Goal: Task Accomplishment & Management: Manage account settings

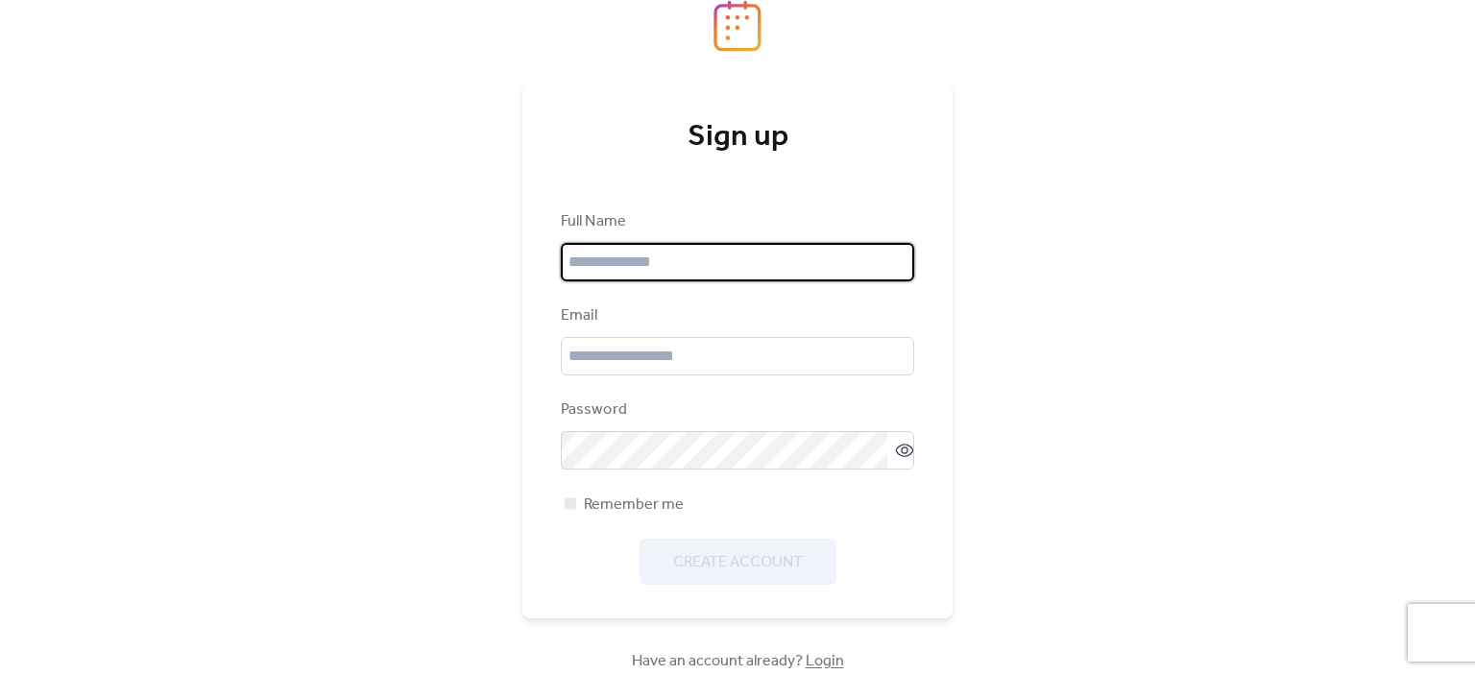
click at [684, 279] on input "text" at bounding box center [737, 262] width 353 height 38
type input "**********"
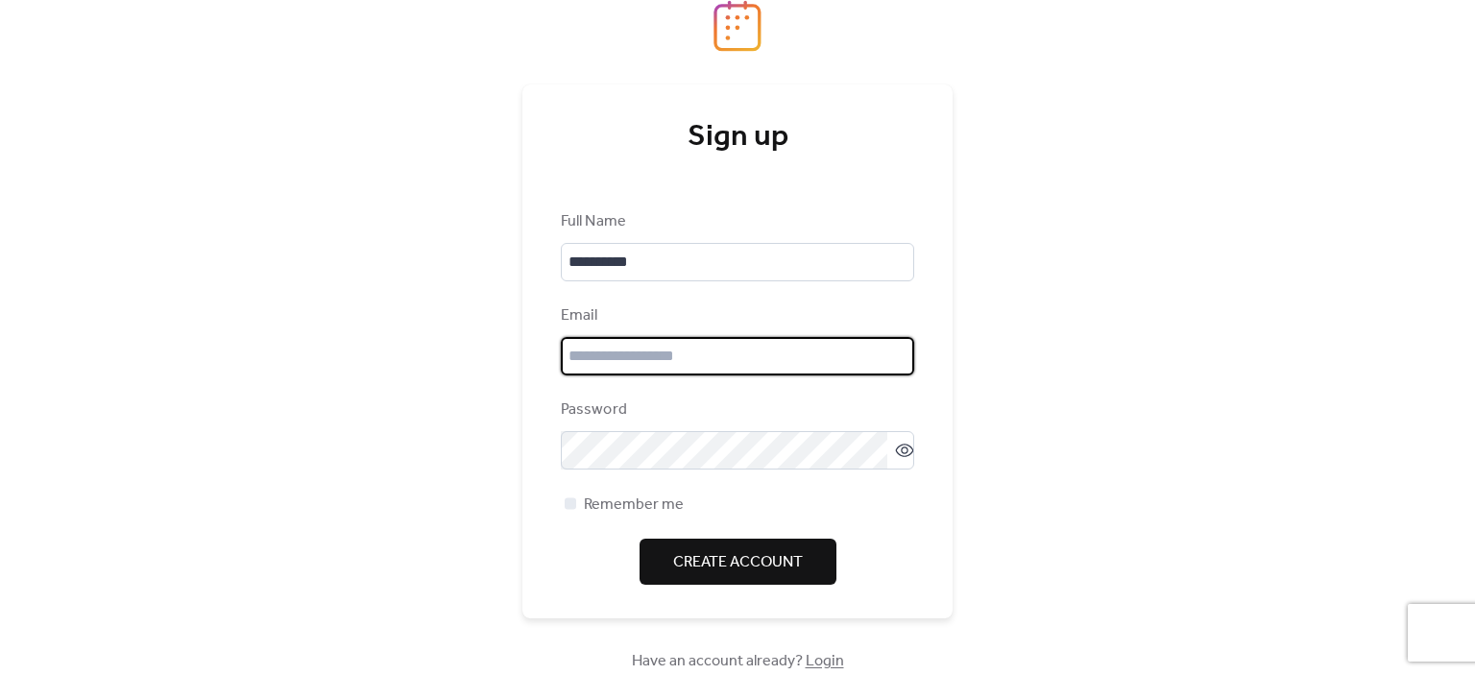
click at [659, 356] on input "email" at bounding box center [737, 356] width 353 height 38
type input "**********"
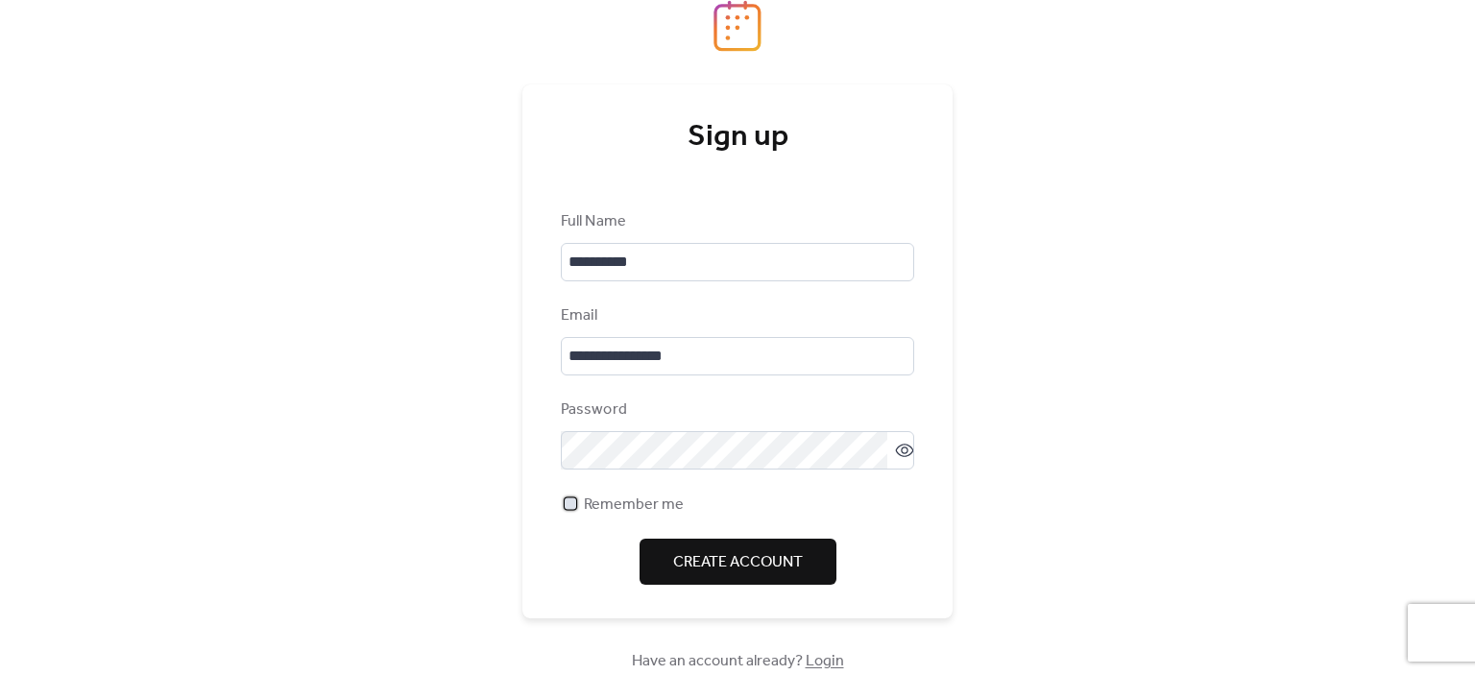
click at [634, 505] on span "Remember me" at bounding box center [634, 505] width 100 height 23
click at [690, 566] on span "Create Account" at bounding box center [738, 562] width 130 height 23
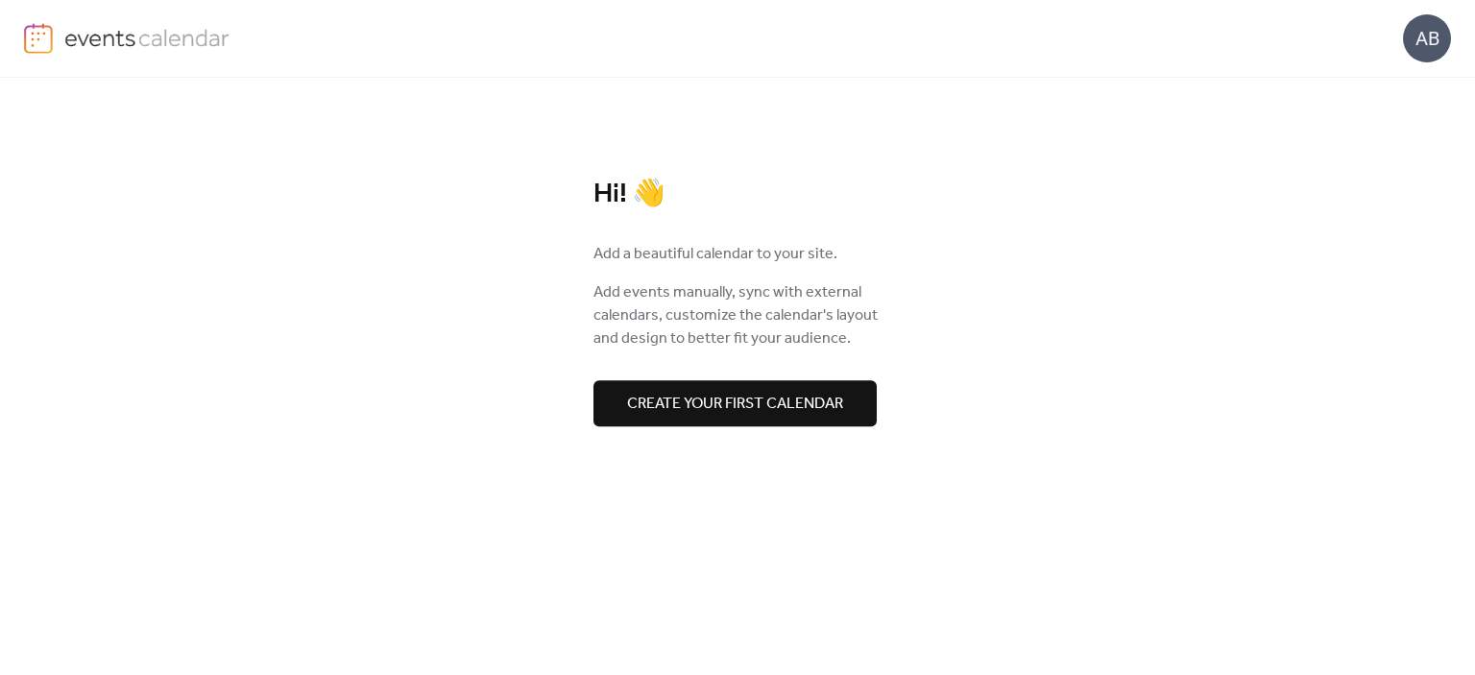
click at [678, 398] on span "Create your first calendar" at bounding box center [735, 404] width 216 height 23
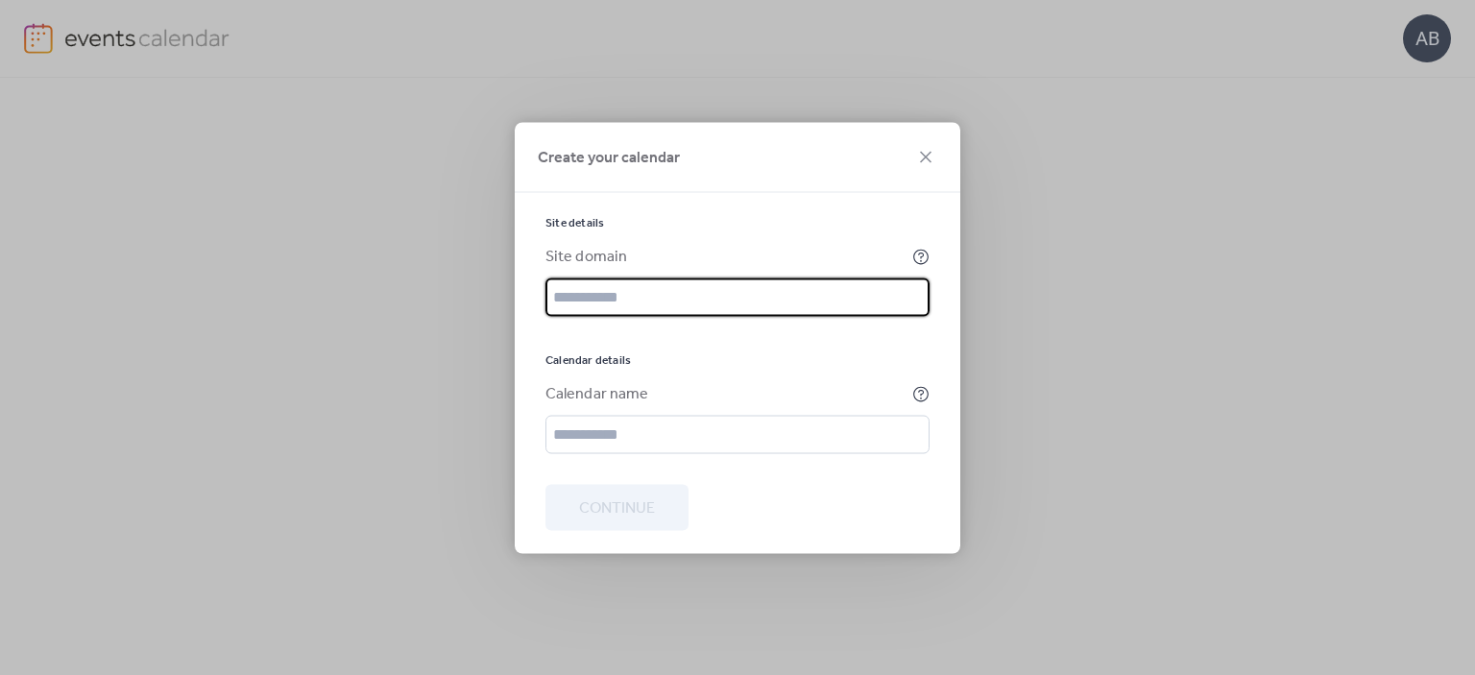
paste input "**********"
type input "**********"
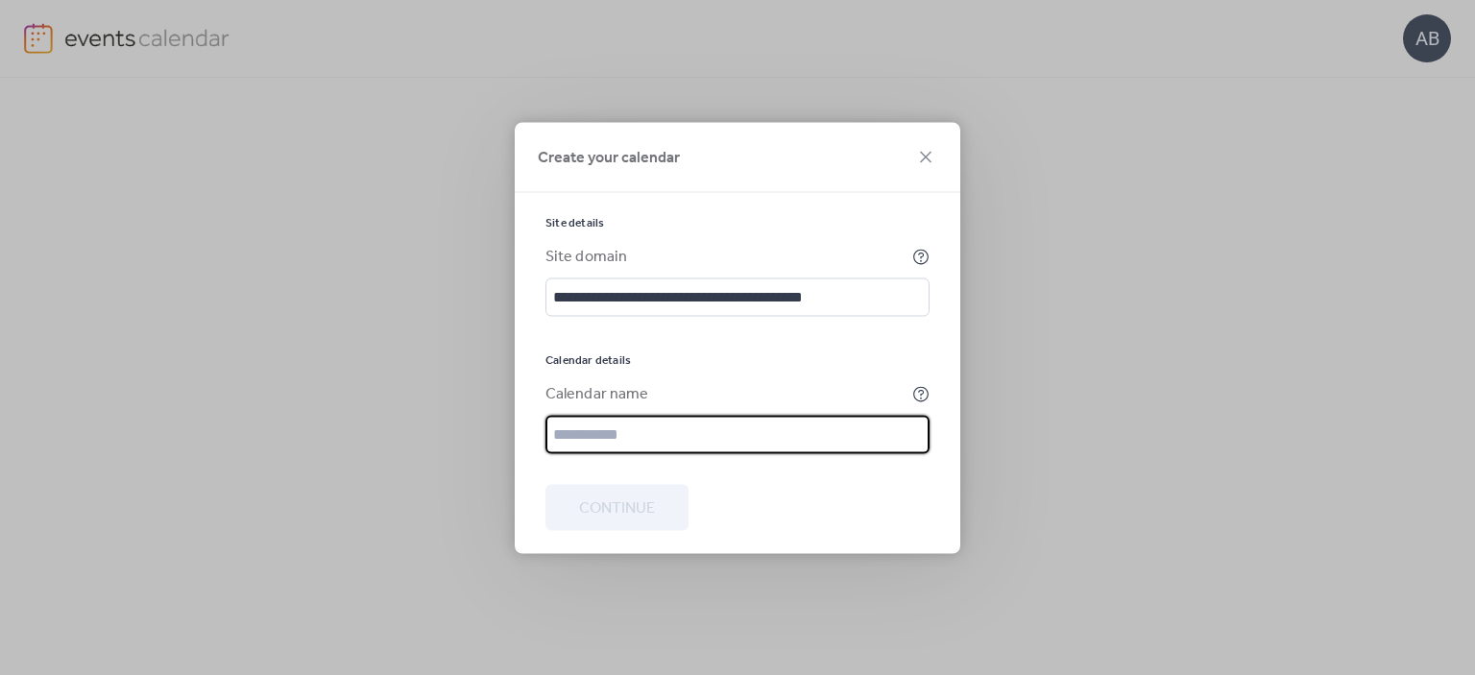
click at [586, 430] on input "text" at bounding box center [737, 434] width 384 height 38
type input "*"
type input "**********"
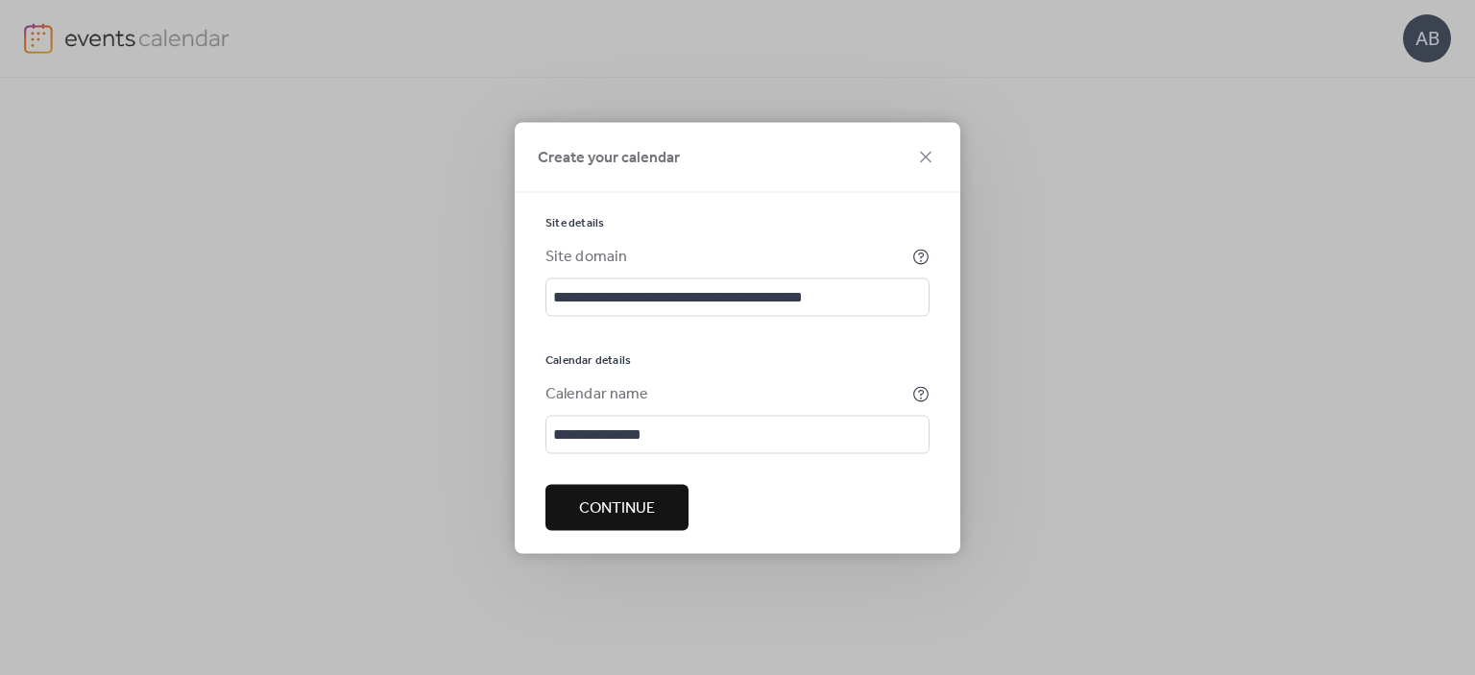
click at [649, 510] on span "Continue" at bounding box center [617, 507] width 76 height 23
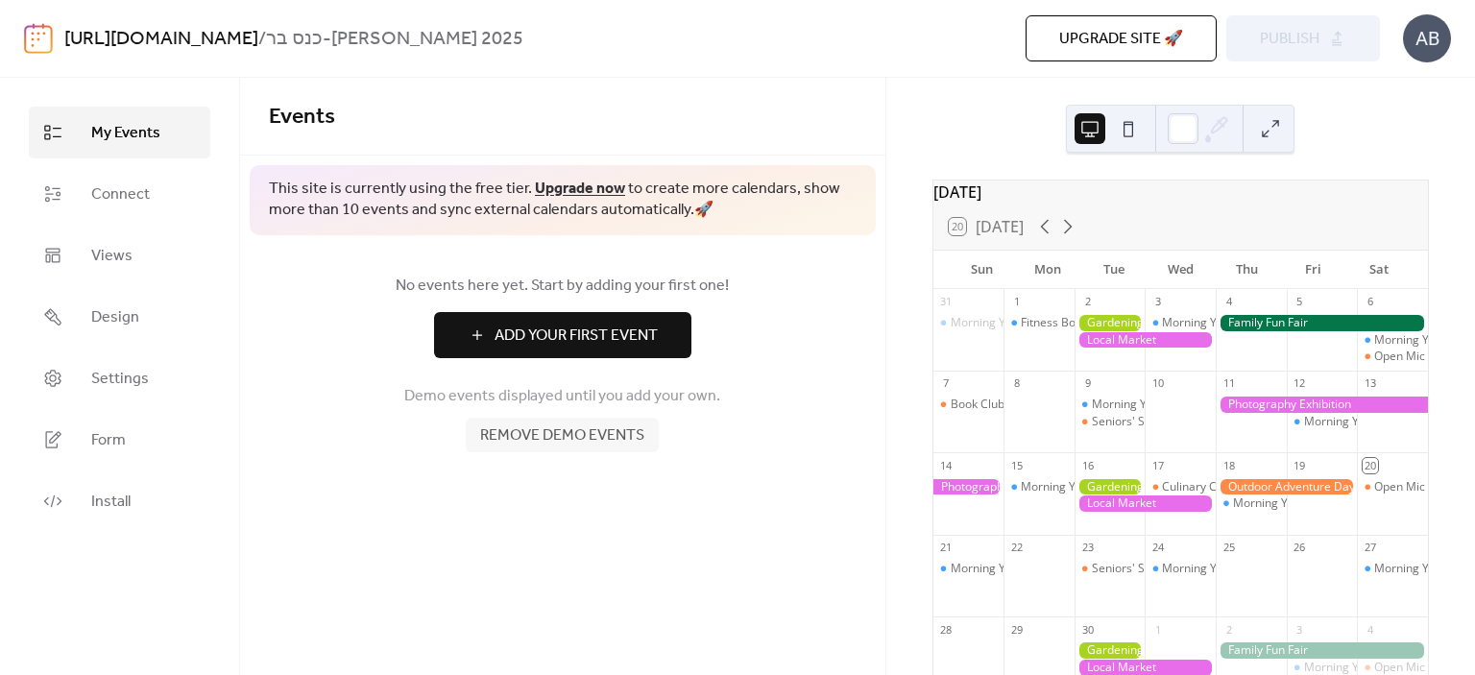
click at [591, 335] on span "Add Your First Event" at bounding box center [576, 336] width 163 height 23
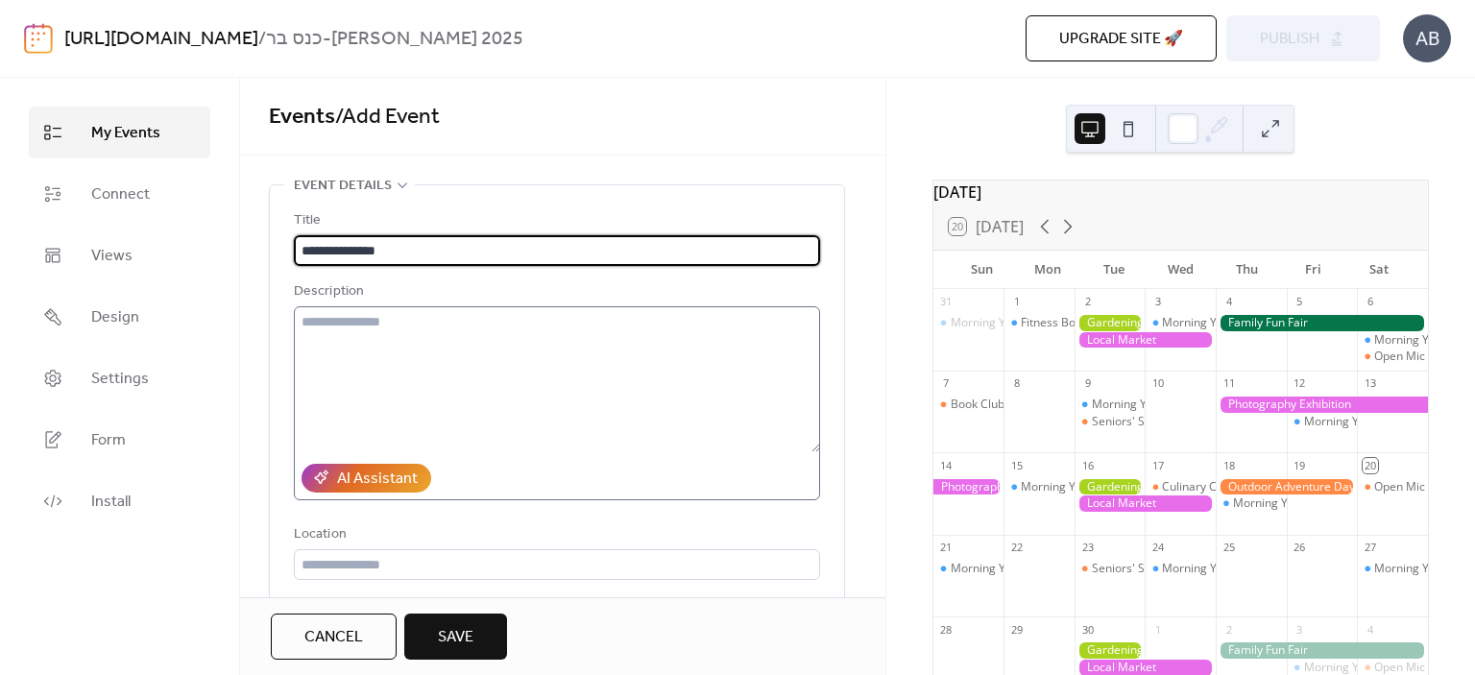
type input "**********"
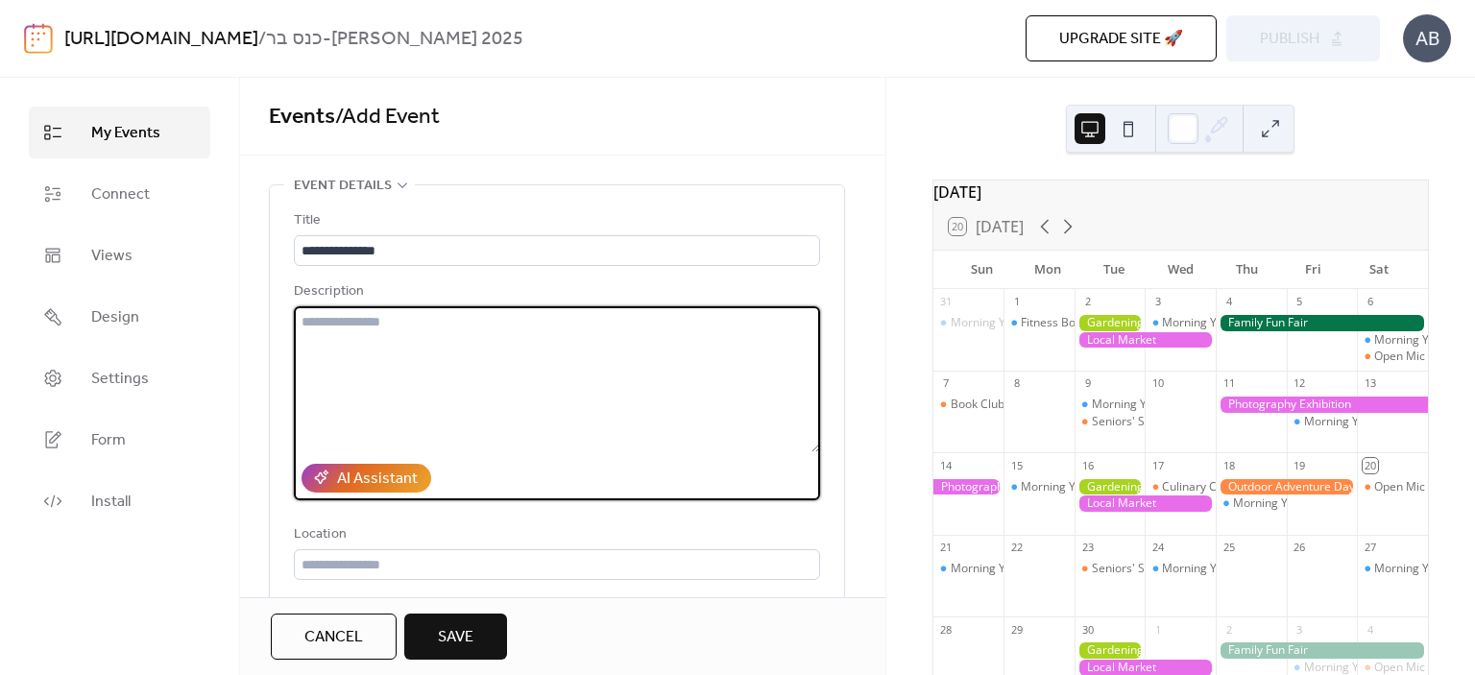
click at [551, 322] on textarea at bounding box center [557, 379] width 526 height 146
click at [100, 379] on span "Settings" at bounding box center [120, 379] width 58 height 23
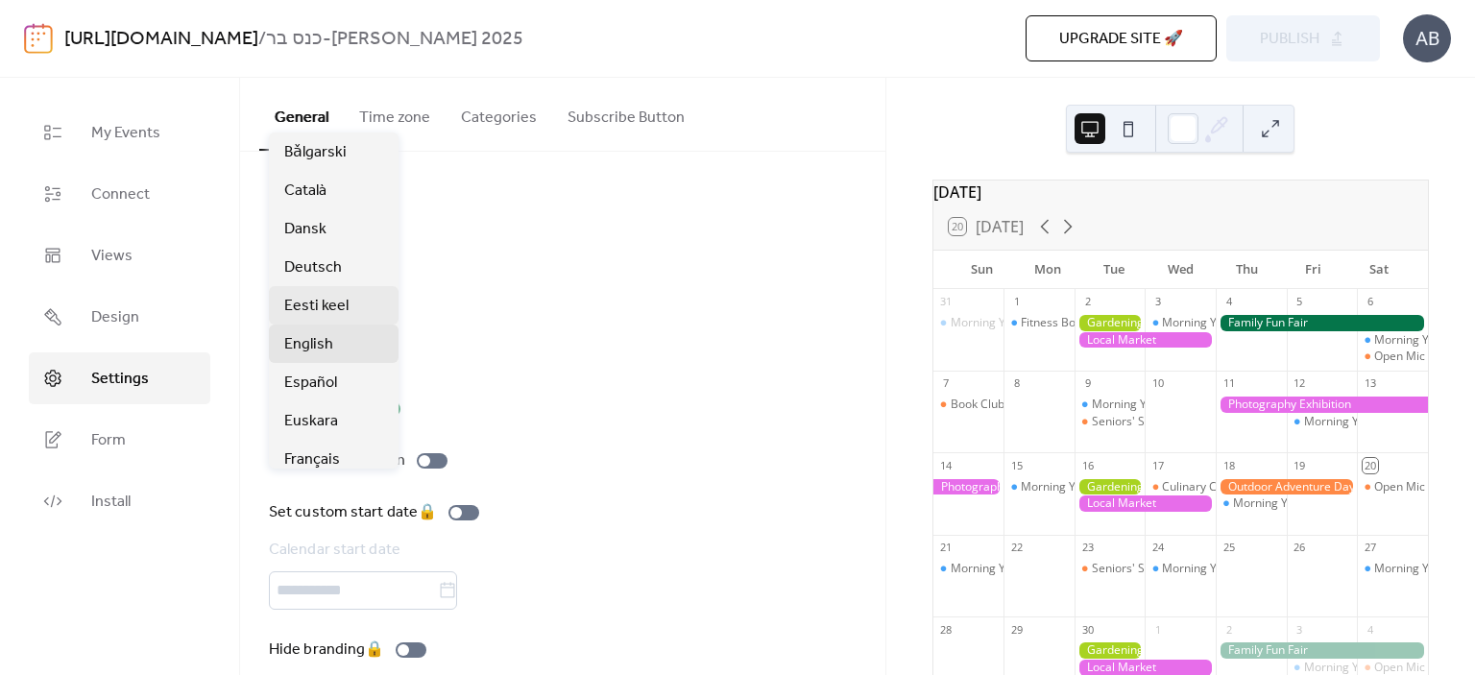
scroll to position [138, 0]
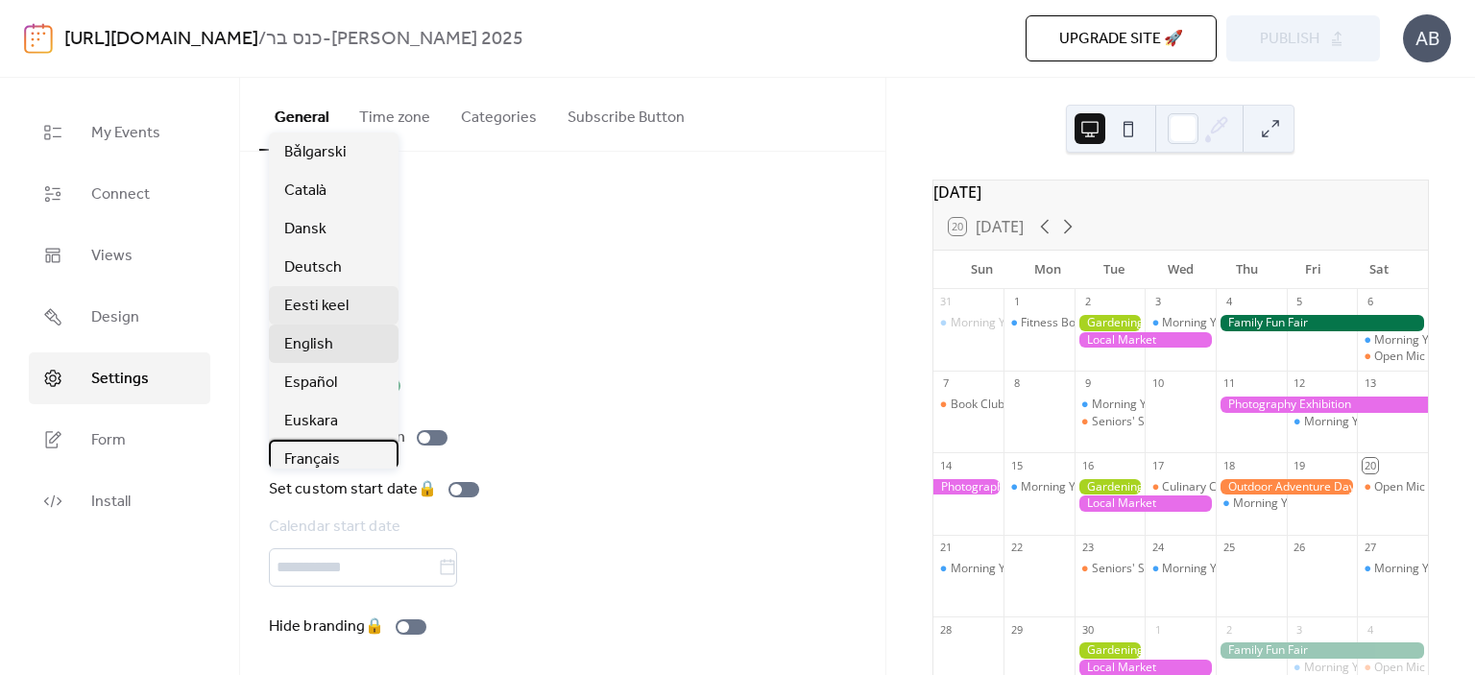
click at [385, 448] on div "Français" at bounding box center [334, 459] width 130 height 38
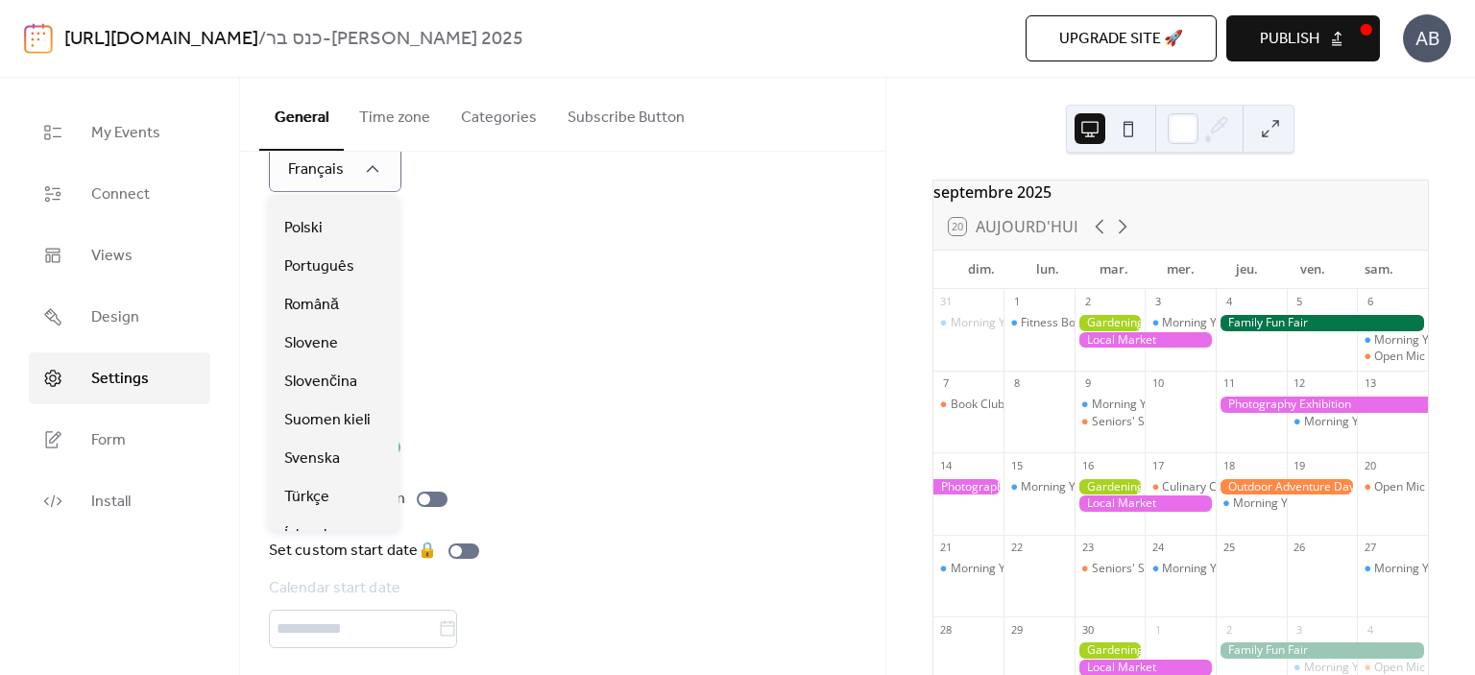
scroll to position [896, 0]
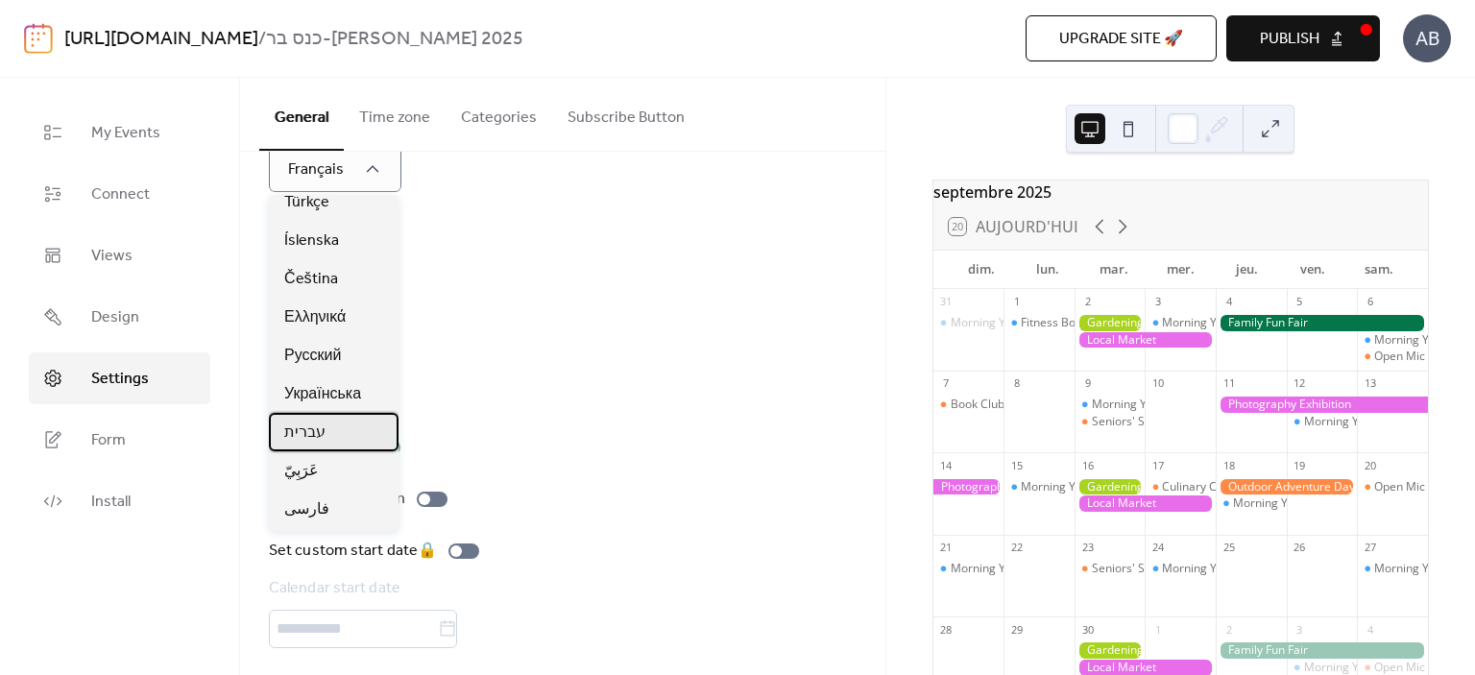
click at [332, 428] on div "עברית" at bounding box center [334, 432] width 130 height 38
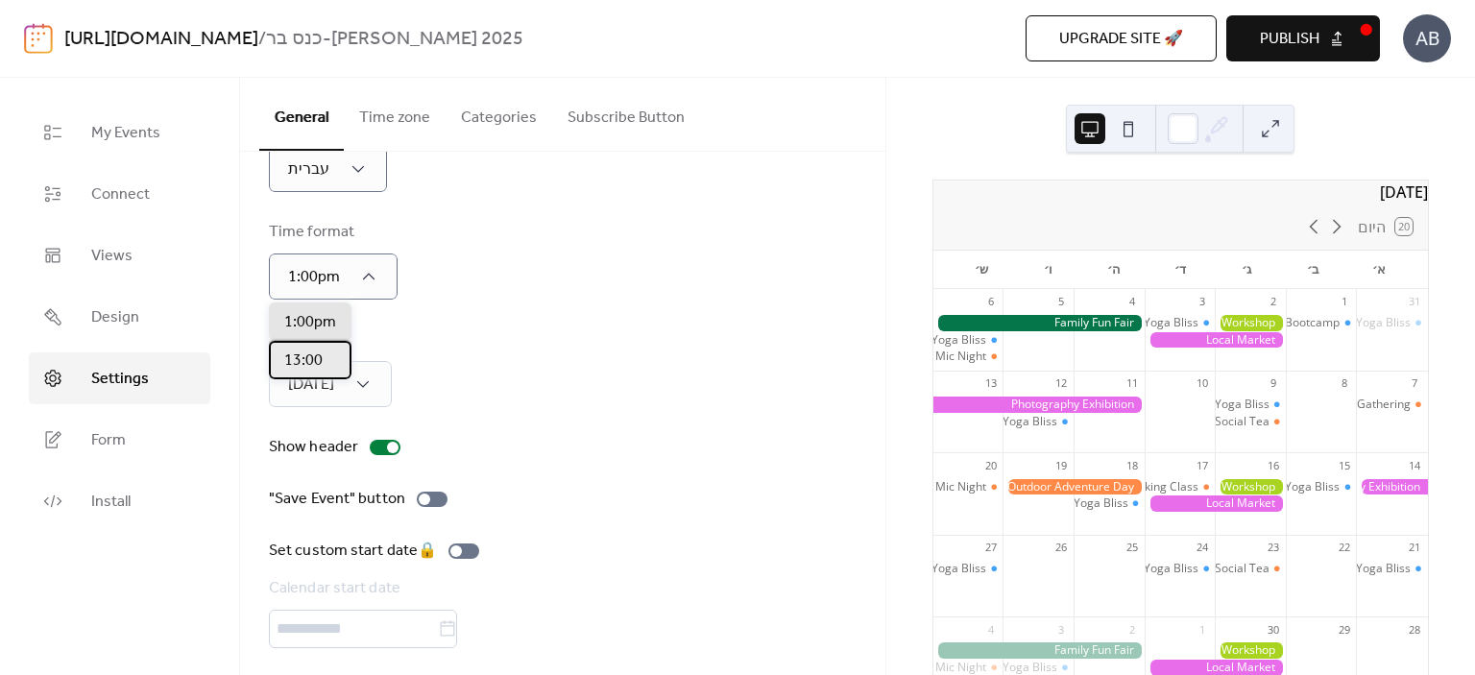
click at [315, 361] on span "13:00" at bounding box center [303, 361] width 38 height 23
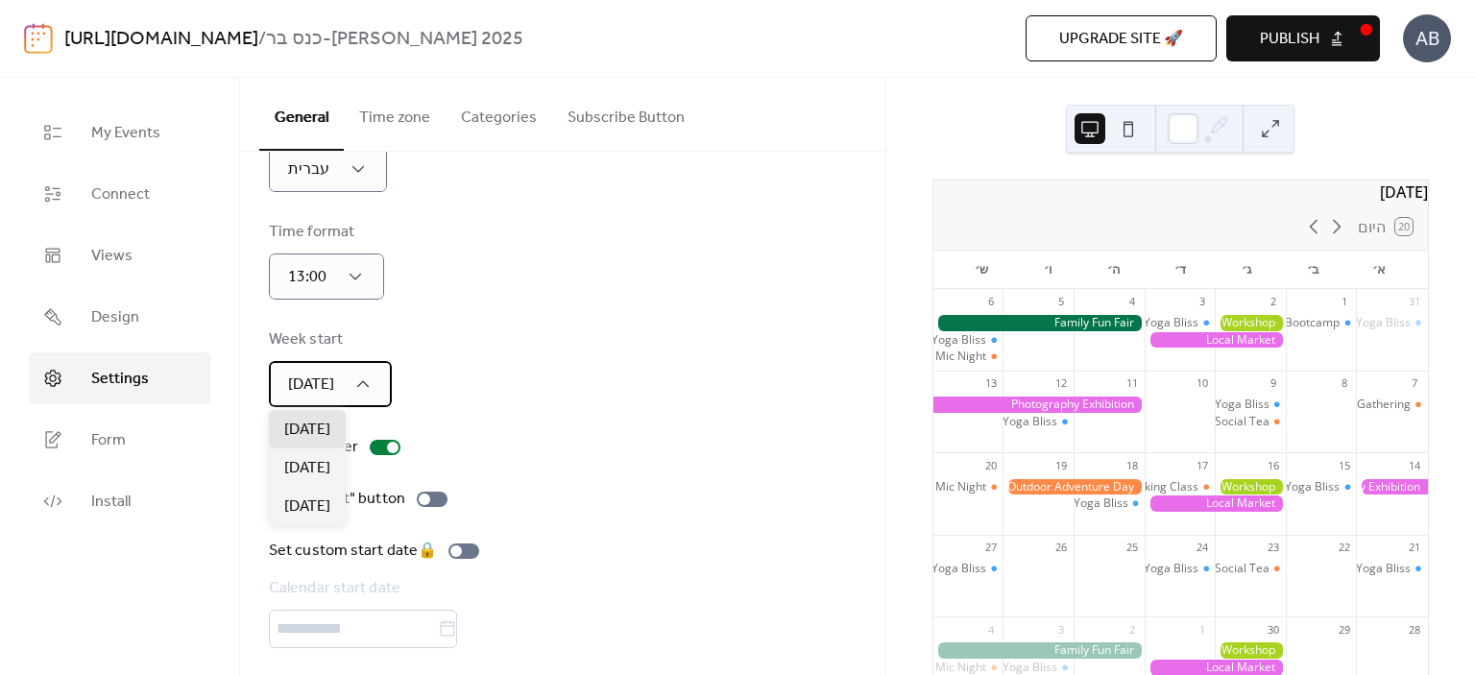
click at [363, 388] on icon at bounding box center [362, 383] width 19 height 19
click at [474, 381] on div "Week start [DATE]" at bounding box center [563, 367] width 588 height 79
click at [433, 500] on div at bounding box center [432, 499] width 31 height 15
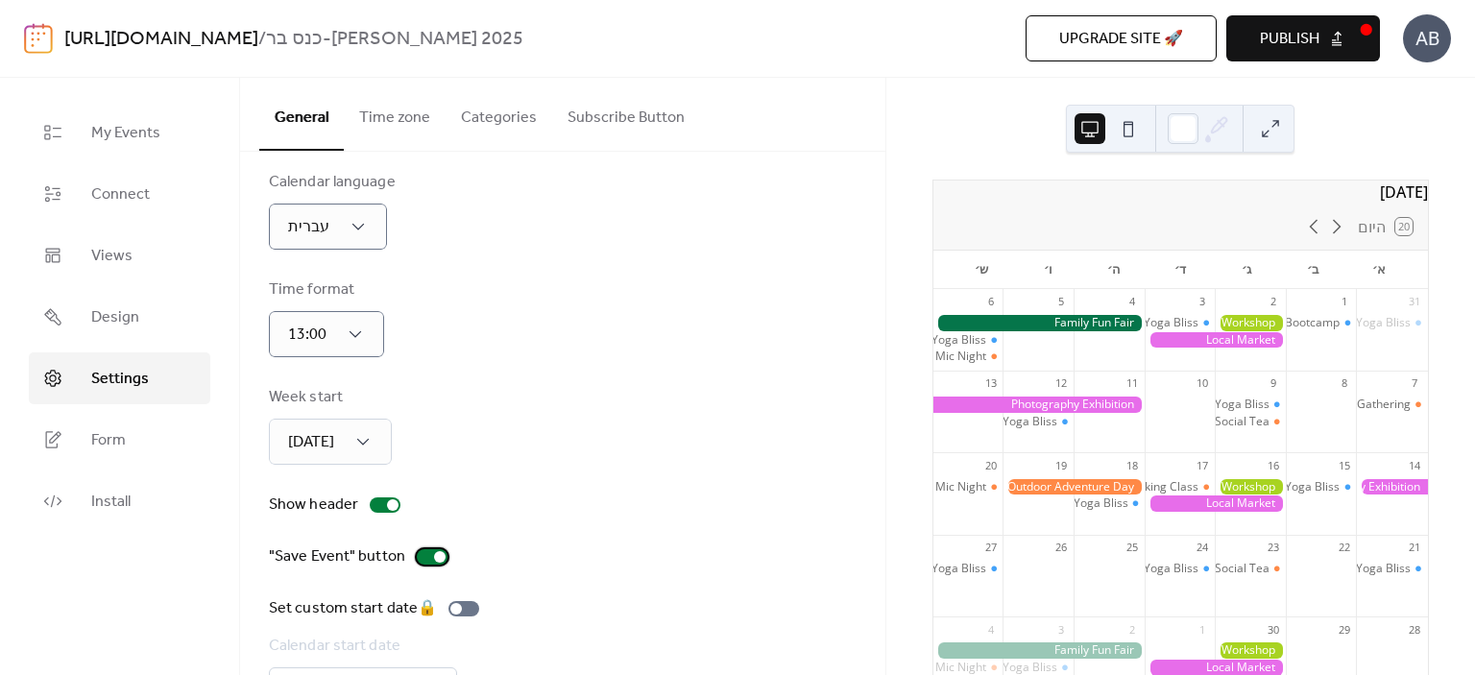
scroll to position [0, 0]
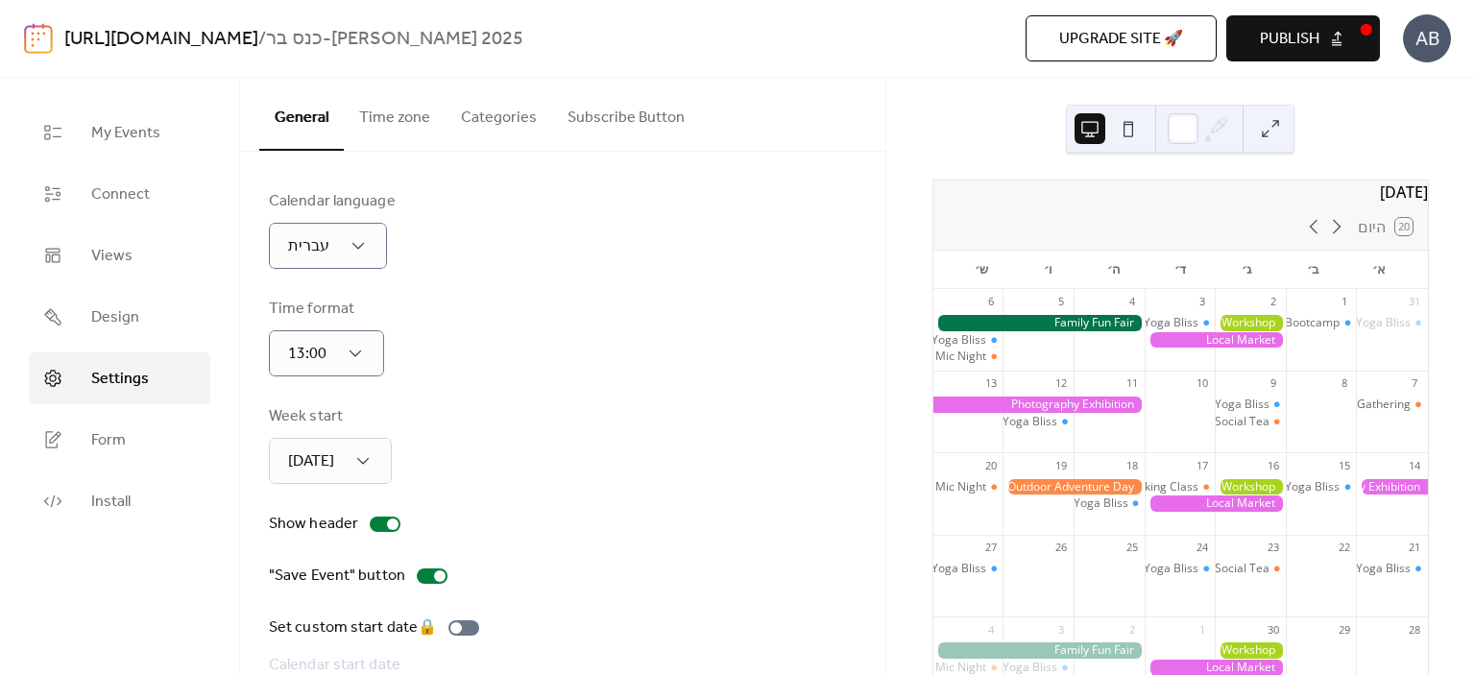
click at [383, 126] on button "Time zone" at bounding box center [395, 113] width 102 height 71
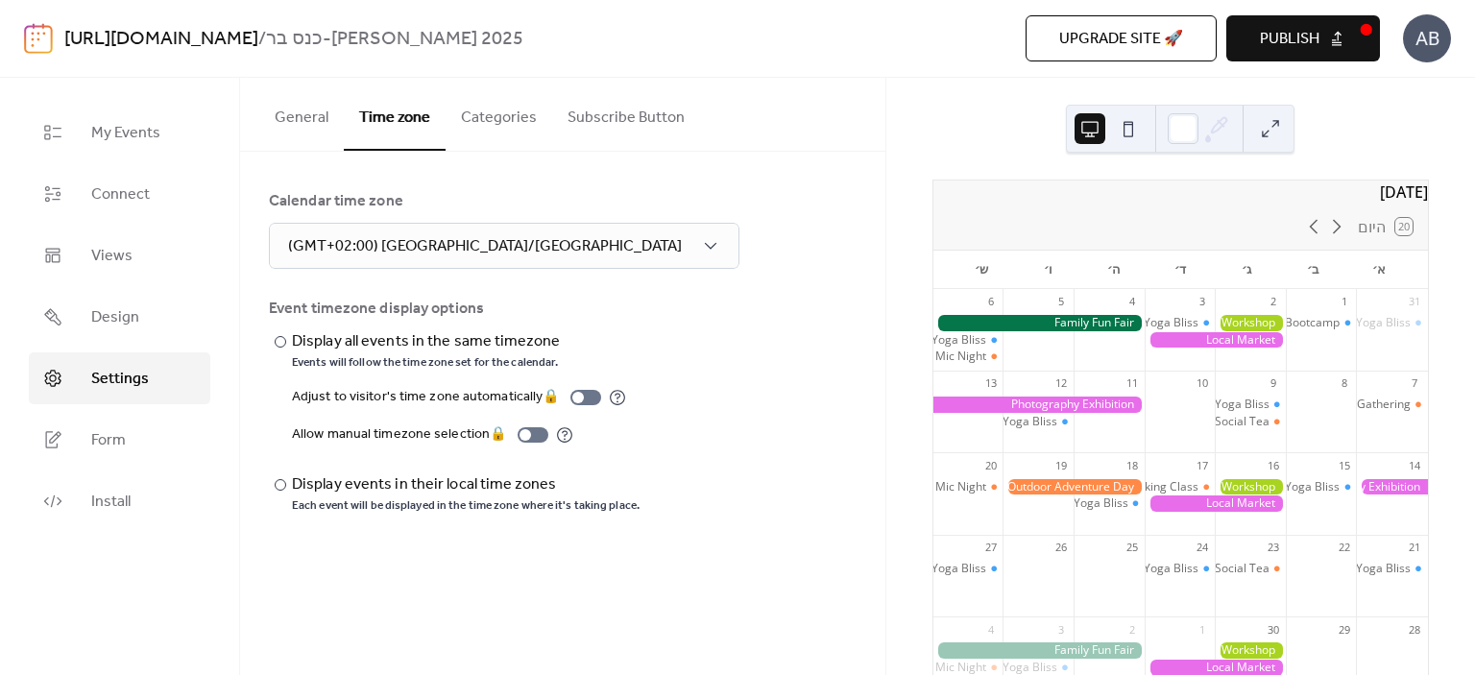
click at [497, 117] on button "Categories" at bounding box center [499, 113] width 107 height 71
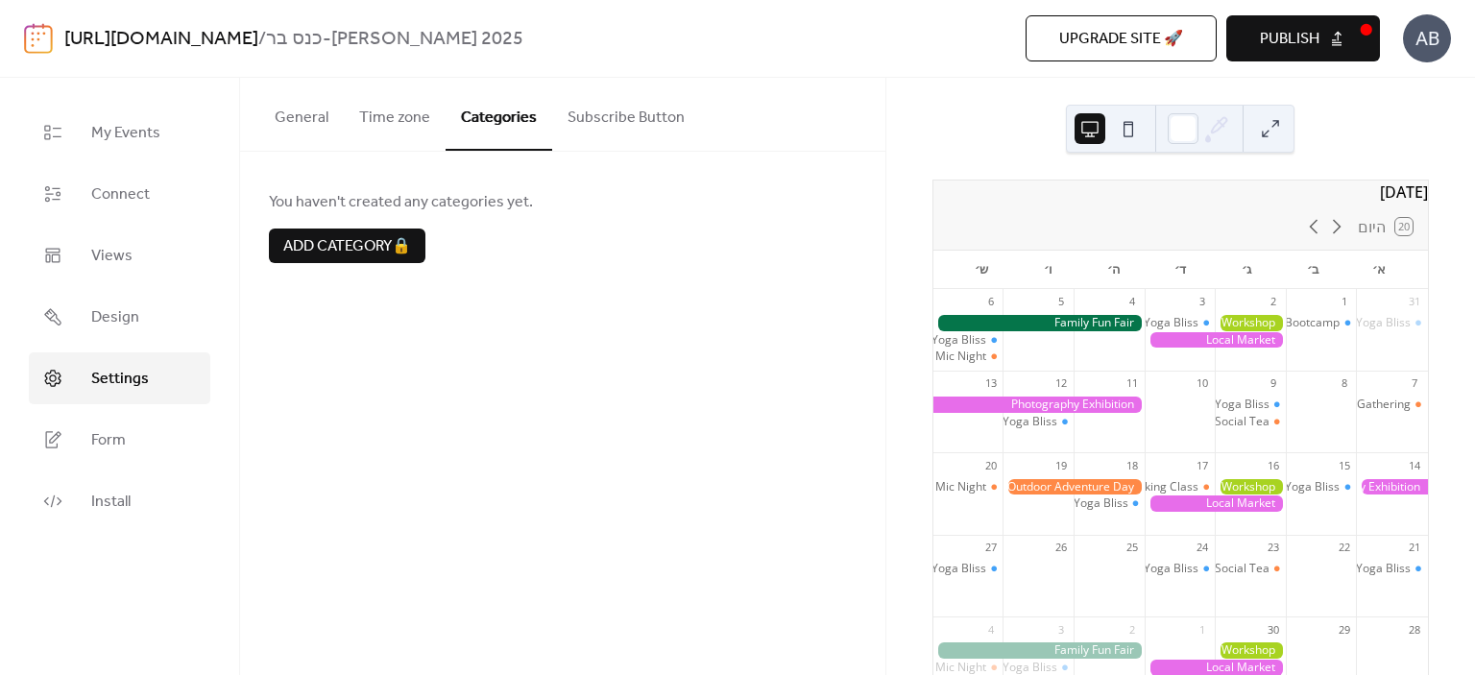
click at [598, 118] on button "Subscribe Button" at bounding box center [626, 113] width 148 height 71
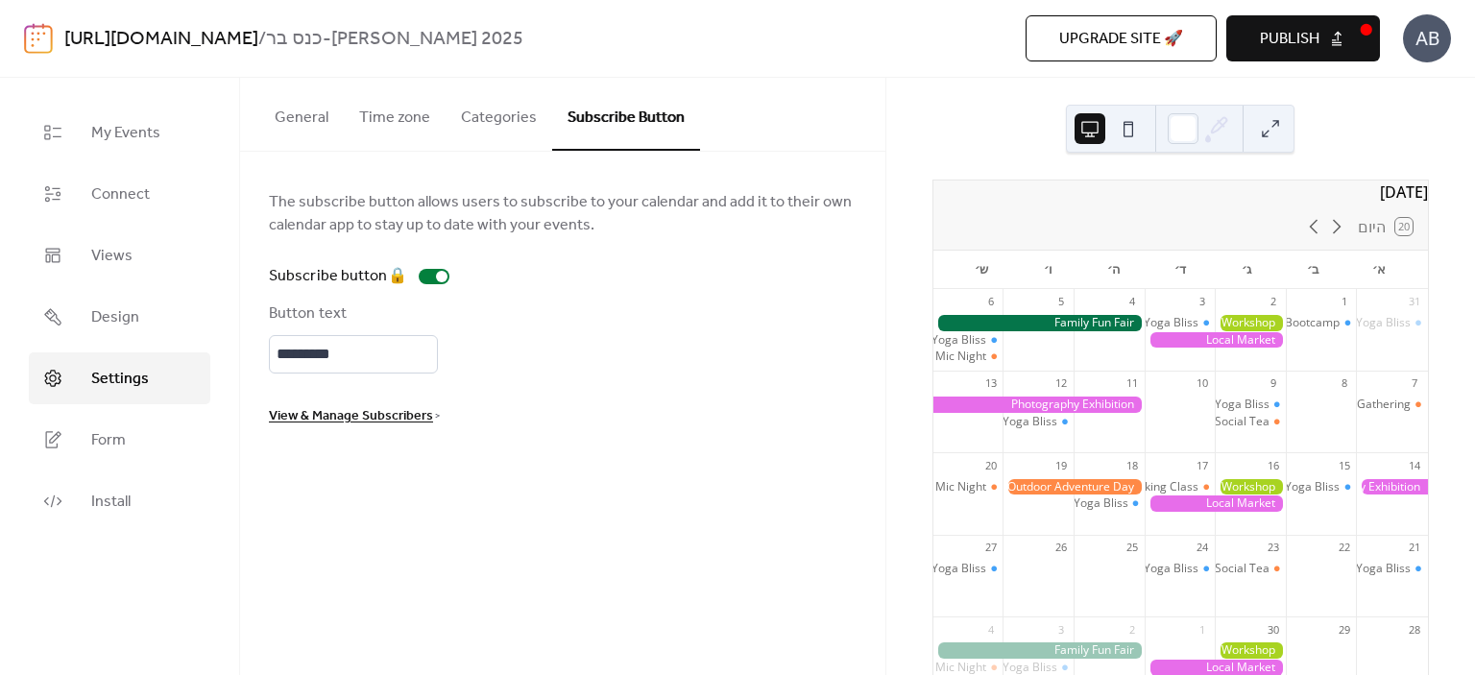
click at [318, 117] on button "General" at bounding box center [301, 113] width 84 height 71
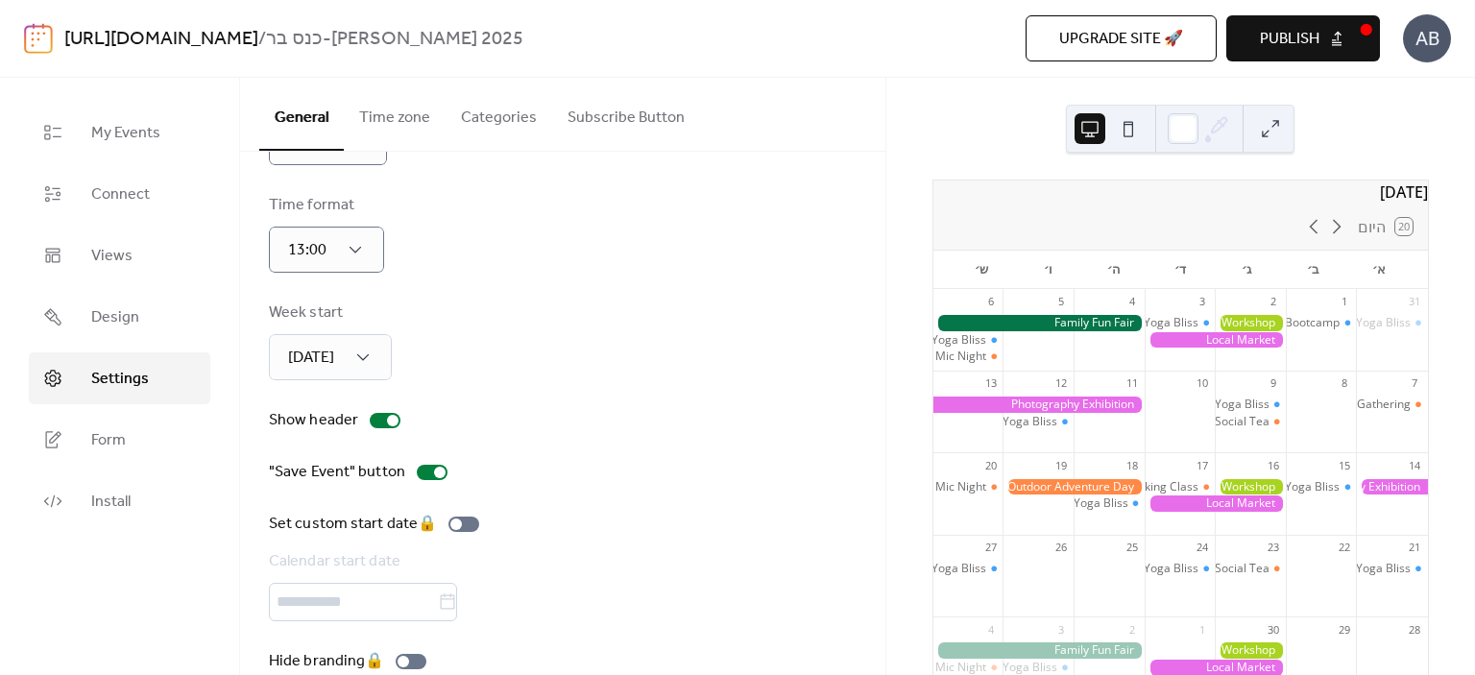
scroll to position [138, 0]
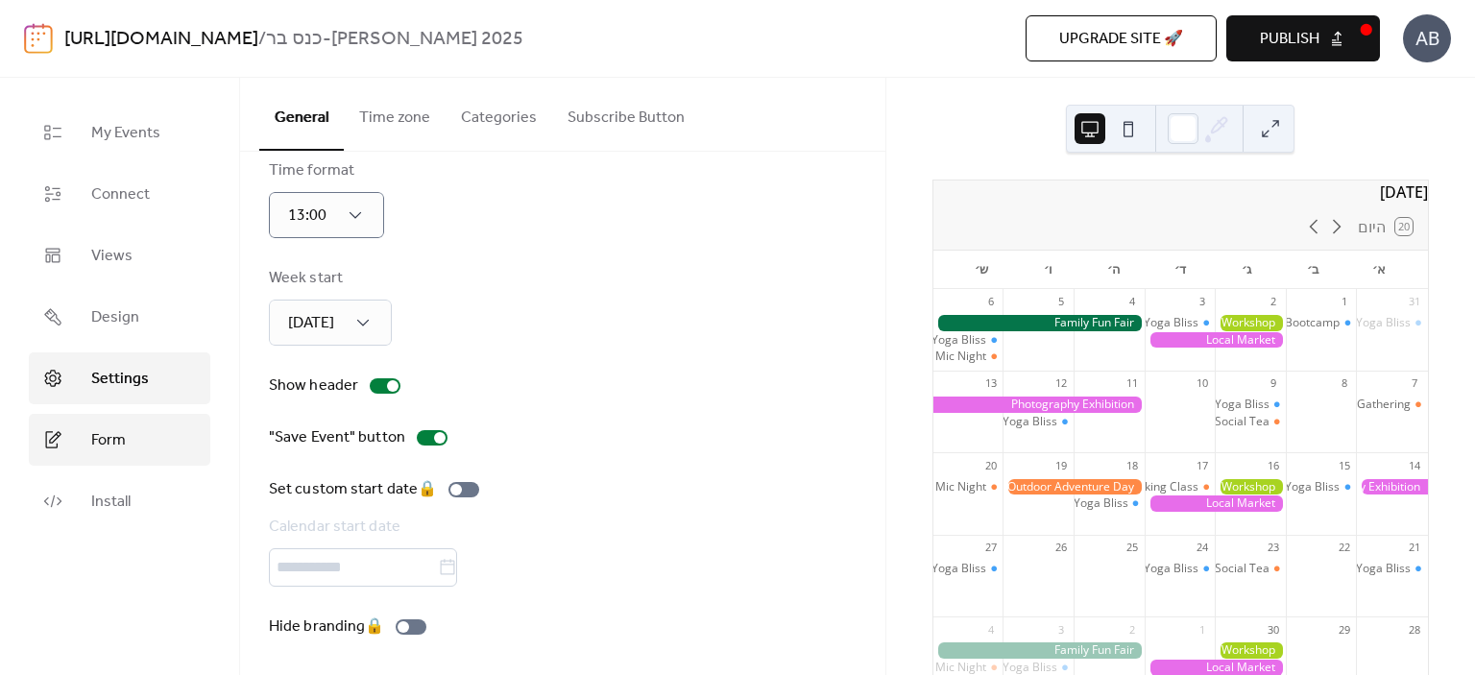
click at [108, 433] on span "Form" at bounding box center [108, 440] width 35 height 23
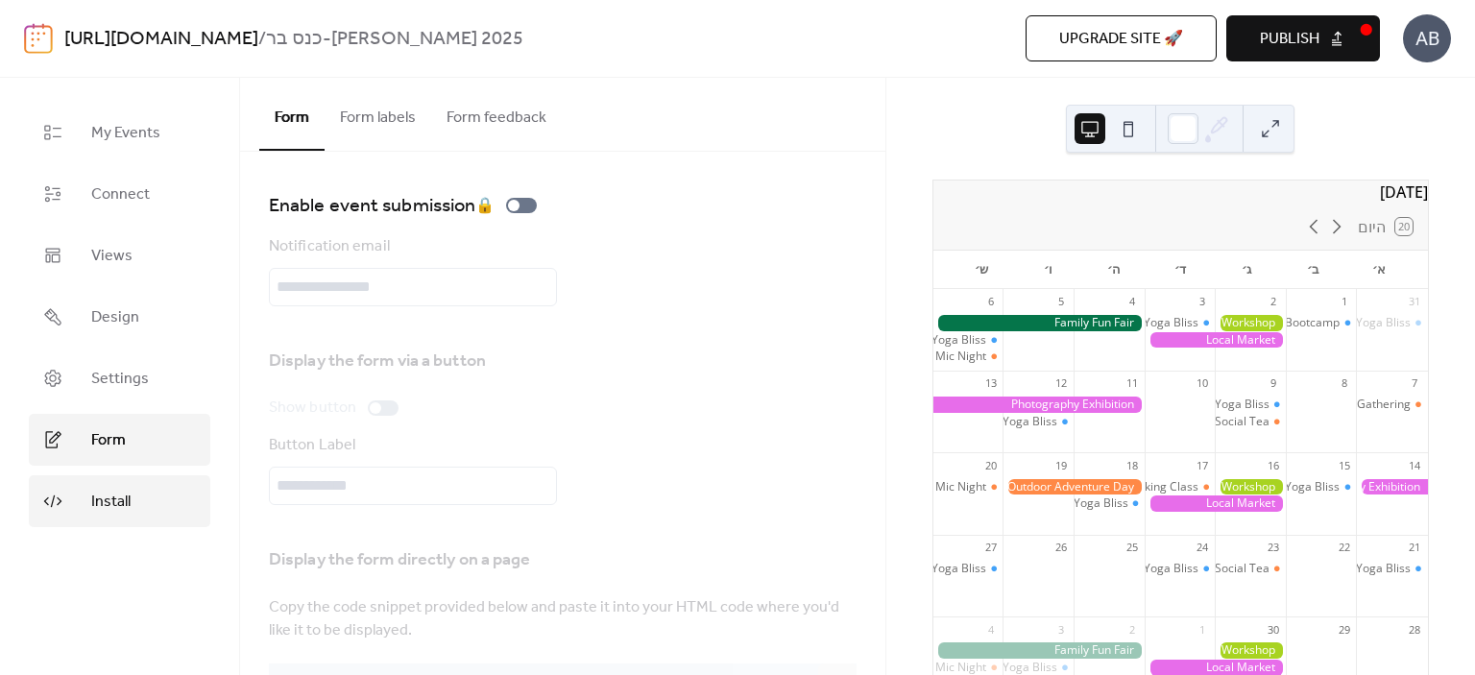
click at [109, 496] on span "Install" at bounding box center [110, 502] width 39 height 23
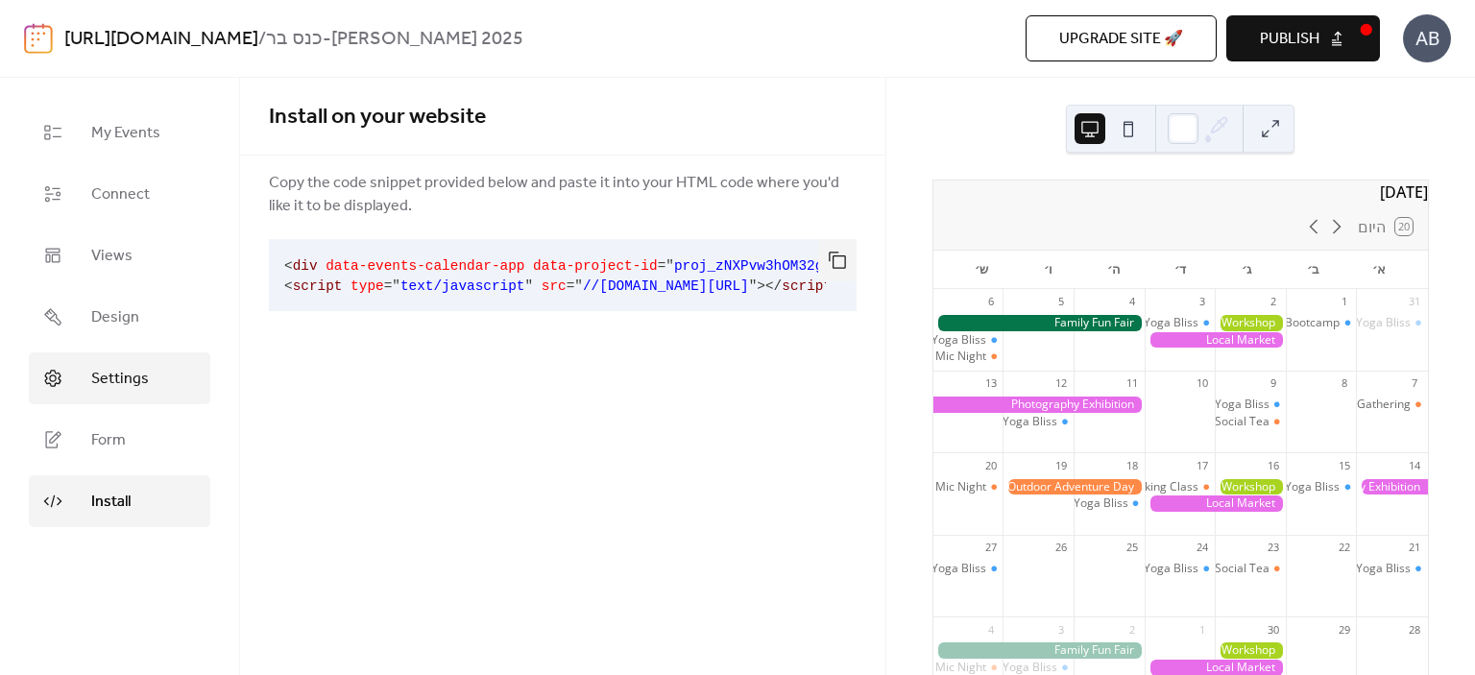
click at [107, 373] on span "Settings" at bounding box center [120, 379] width 58 height 23
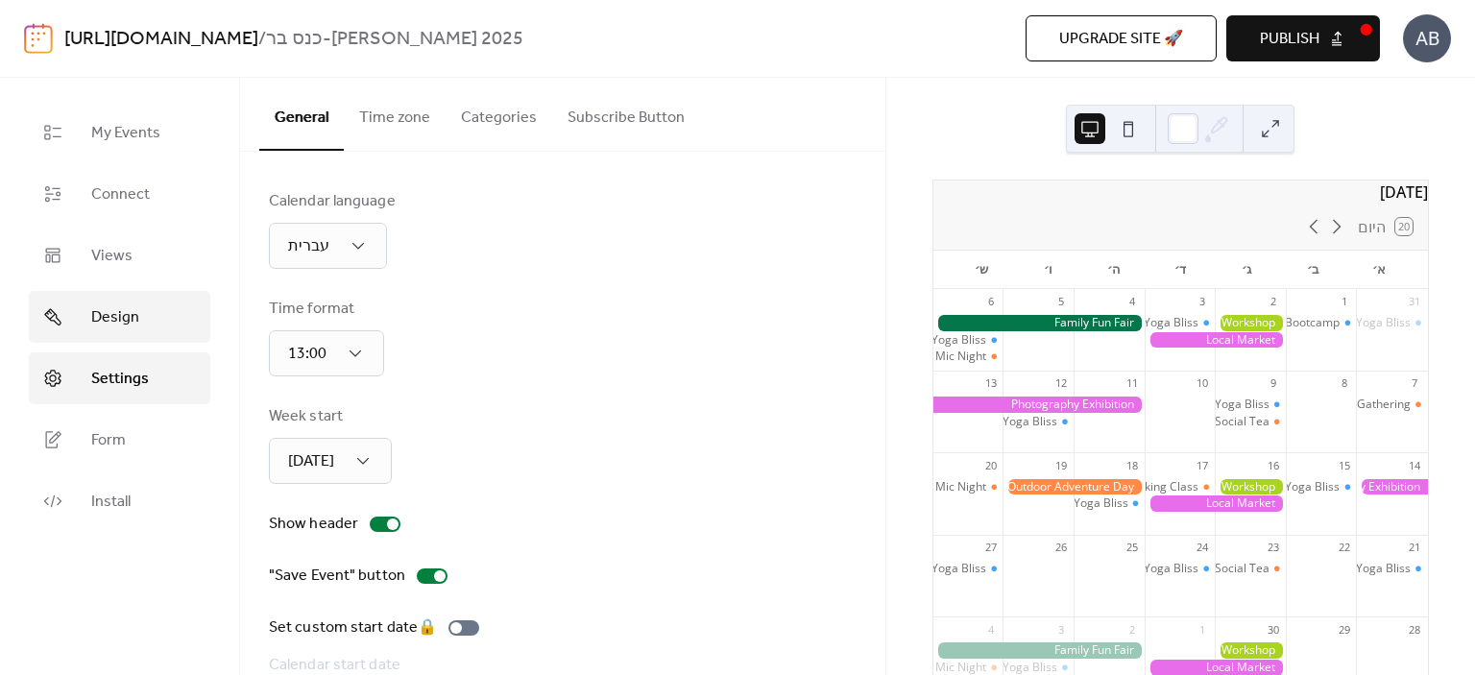
click at [109, 318] on span "Design" at bounding box center [115, 317] width 48 height 23
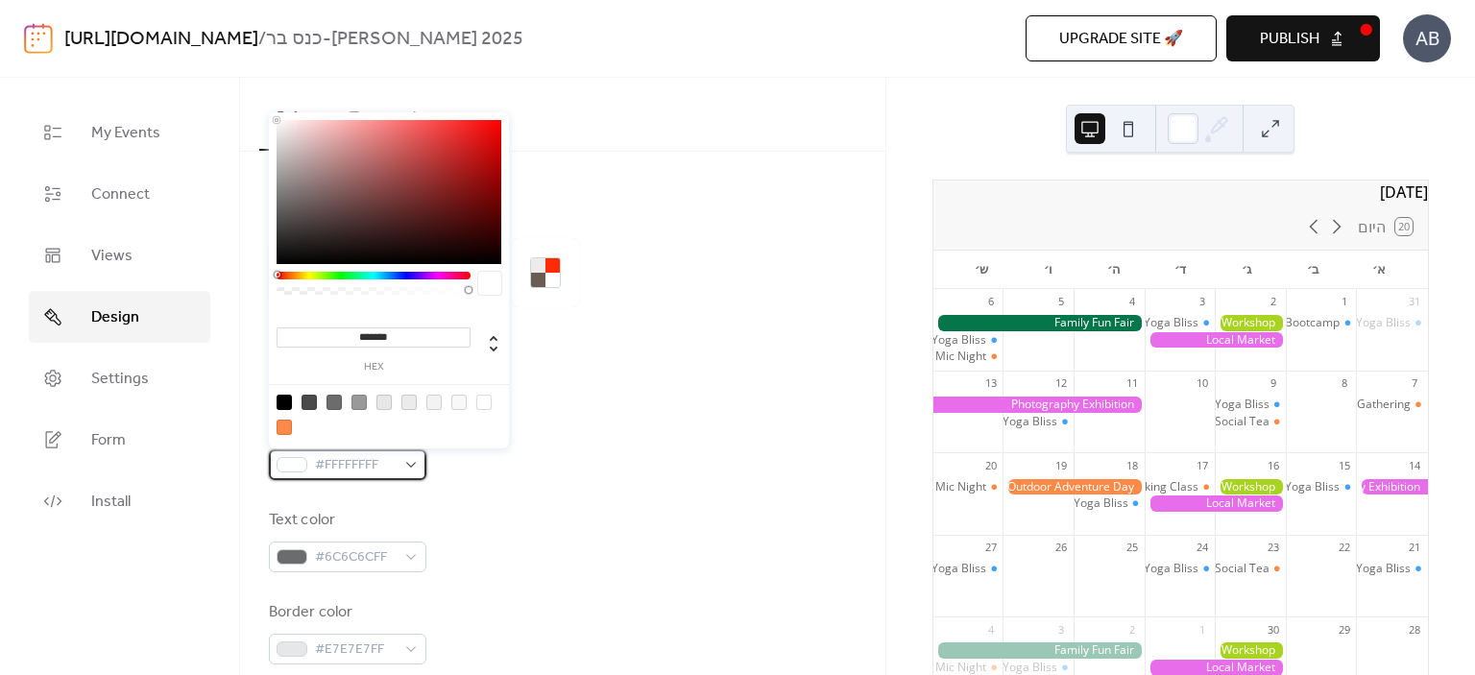
click at [410, 460] on div "#FFFFFFFF" at bounding box center [347, 464] width 157 height 31
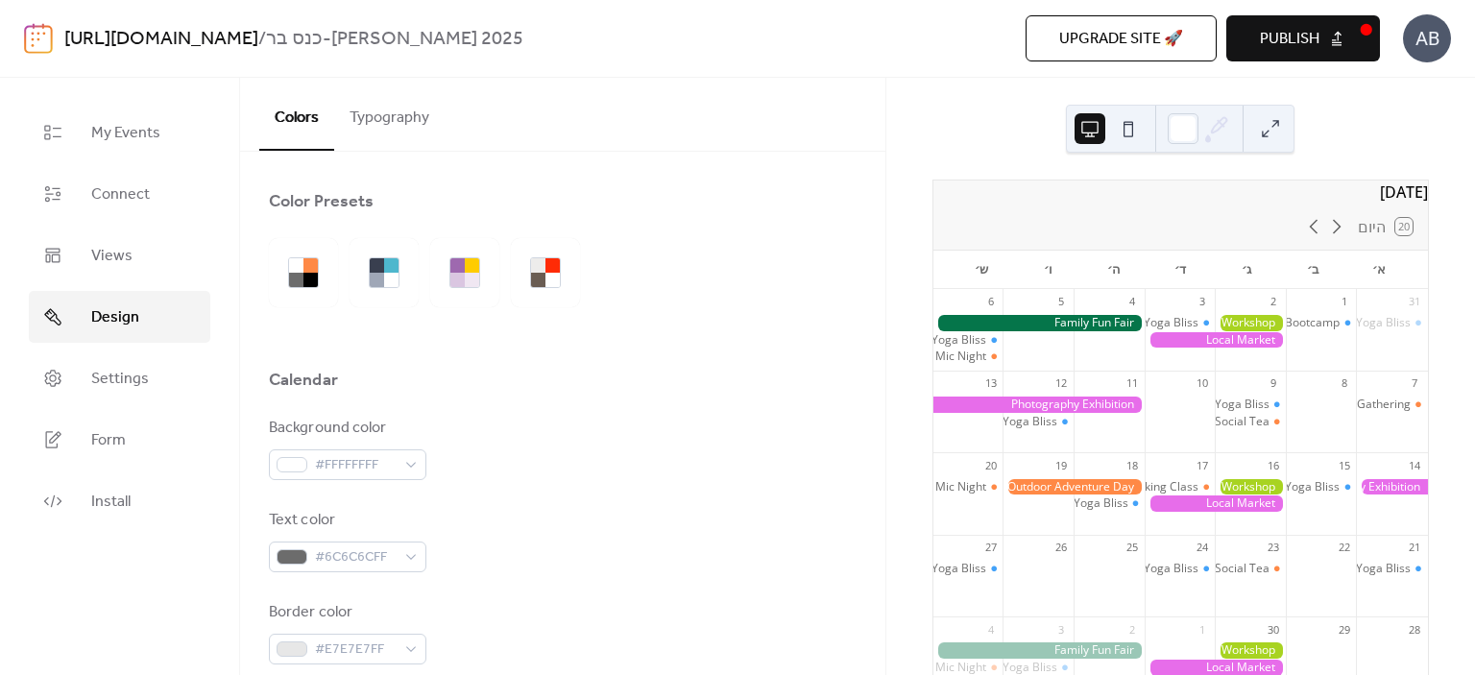
click at [399, 109] on button "Typography" at bounding box center [389, 113] width 110 height 71
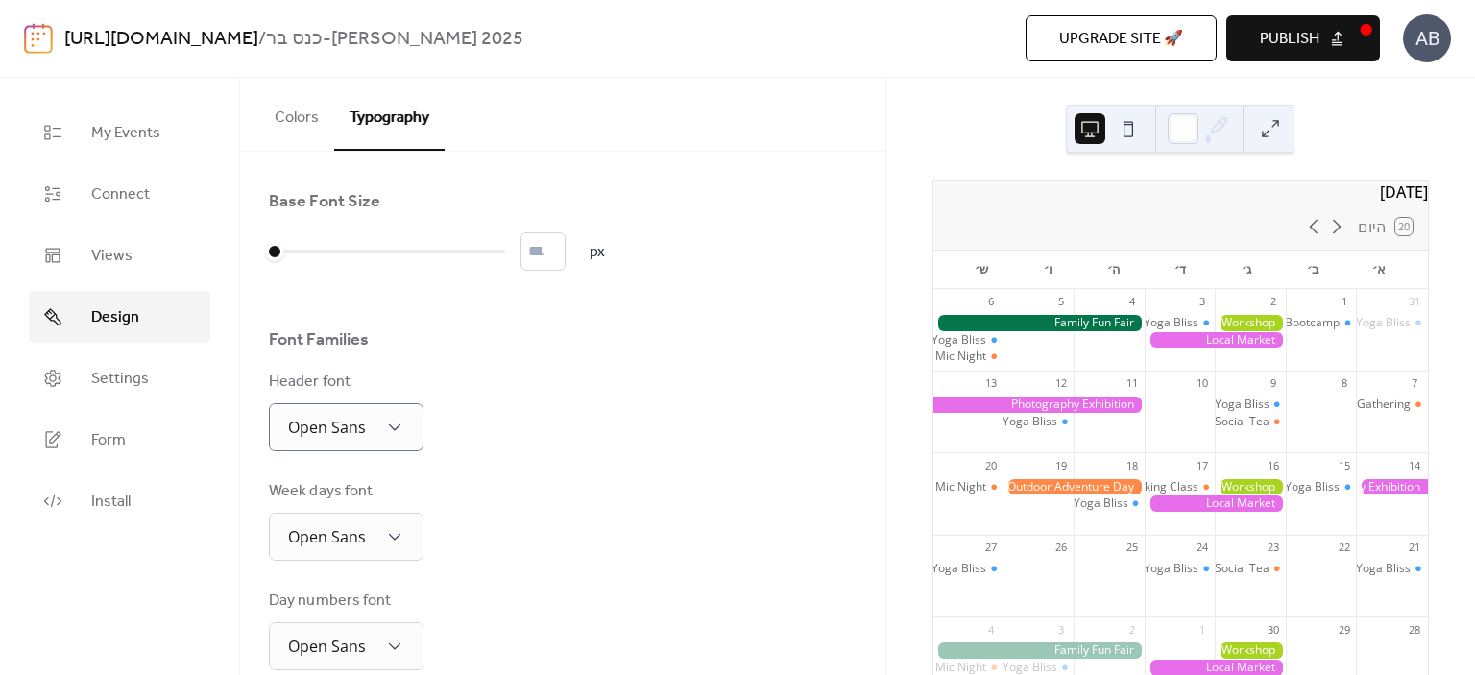
click at [507, 164] on div "Base Font Size * px Font Families Header font Open Sans Week days font Open San…" at bounding box center [562, 649] width 645 height 995
click at [118, 256] on span "Views" at bounding box center [111, 256] width 41 height 23
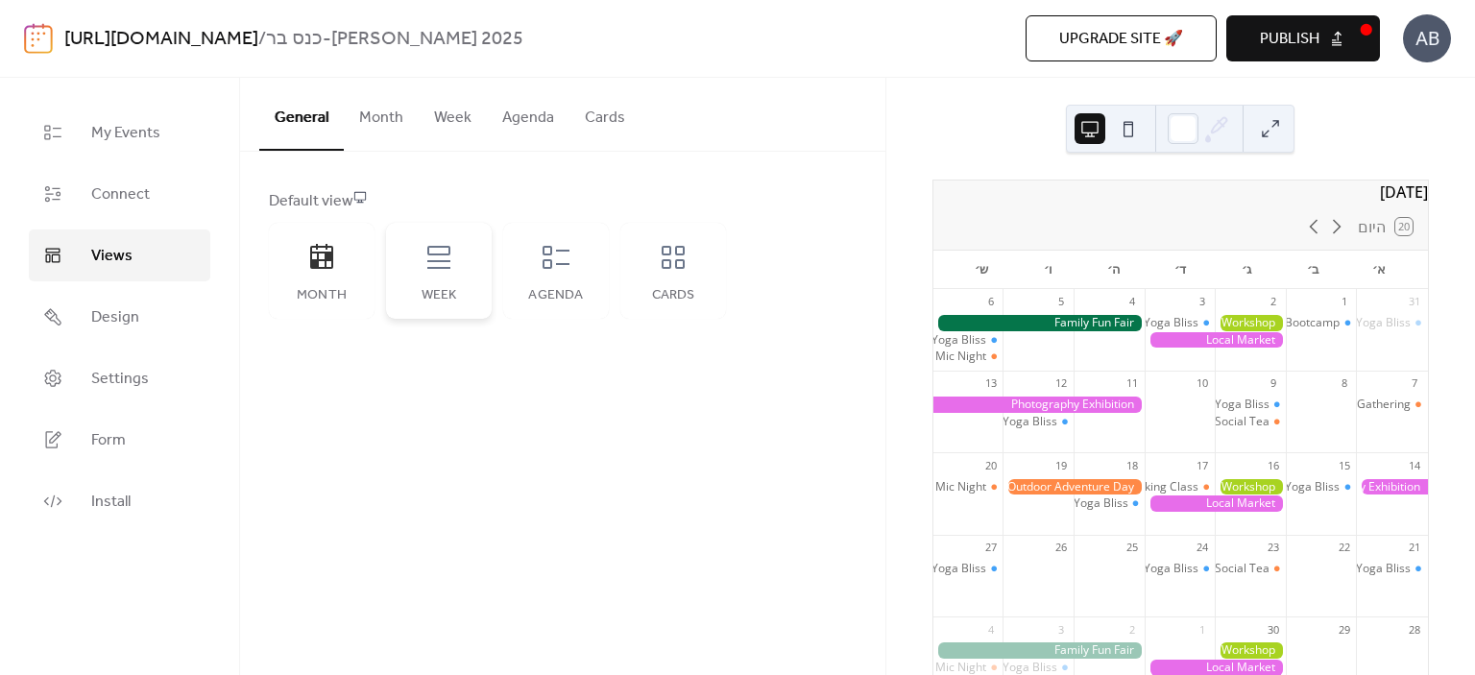
click at [443, 264] on icon at bounding box center [438, 257] width 31 height 31
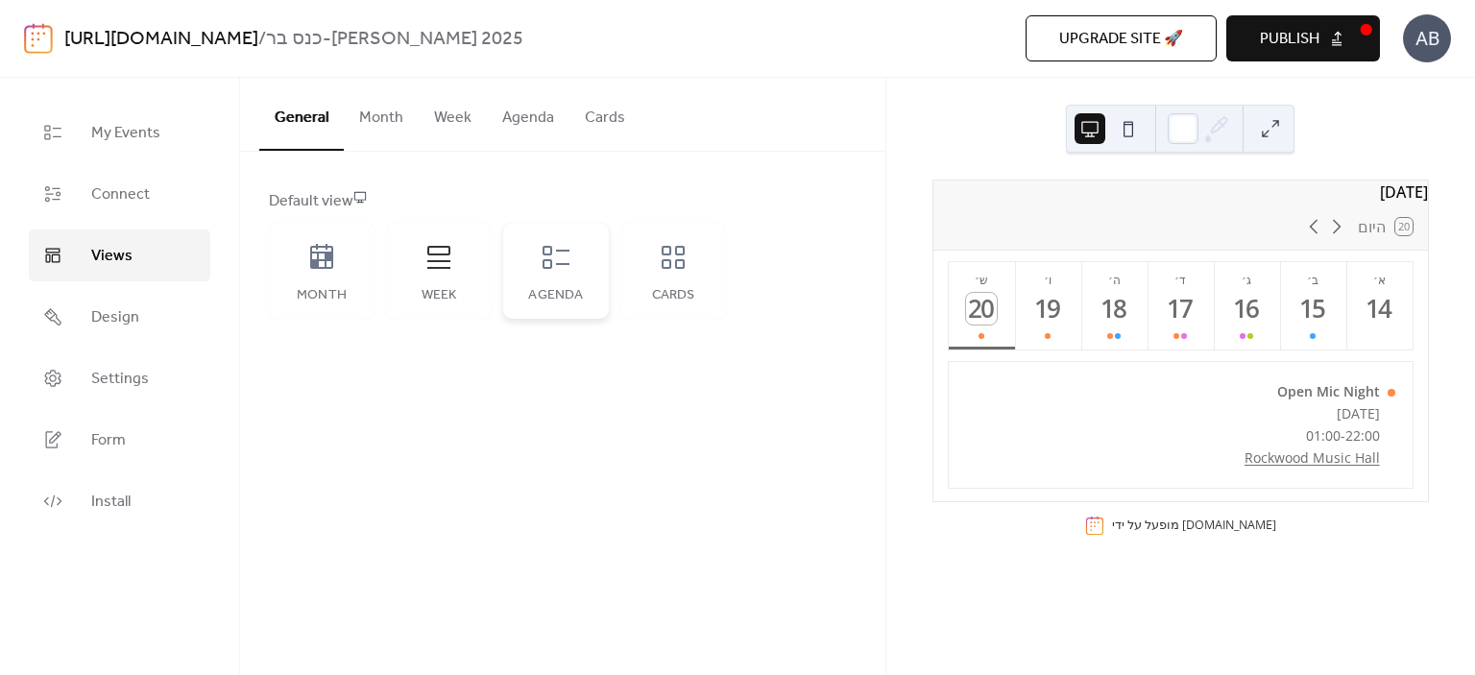
click at [548, 273] on div "Agenda" at bounding box center [556, 271] width 106 height 96
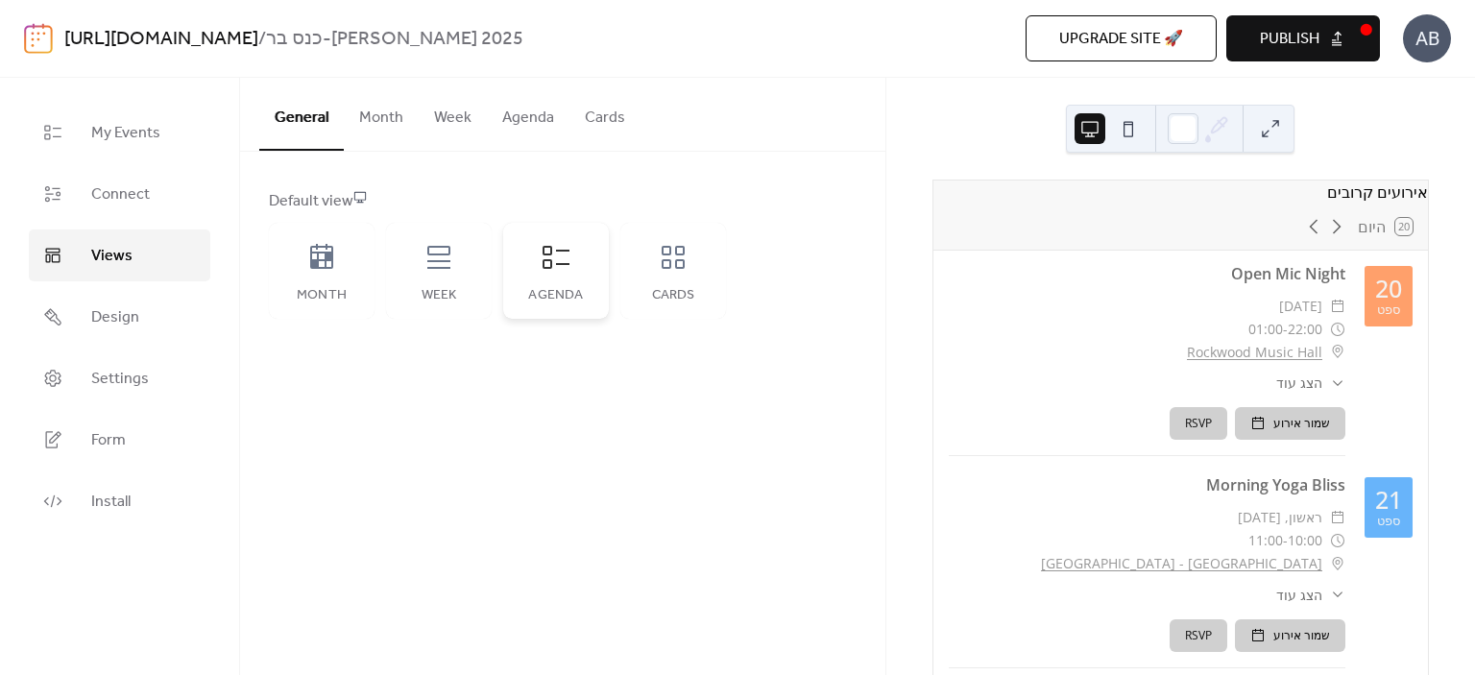
click at [553, 276] on div "Agenda" at bounding box center [556, 271] width 106 height 96
click at [519, 114] on button "Agenda" at bounding box center [528, 113] width 83 height 71
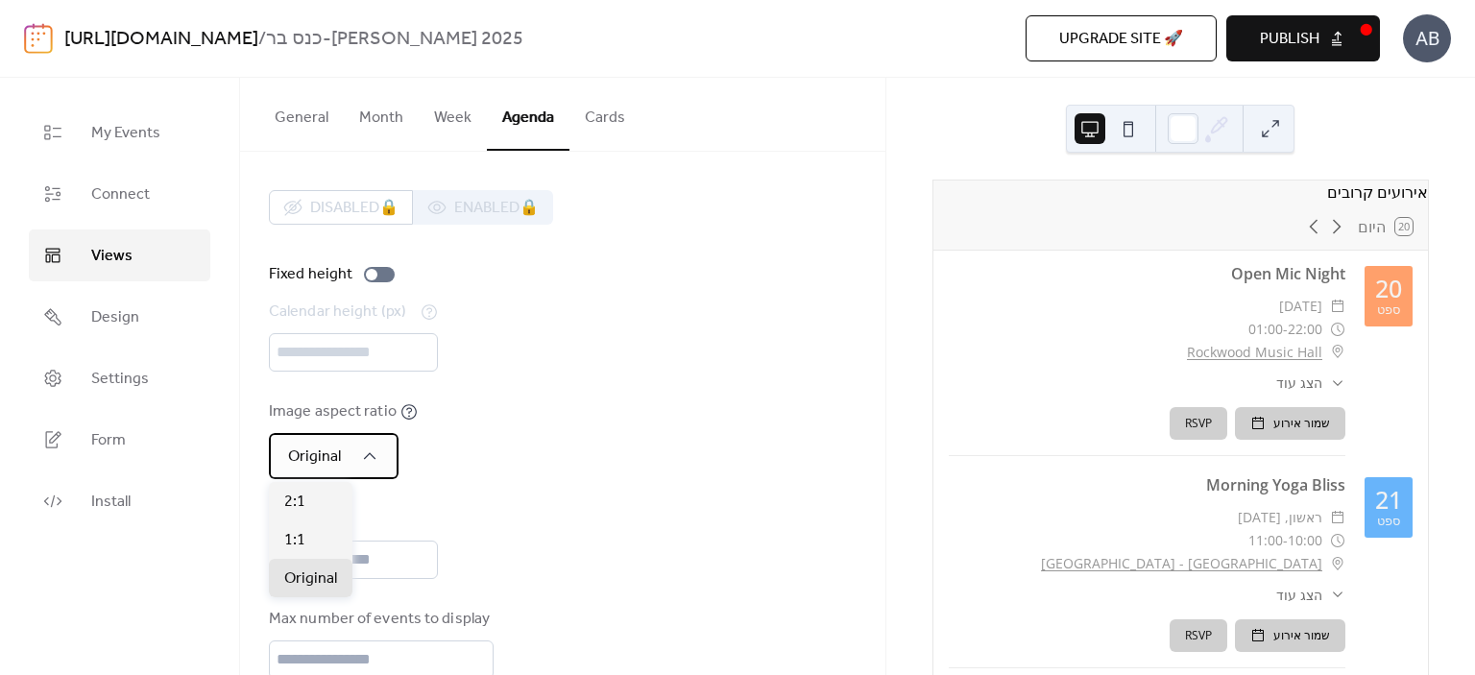
click at [376, 456] on icon at bounding box center [369, 456] width 19 height 19
click at [597, 402] on div "Image aspect ratio Original" at bounding box center [563, 439] width 588 height 79
click at [377, 126] on button "Month" at bounding box center [381, 113] width 75 height 71
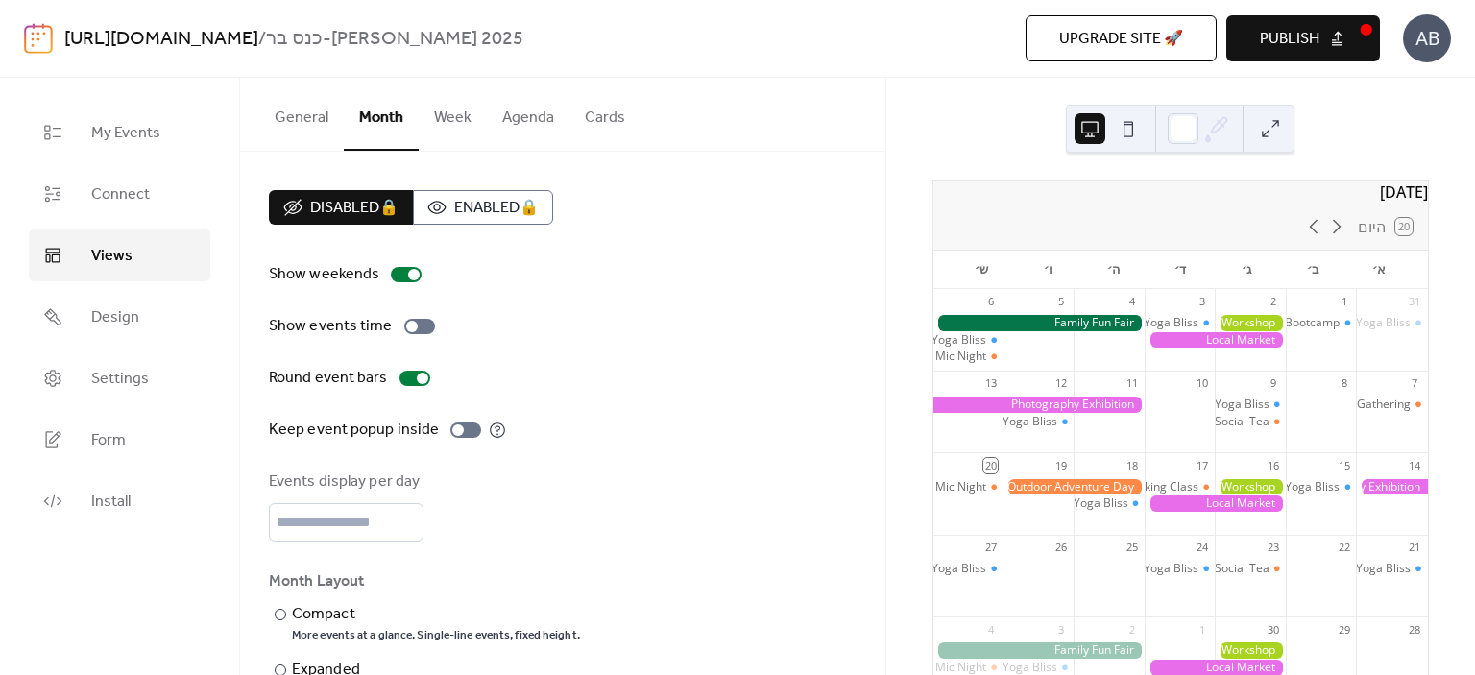
click at [528, 112] on button "Agenda" at bounding box center [528, 113] width 83 height 71
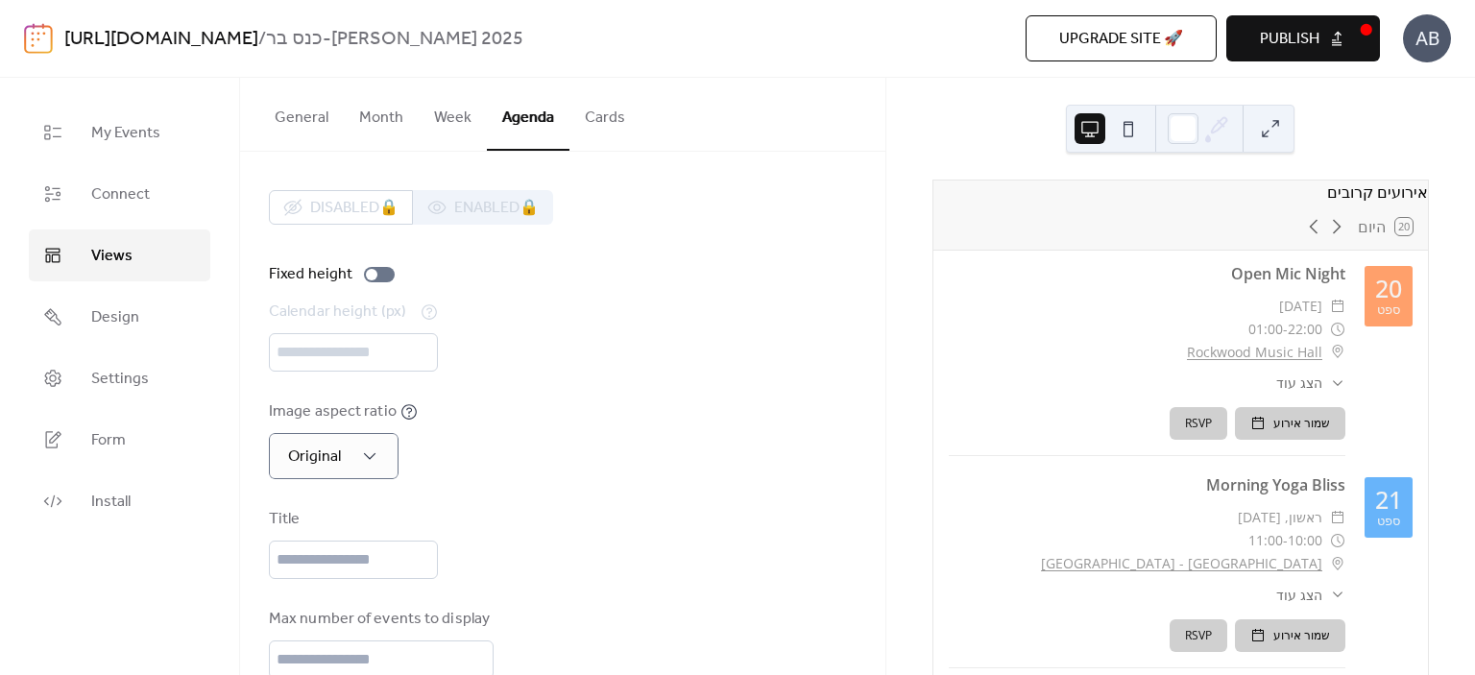
click at [586, 119] on button "Cards" at bounding box center [604, 113] width 71 height 71
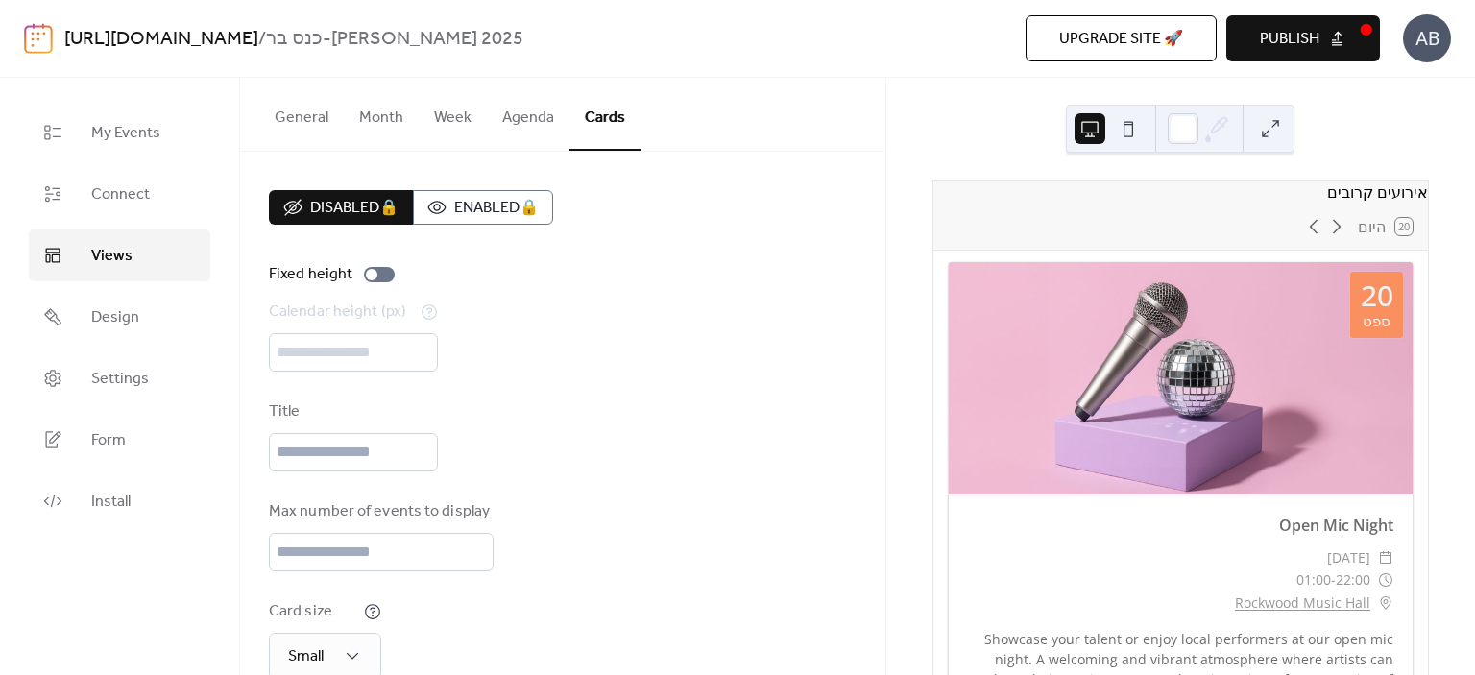
click at [534, 118] on button "Agenda" at bounding box center [528, 113] width 83 height 71
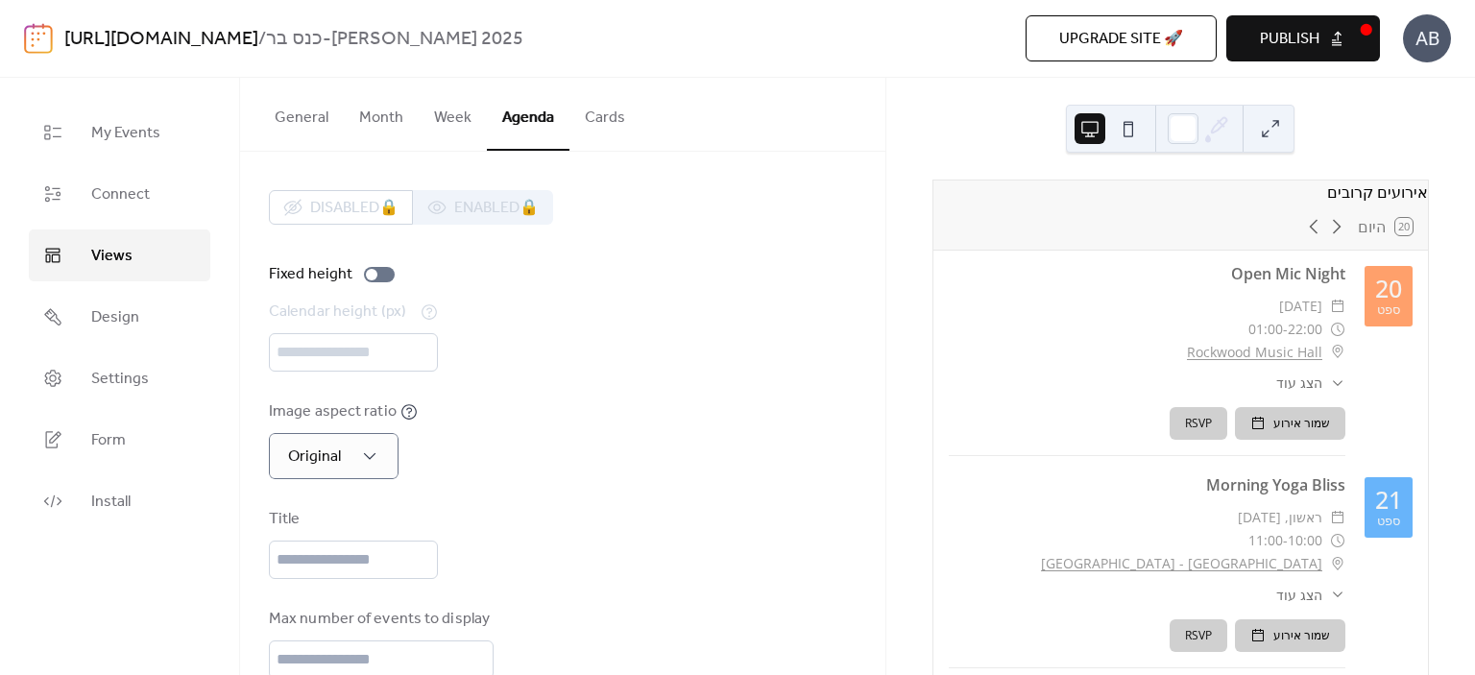
click at [603, 118] on button "Cards" at bounding box center [604, 113] width 71 height 71
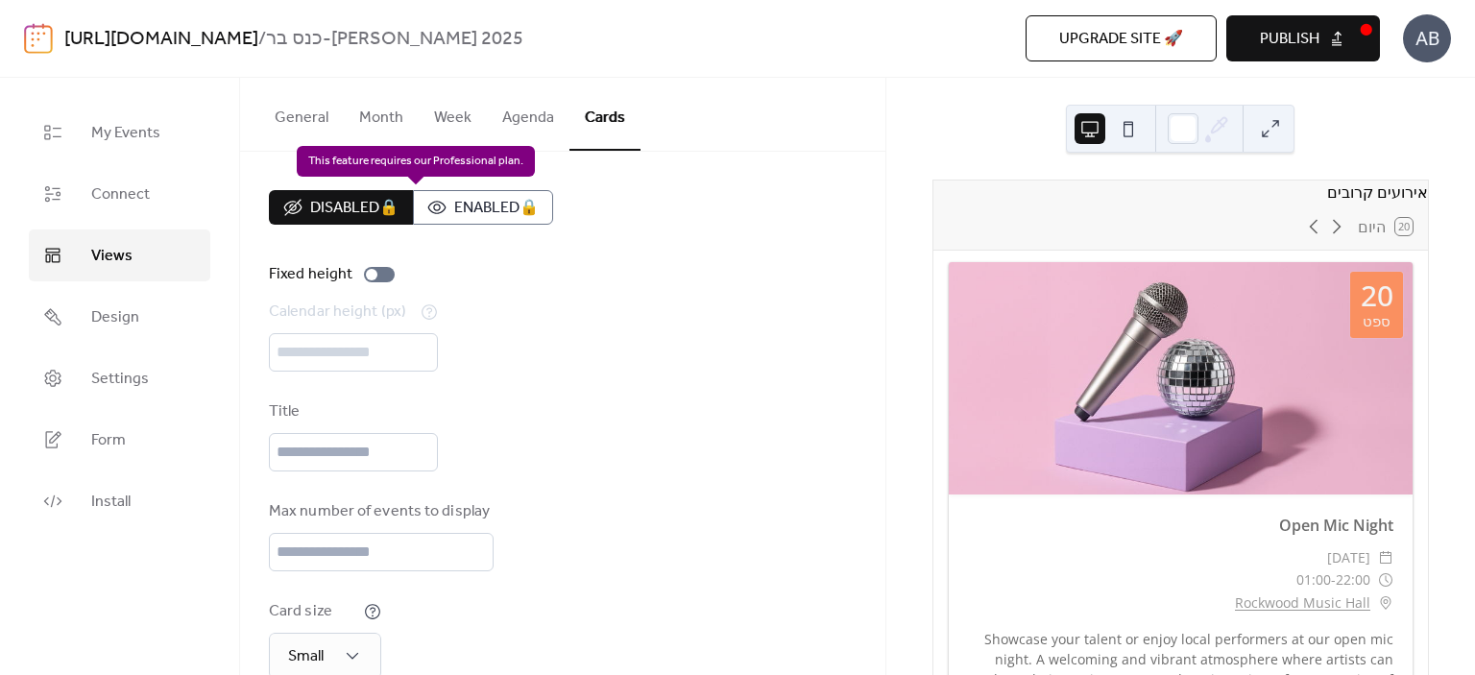
click at [488, 206] on div "Disabled 🔒 Enabled 🔒" at bounding box center [411, 207] width 284 height 35
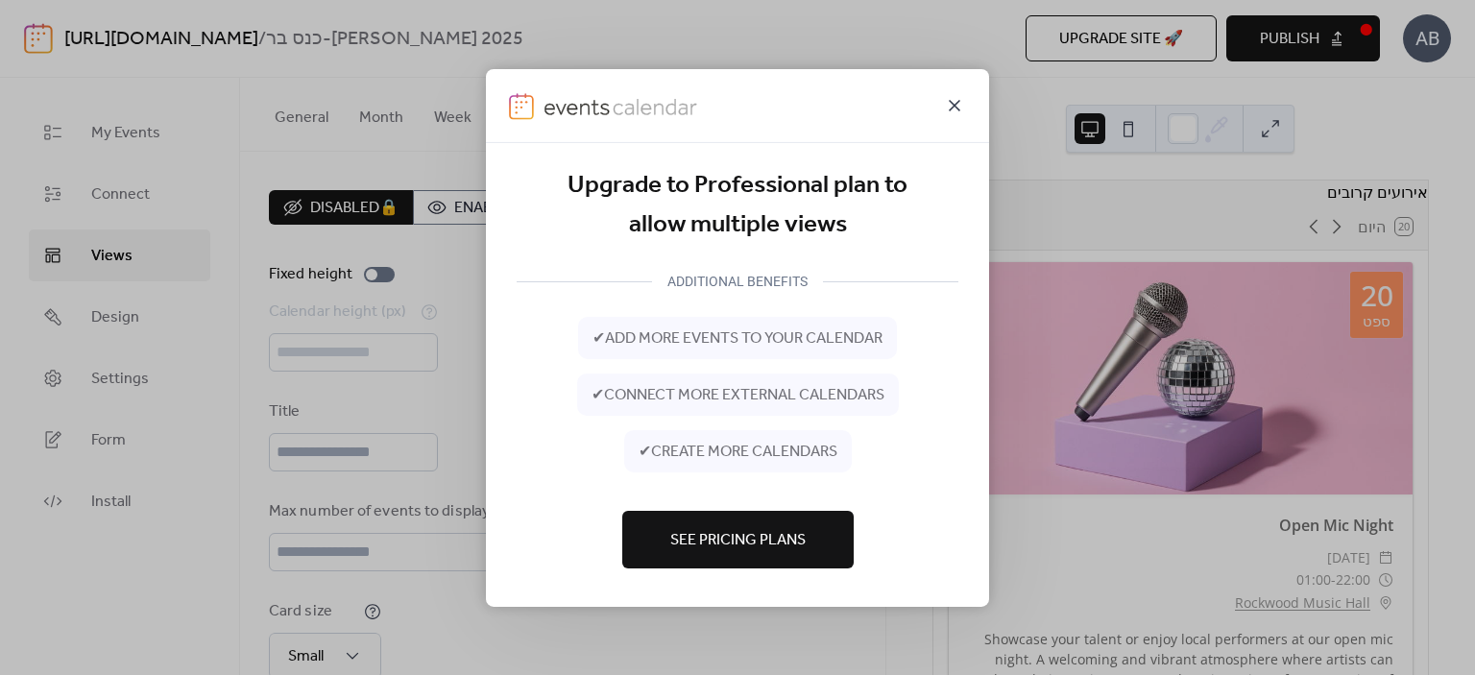
click at [947, 100] on icon at bounding box center [954, 104] width 23 height 23
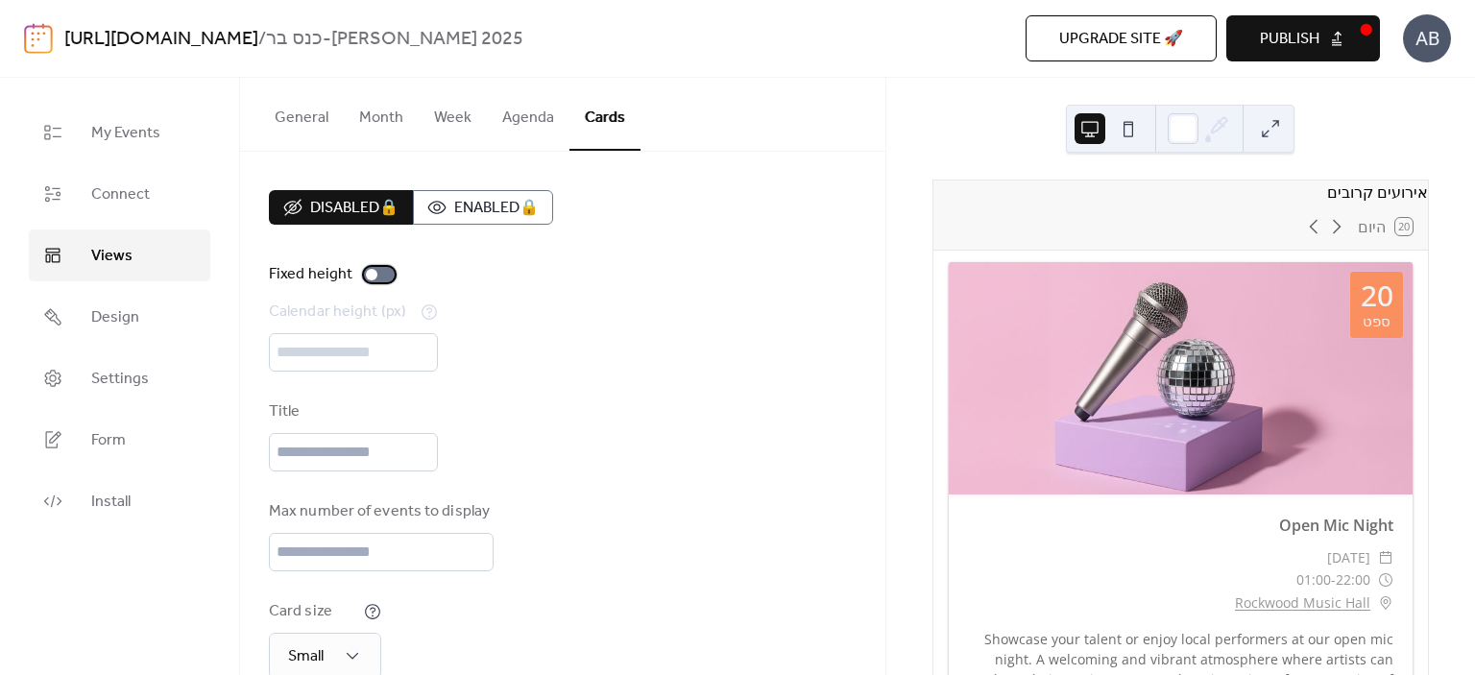
click at [385, 275] on div at bounding box center [379, 274] width 31 height 15
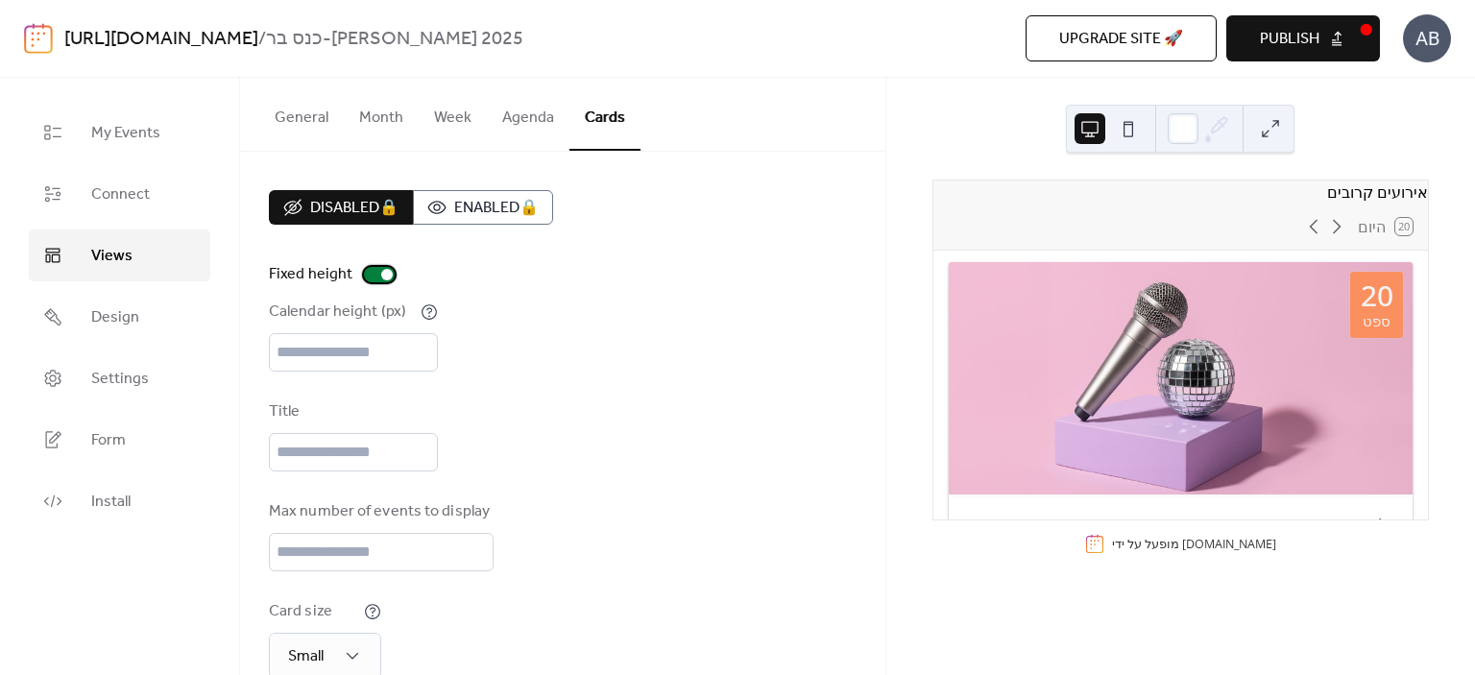
click at [385, 275] on div at bounding box center [387, 275] width 12 height 12
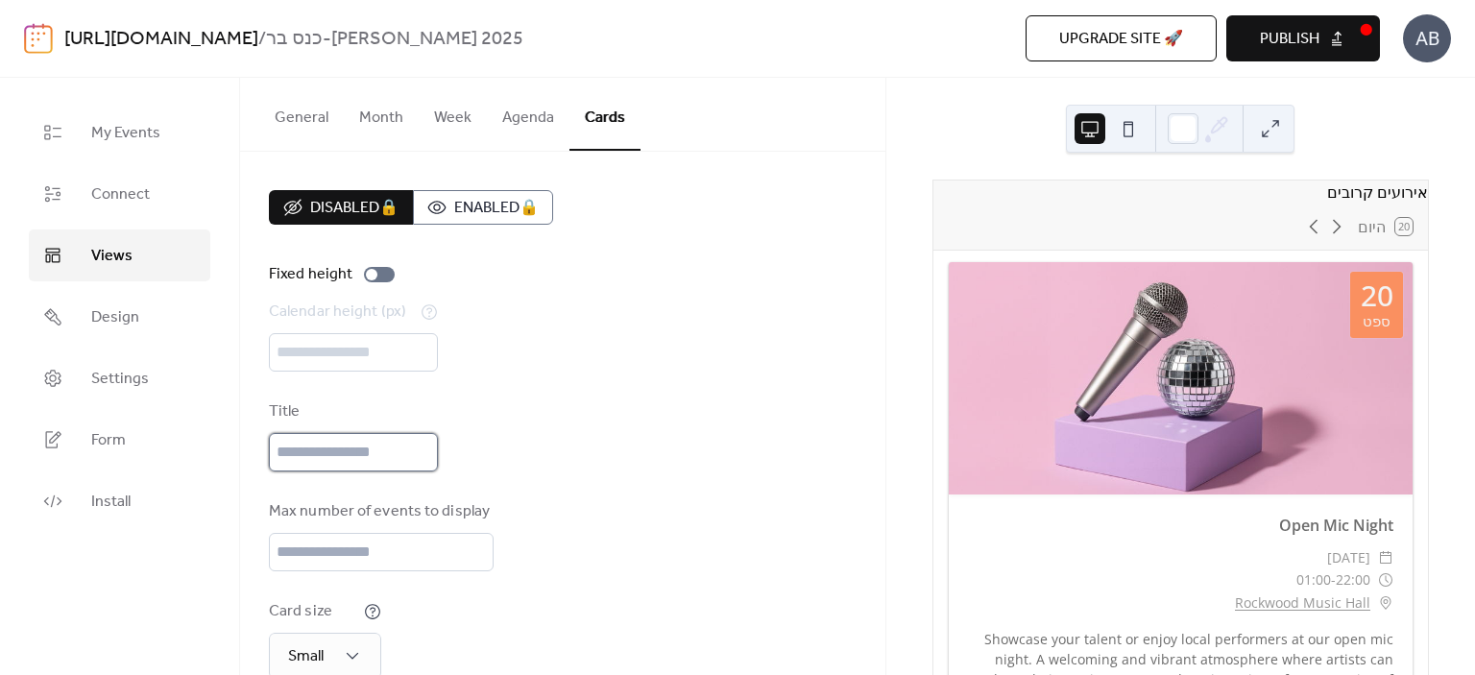
click at [350, 453] on input "text" at bounding box center [353, 452] width 169 height 38
type input "*"
type input "**********"
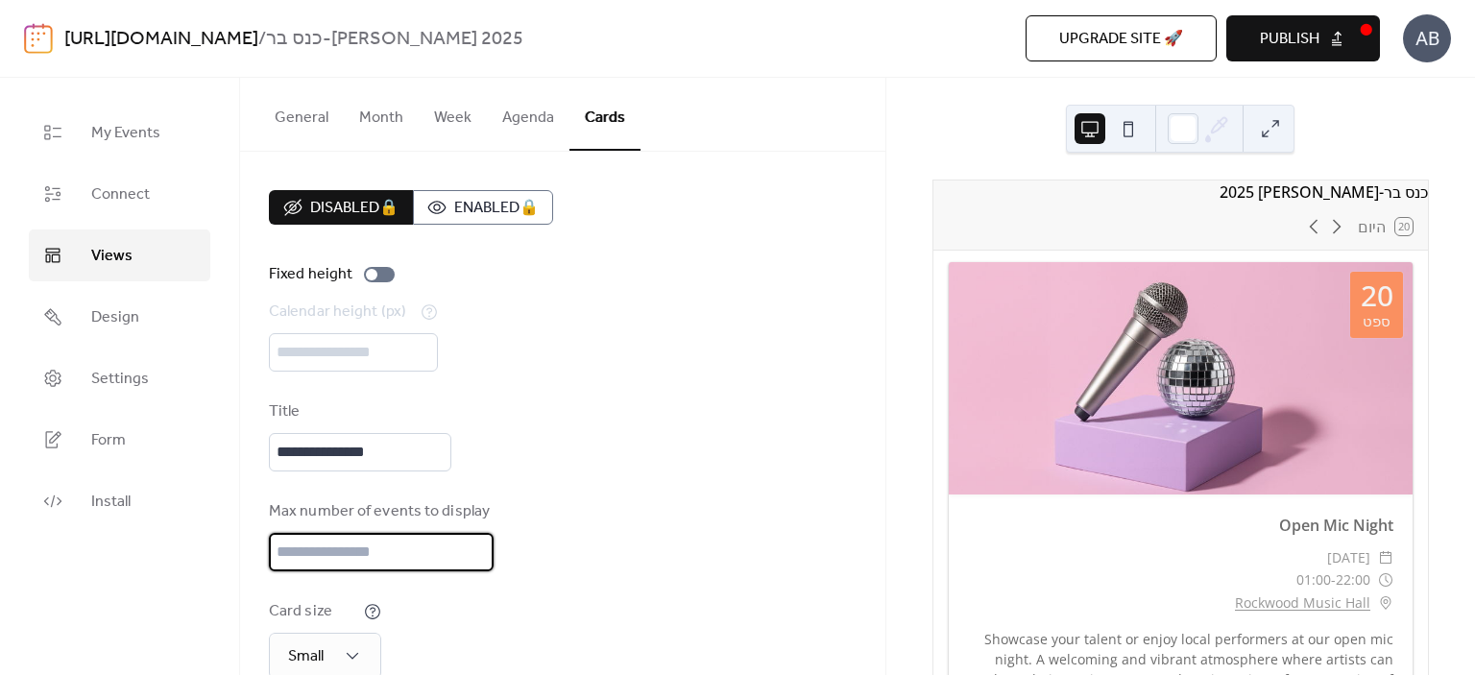
click at [380, 555] on input "**" at bounding box center [381, 552] width 225 height 38
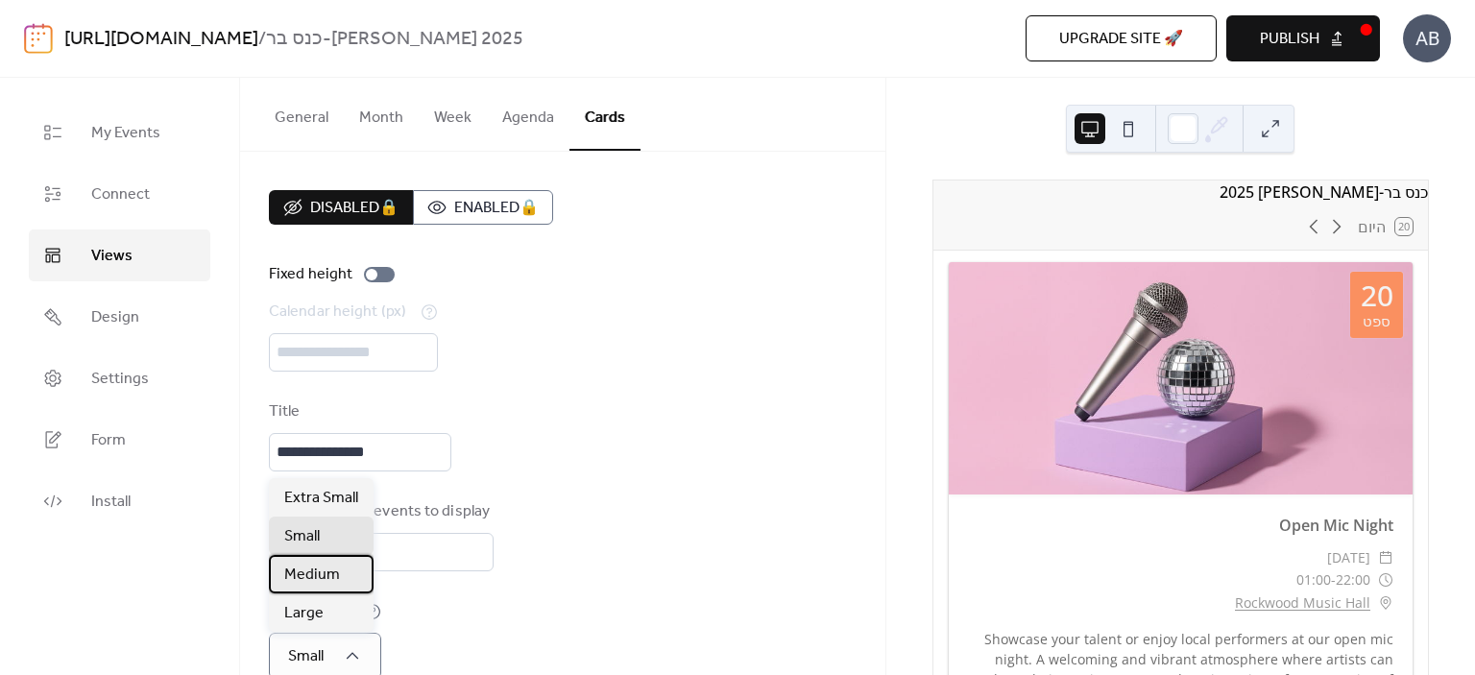
click at [326, 583] on span "Medium" at bounding box center [312, 575] width 56 height 23
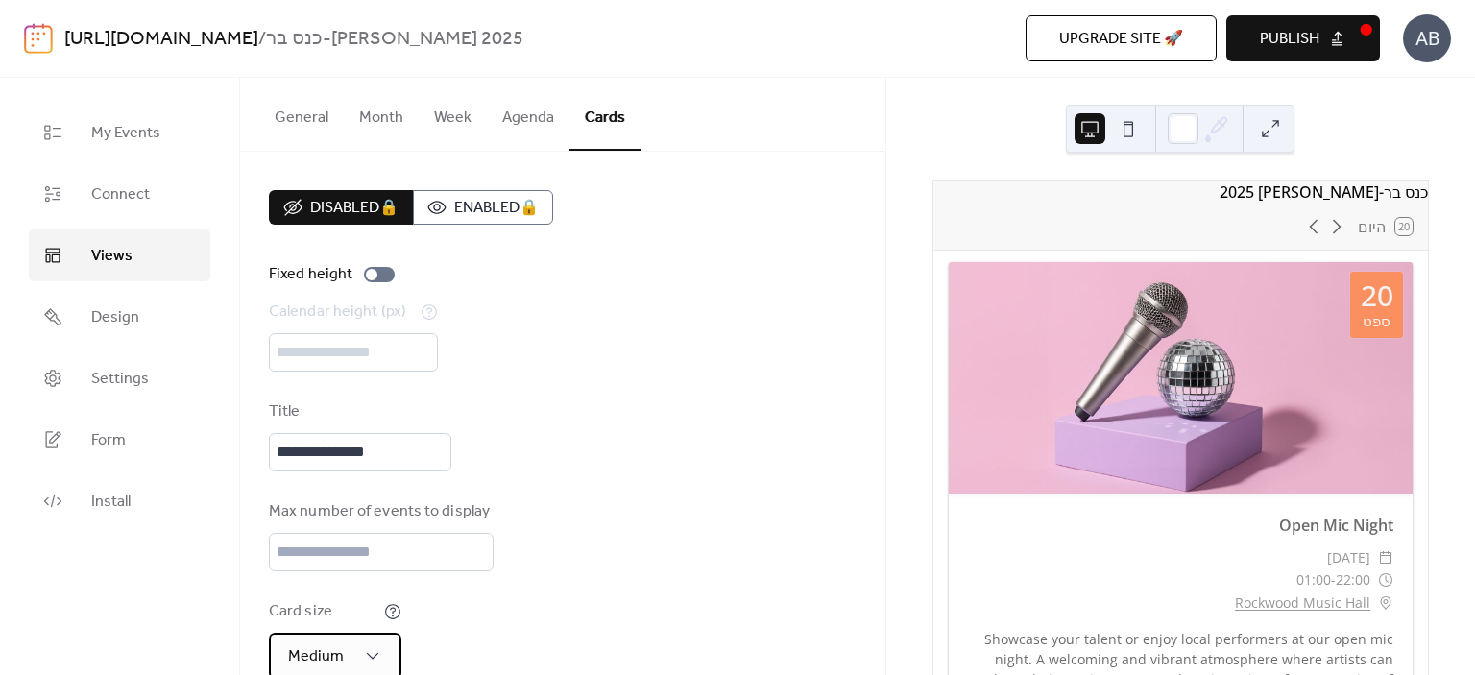
click at [357, 653] on div "Medium" at bounding box center [335, 656] width 133 height 46
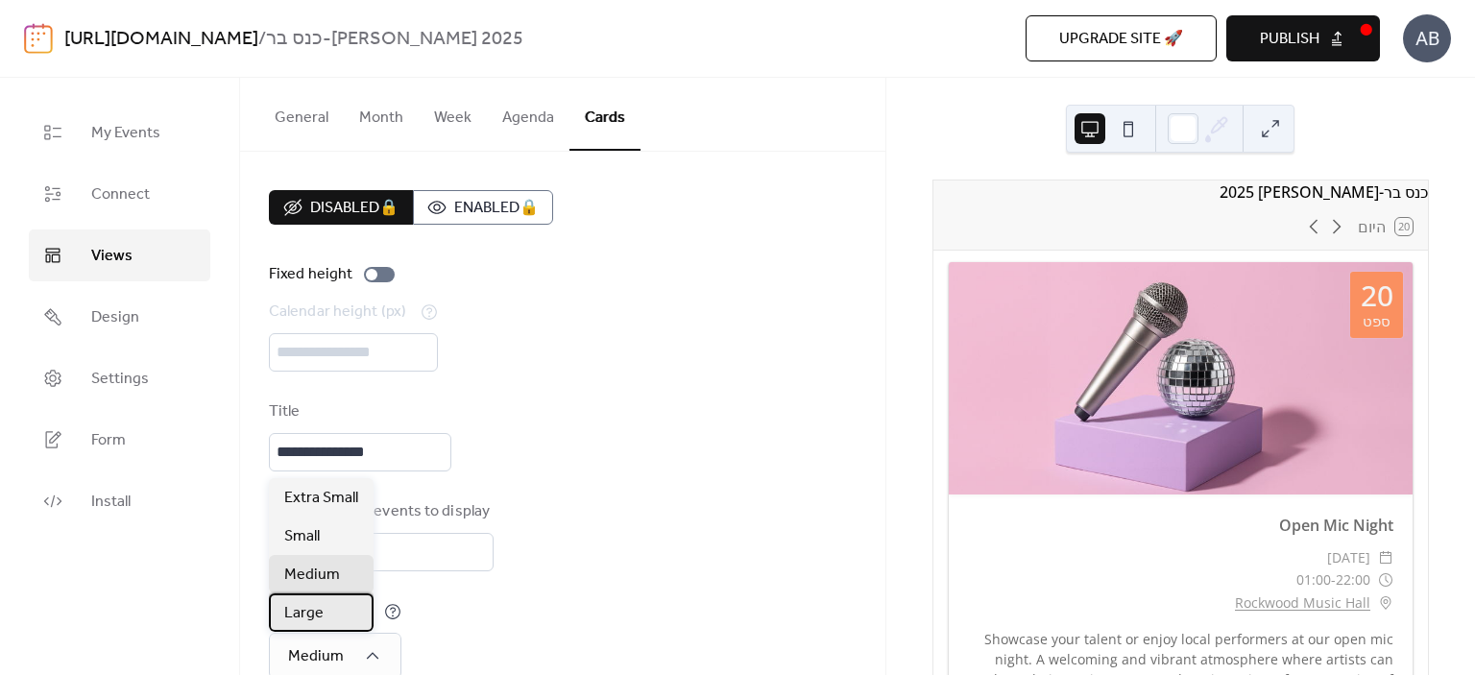
click at [331, 610] on div "Large" at bounding box center [321, 612] width 105 height 38
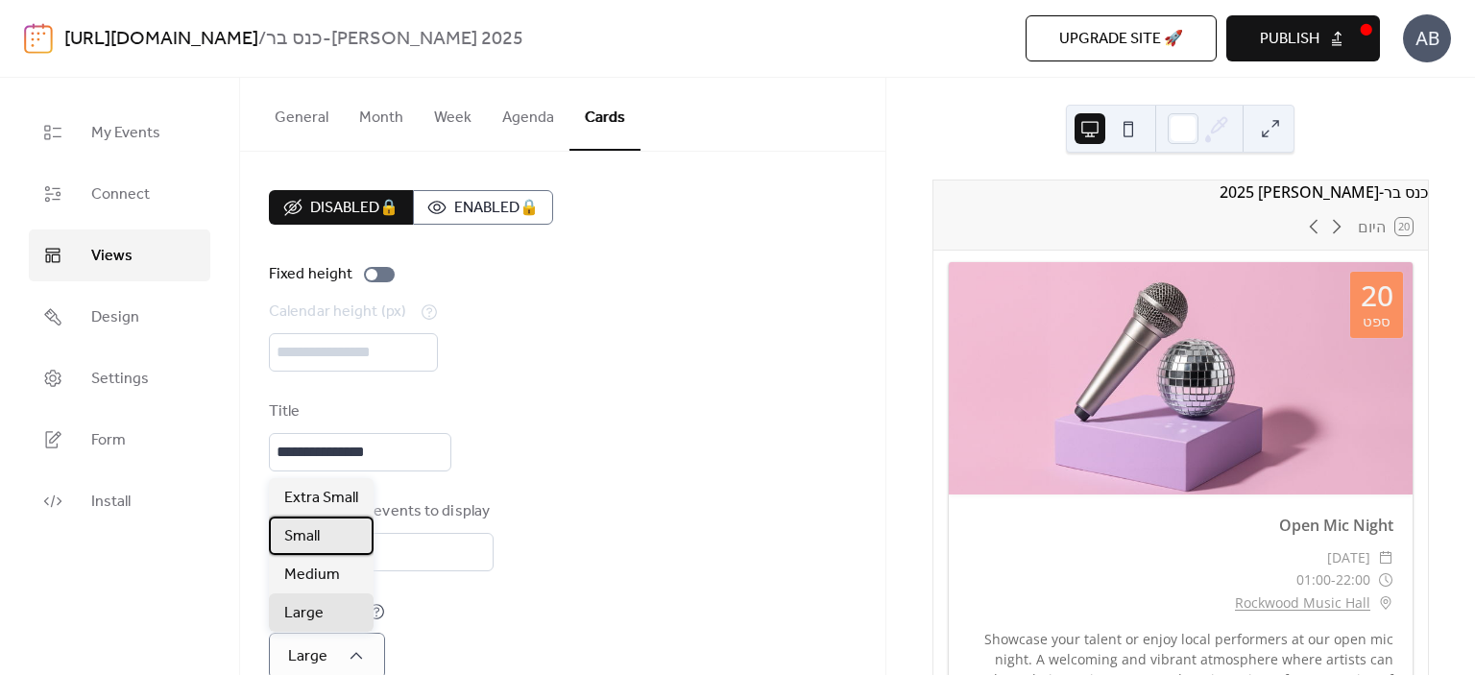
click at [336, 533] on div "Small" at bounding box center [321, 536] width 105 height 38
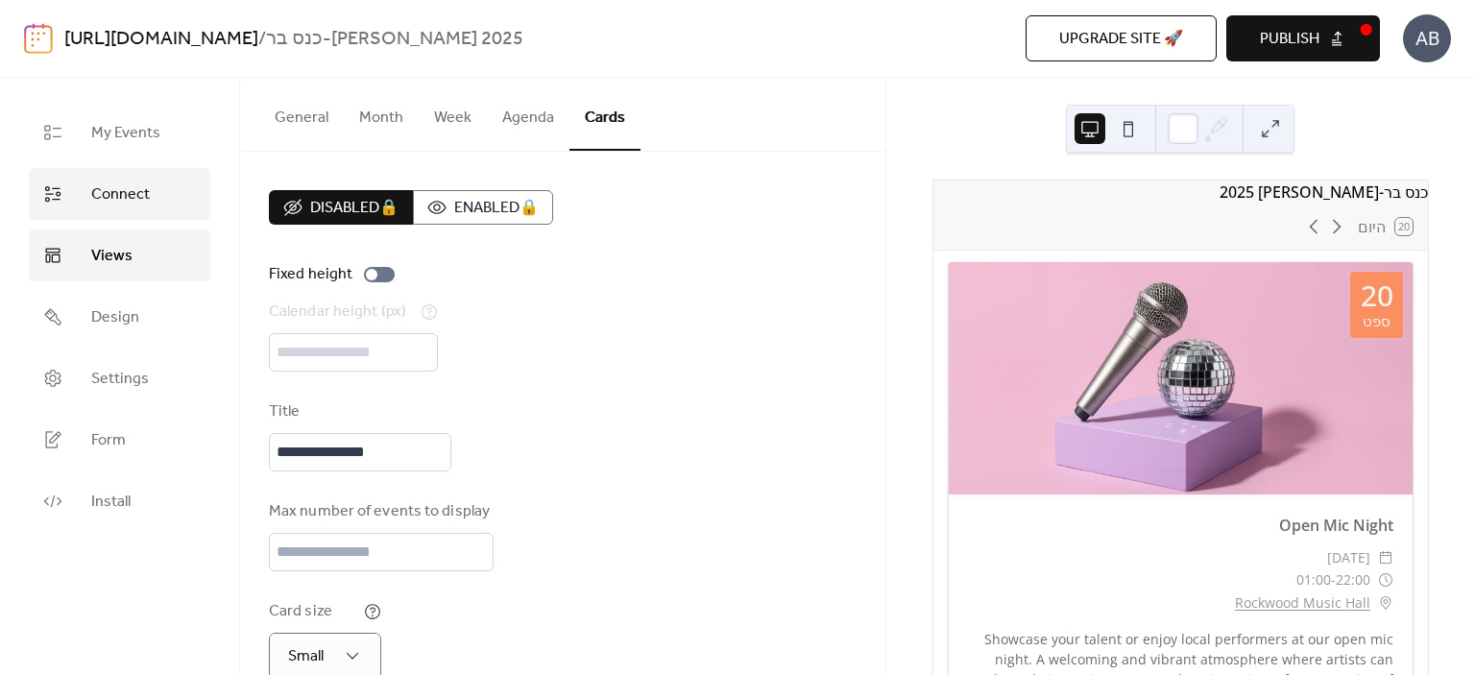
click at [97, 192] on span "Connect" at bounding box center [120, 194] width 59 height 23
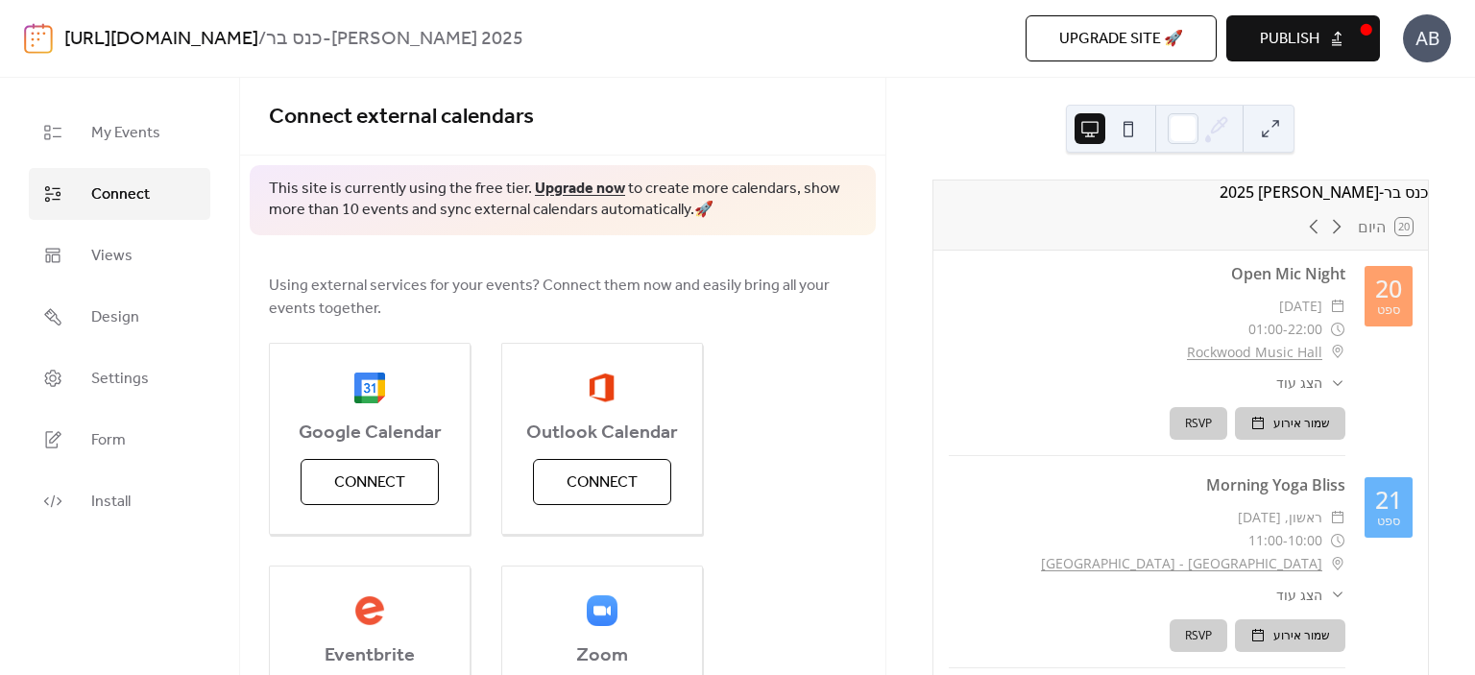
click at [698, 283] on span "Using external services for your events? Connect them now and easily bring all …" at bounding box center [563, 298] width 588 height 46
click at [138, 137] on span "My Events" at bounding box center [125, 133] width 69 height 23
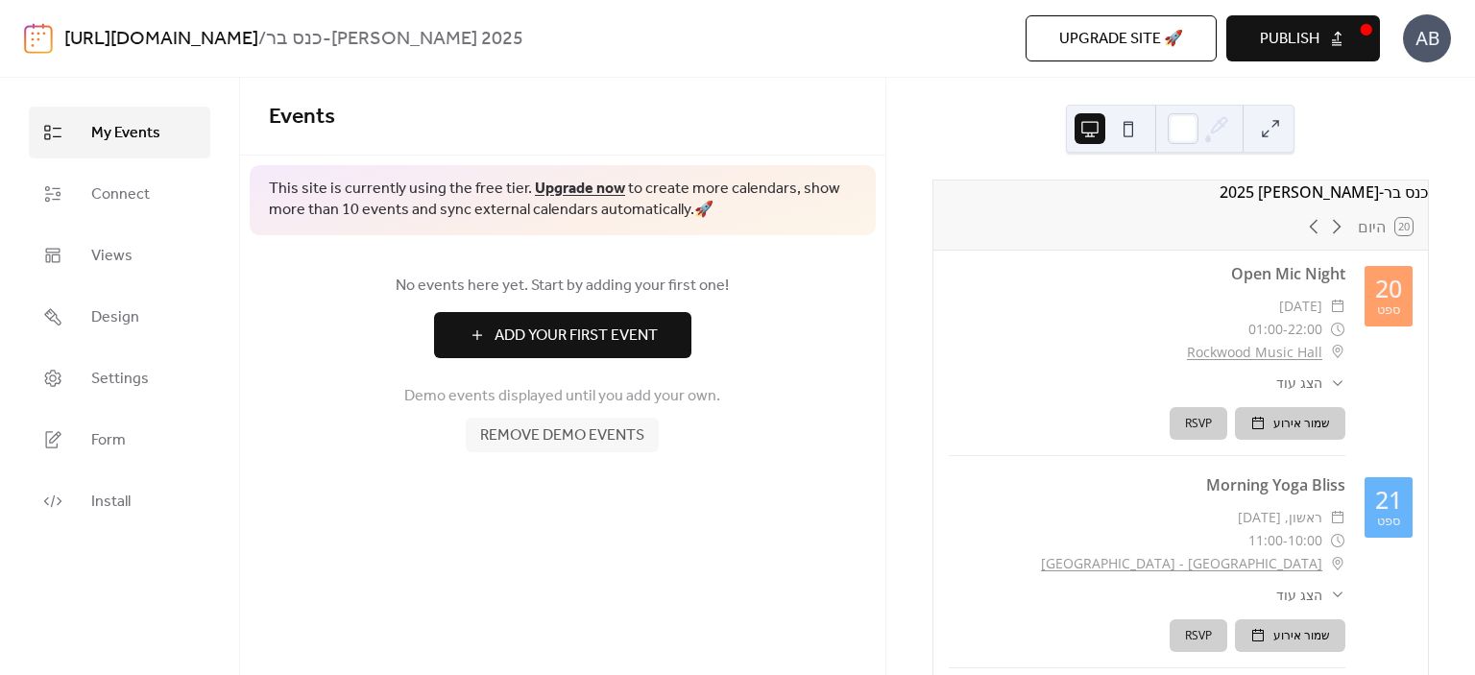
click at [545, 326] on span "Add Your First Event" at bounding box center [576, 336] width 163 height 23
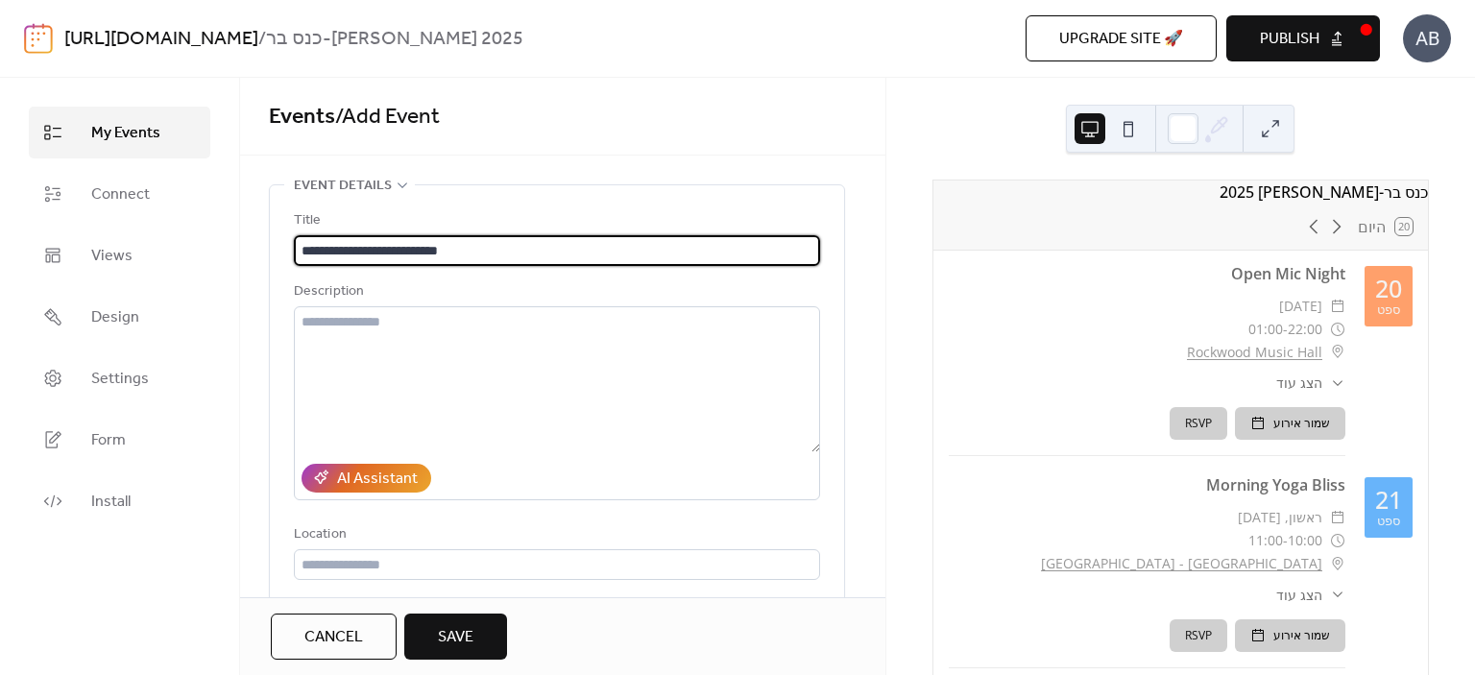
type input "**********"
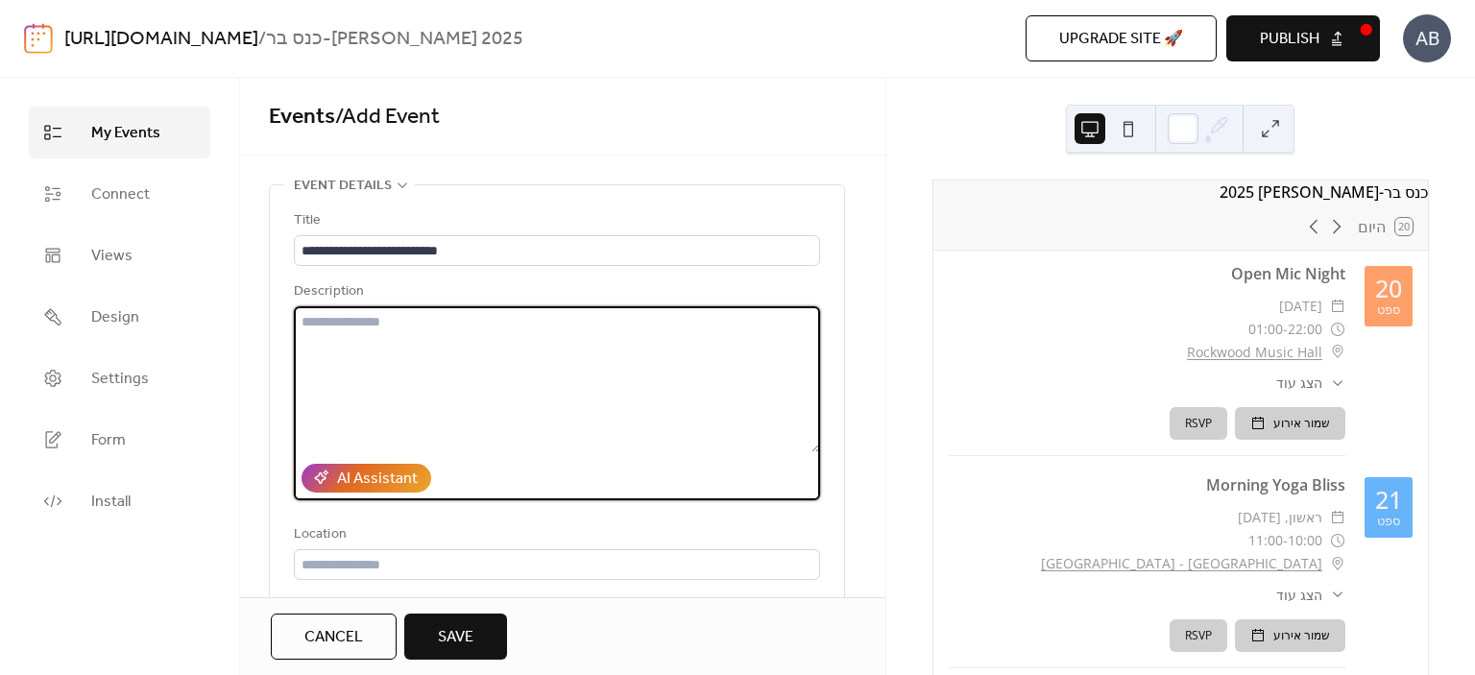
paste textarea "**********"
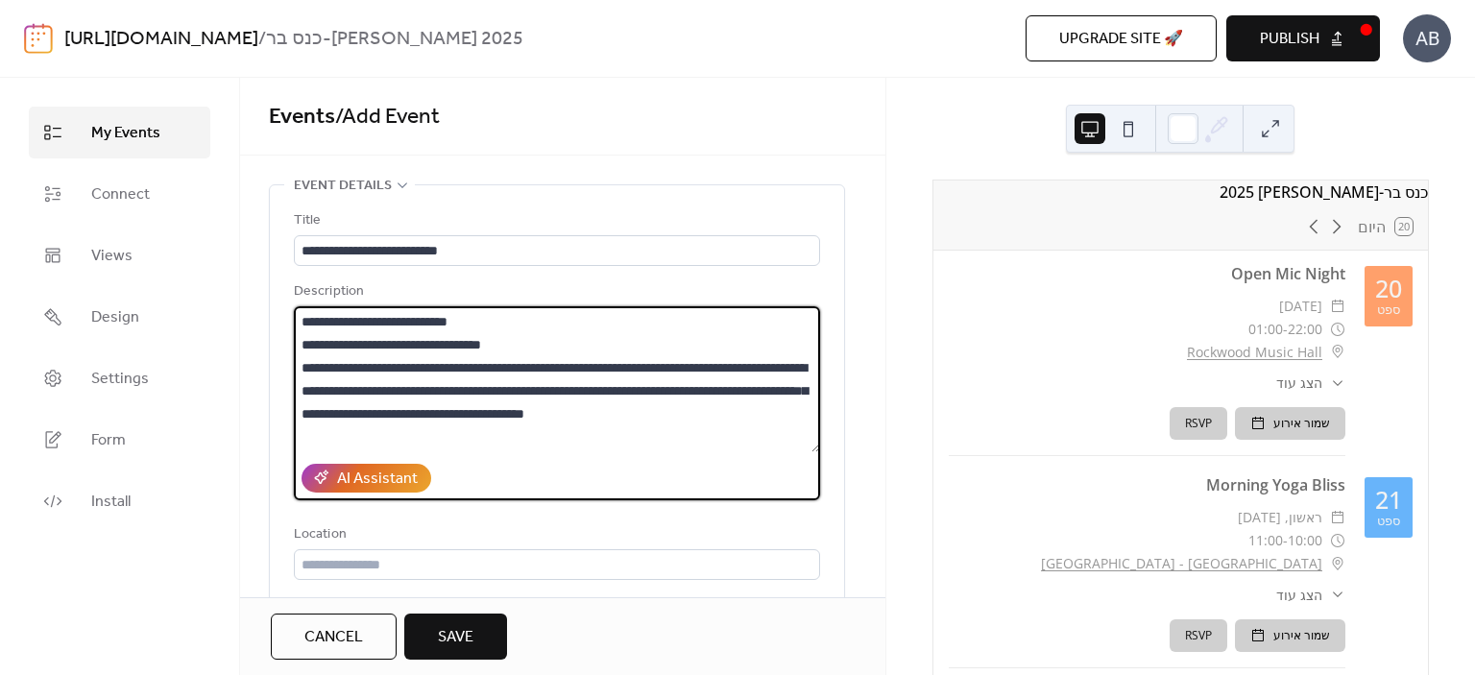
paste textarea "**********"
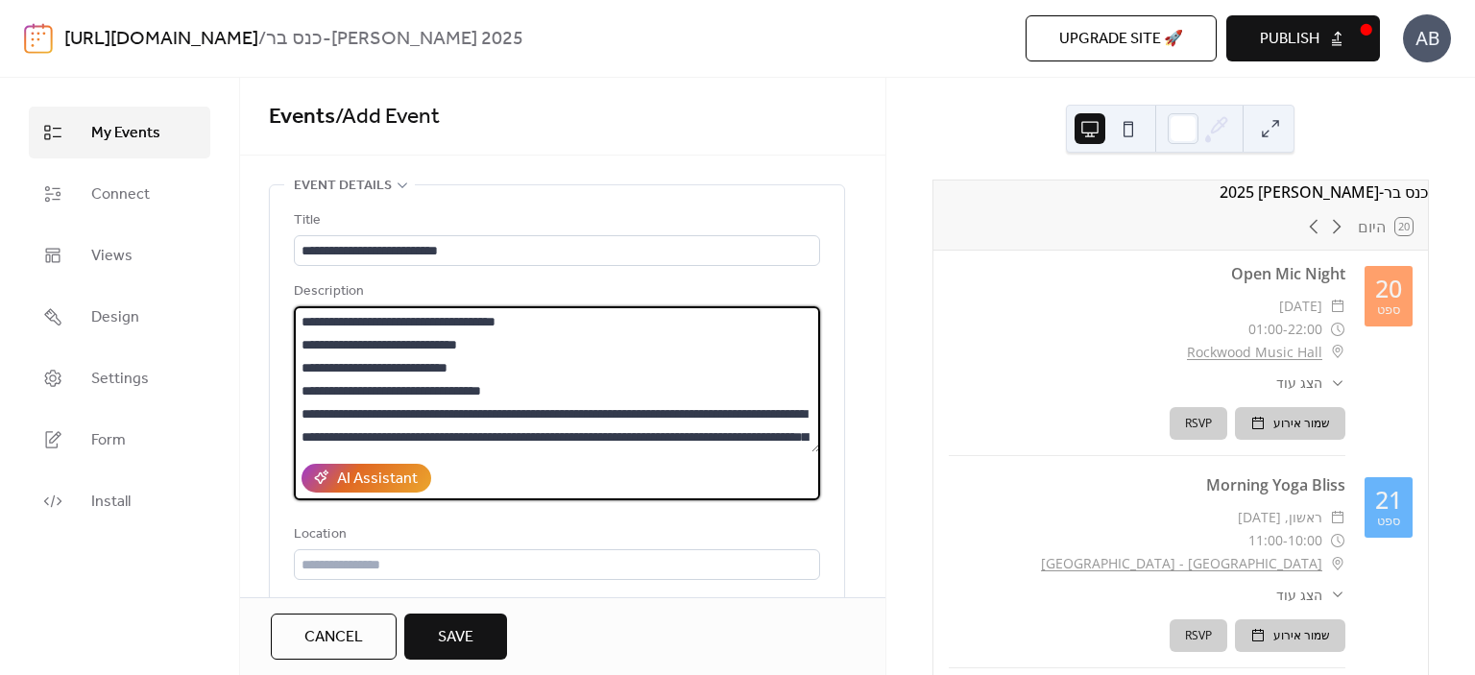
type textarea "**********"
click at [376, 561] on input "text" at bounding box center [557, 564] width 526 height 31
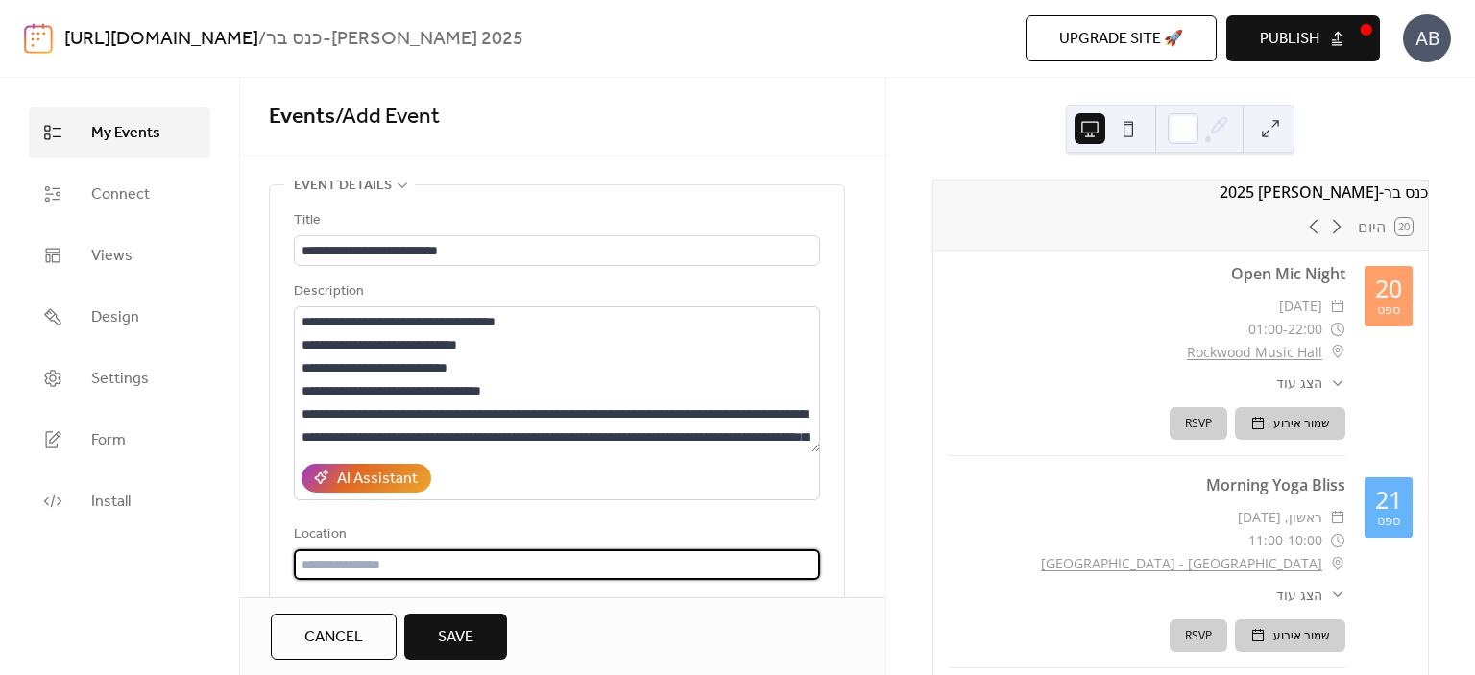
paste input "**********"
type input "**********"
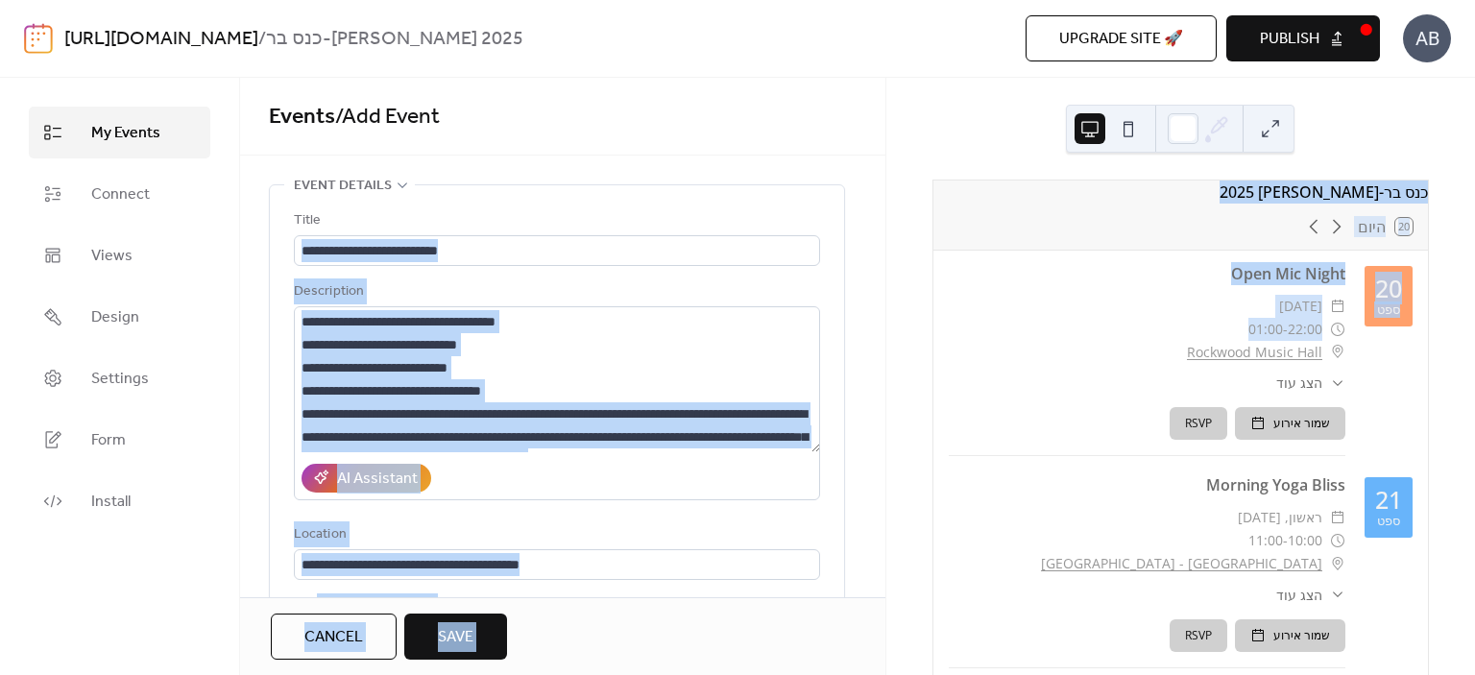
drag, startPoint x: 883, startPoint y: 231, endPoint x: 893, endPoint y: 340, distance: 108.9
click at [893, 340] on div "**********" at bounding box center [737, 376] width 1475 height 597
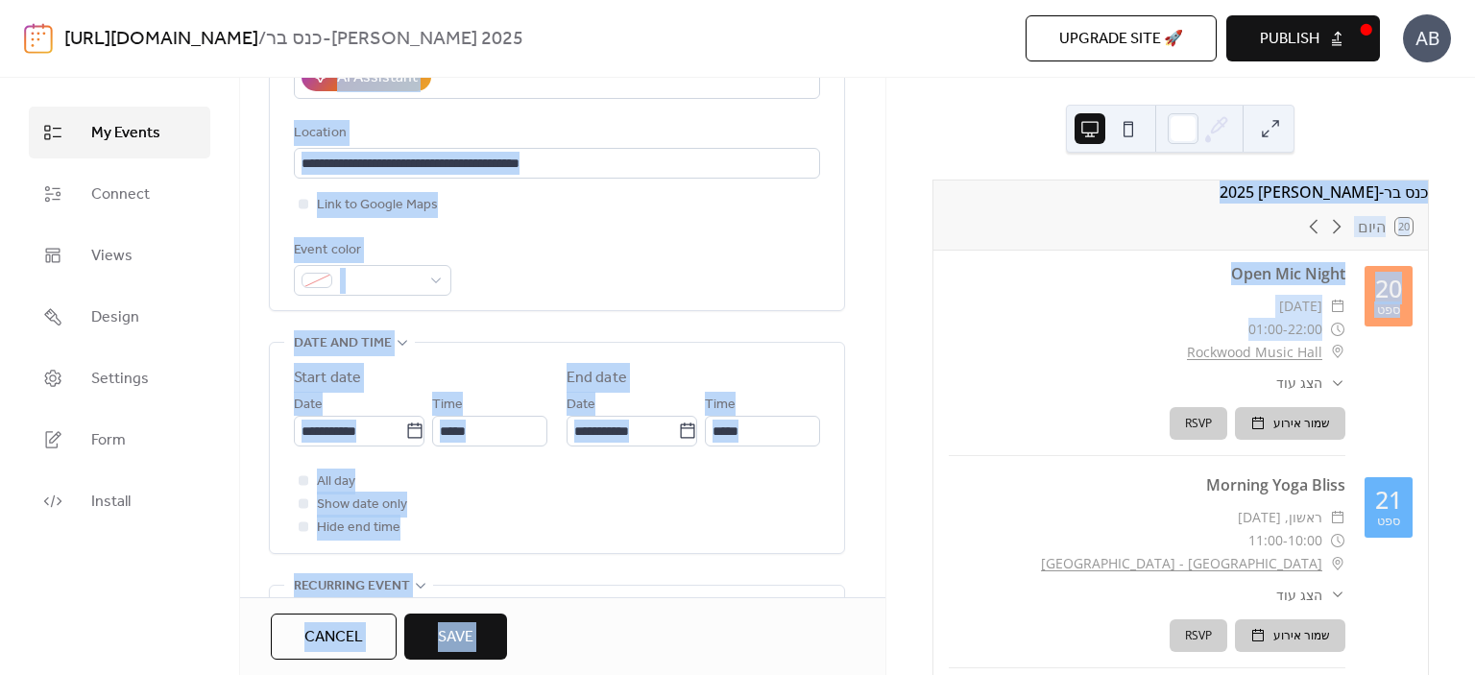
scroll to position [396, 0]
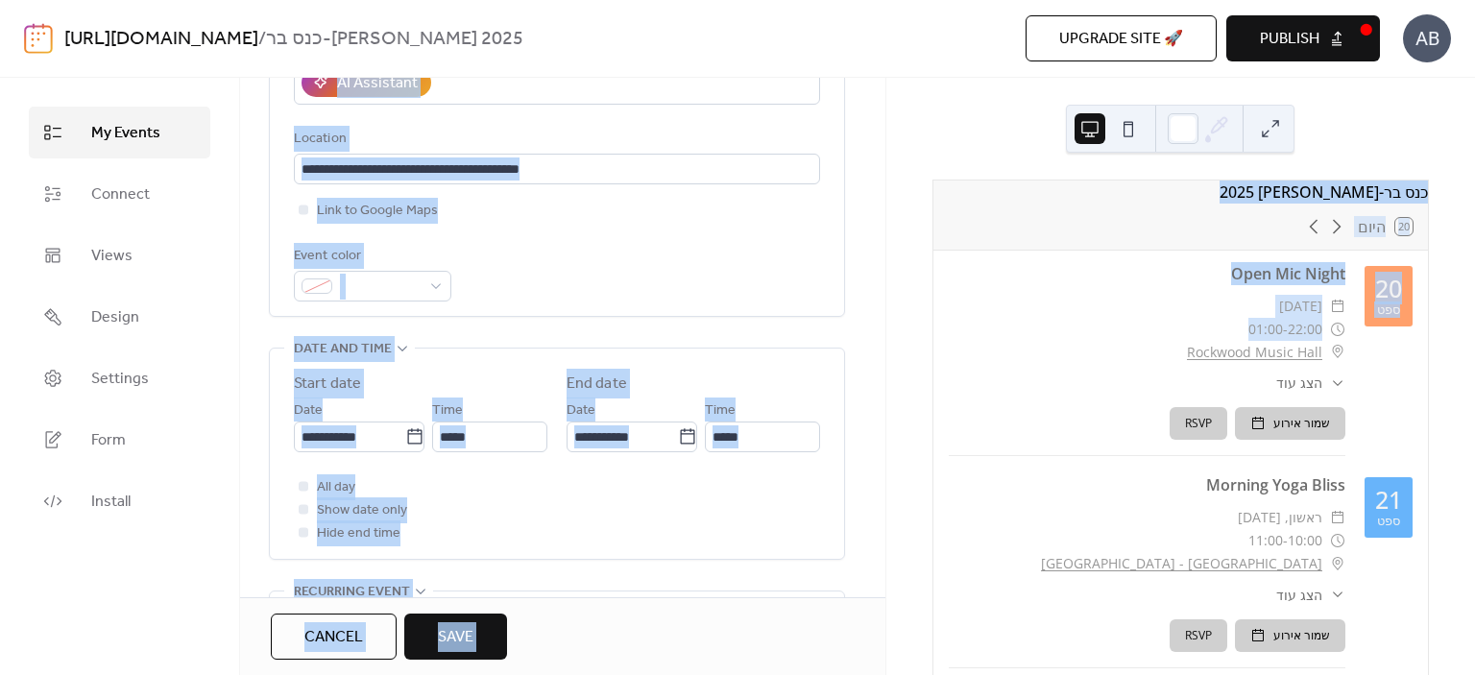
click at [857, 345] on div "**********" at bounding box center [562, 408] width 645 height 1238
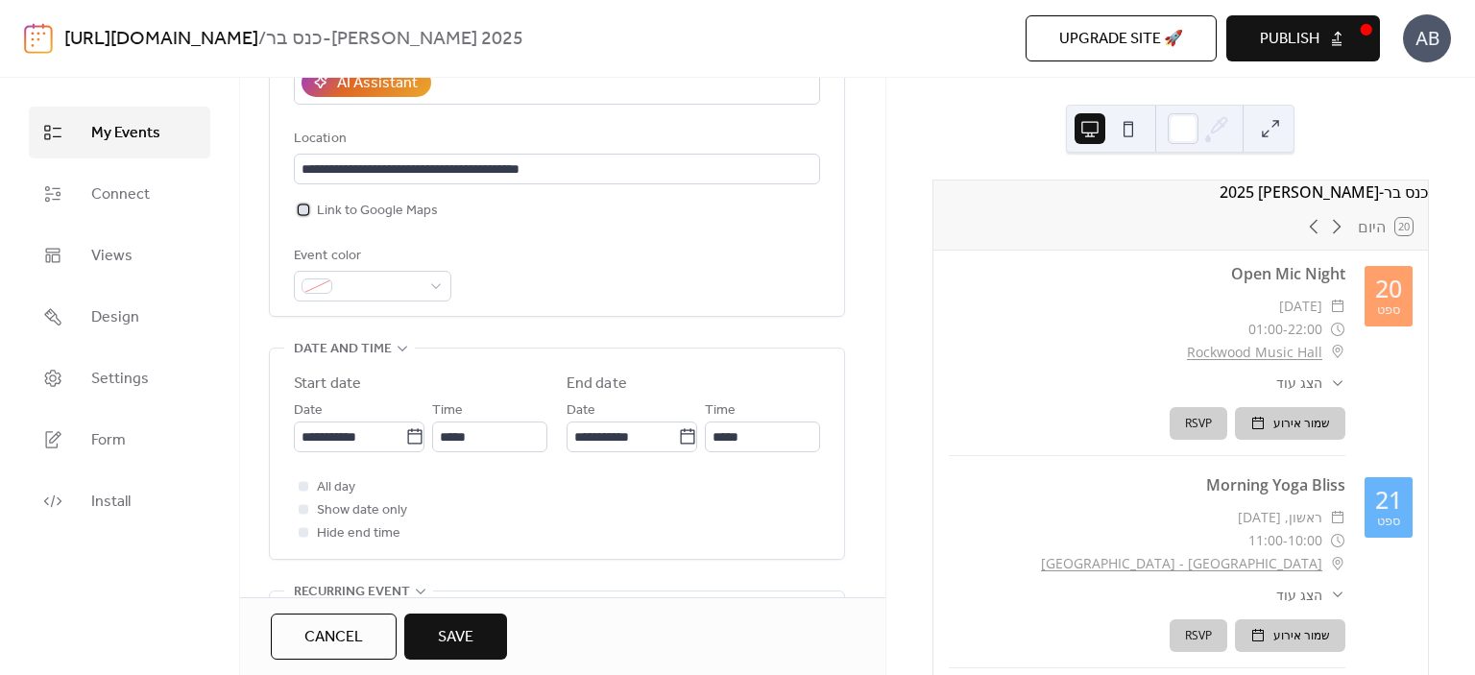
click at [303, 206] on div at bounding box center [304, 210] width 10 height 10
click at [424, 287] on div at bounding box center [372, 286] width 157 height 31
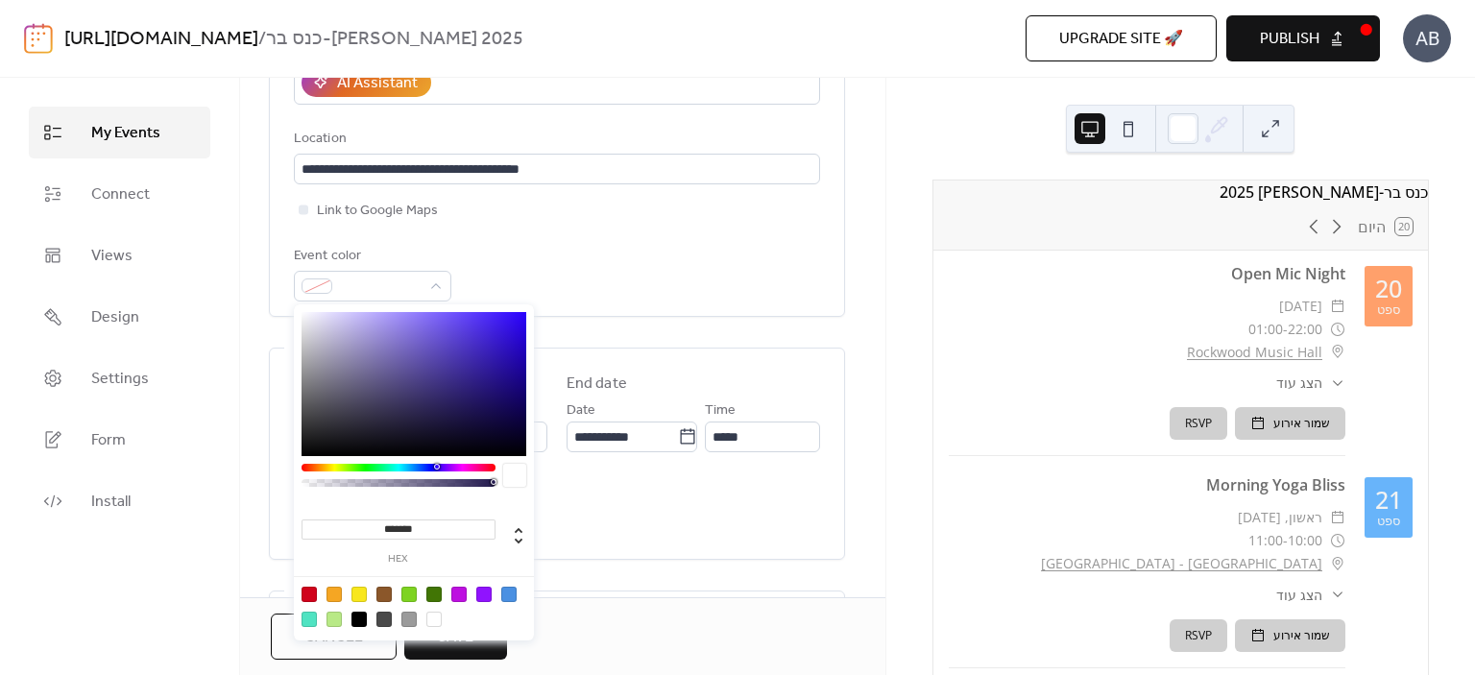
click at [515, 329] on div at bounding box center [414, 384] width 225 height 144
type input "*******"
click at [520, 352] on div at bounding box center [414, 384] width 225 height 144
click at [754, 326] on div "**********" at bounding box center [557, 397] width 576 height 1217
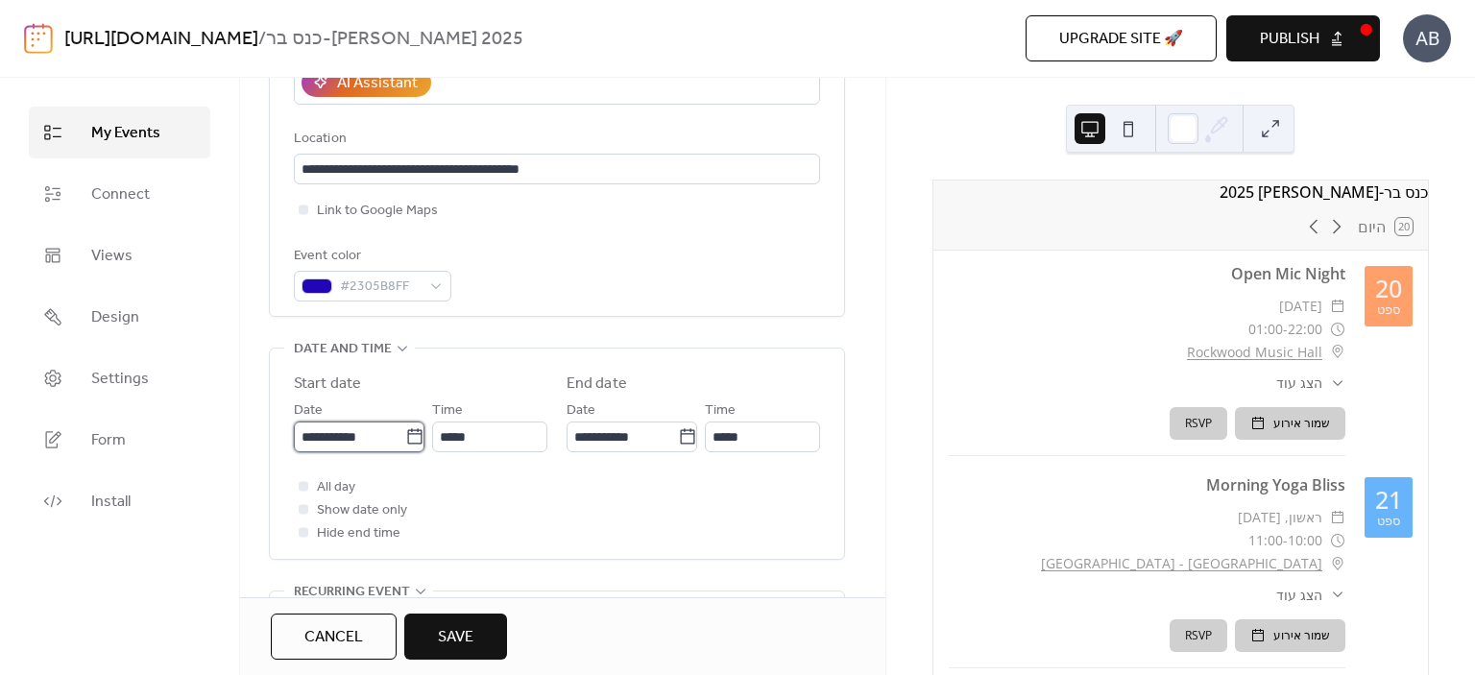
click at [377, 427] on input "**********" at bounding box center [349, 437] width 111 height 31
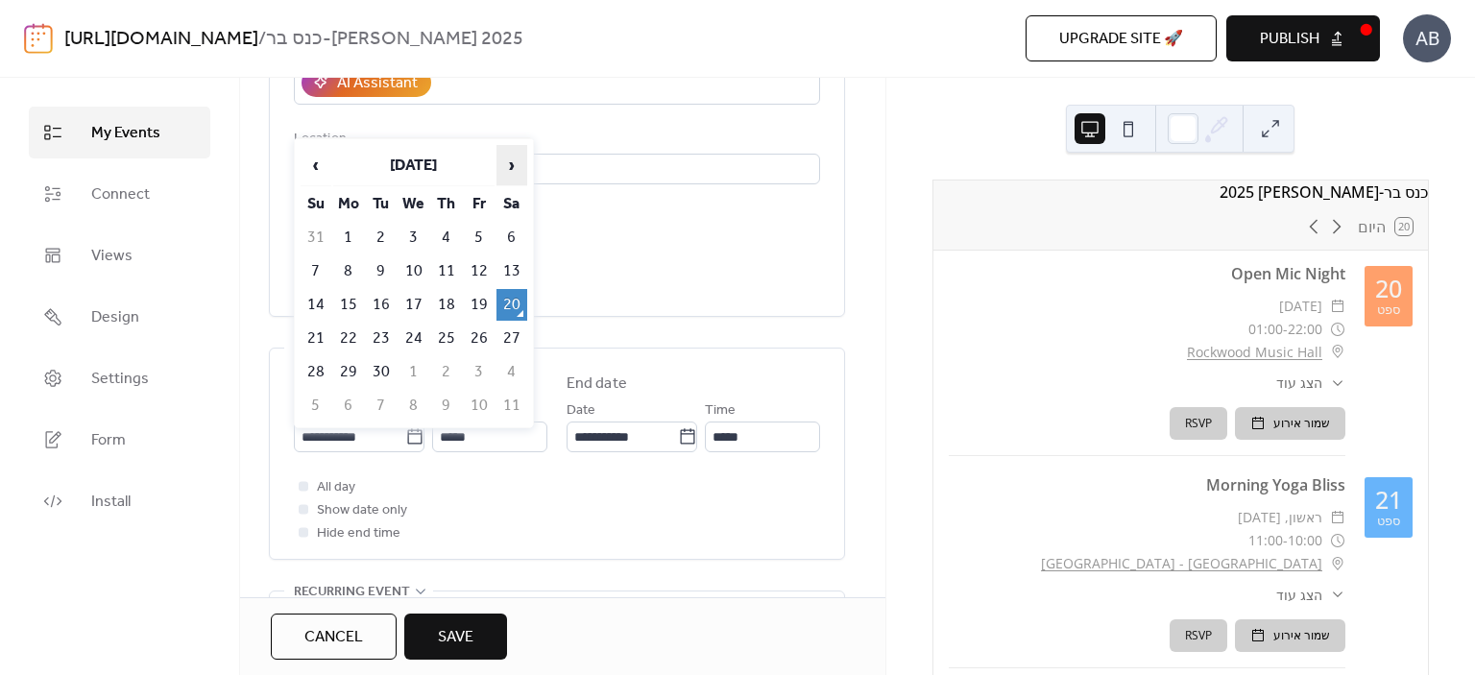
click at [507, 168] on span "›" at bounding box center [511, 165] width 29 height 38
click at [380, 302] on td "11" at bounding box center [381, 305] width 31 height 32
type input "**********"
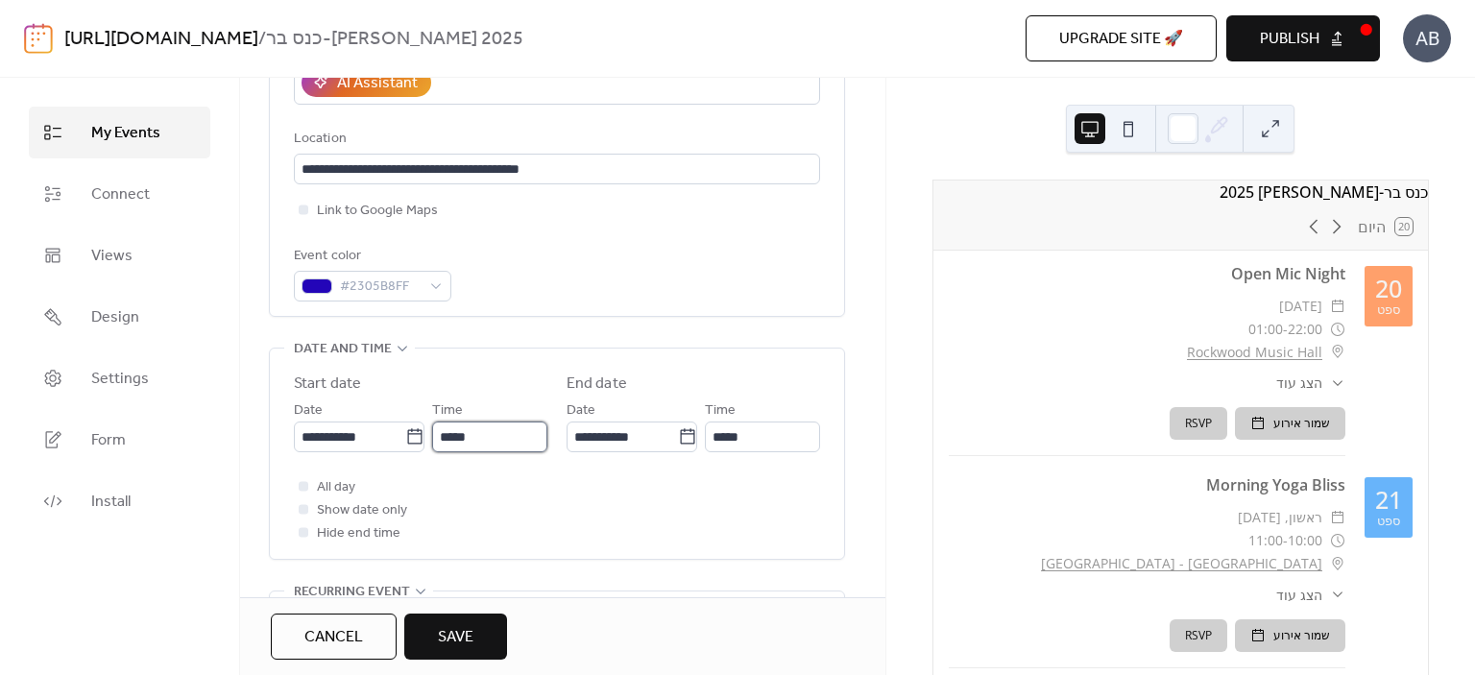
click at [447, 437] on input "*****" at bounding box center [489, 437] width 115 height 31
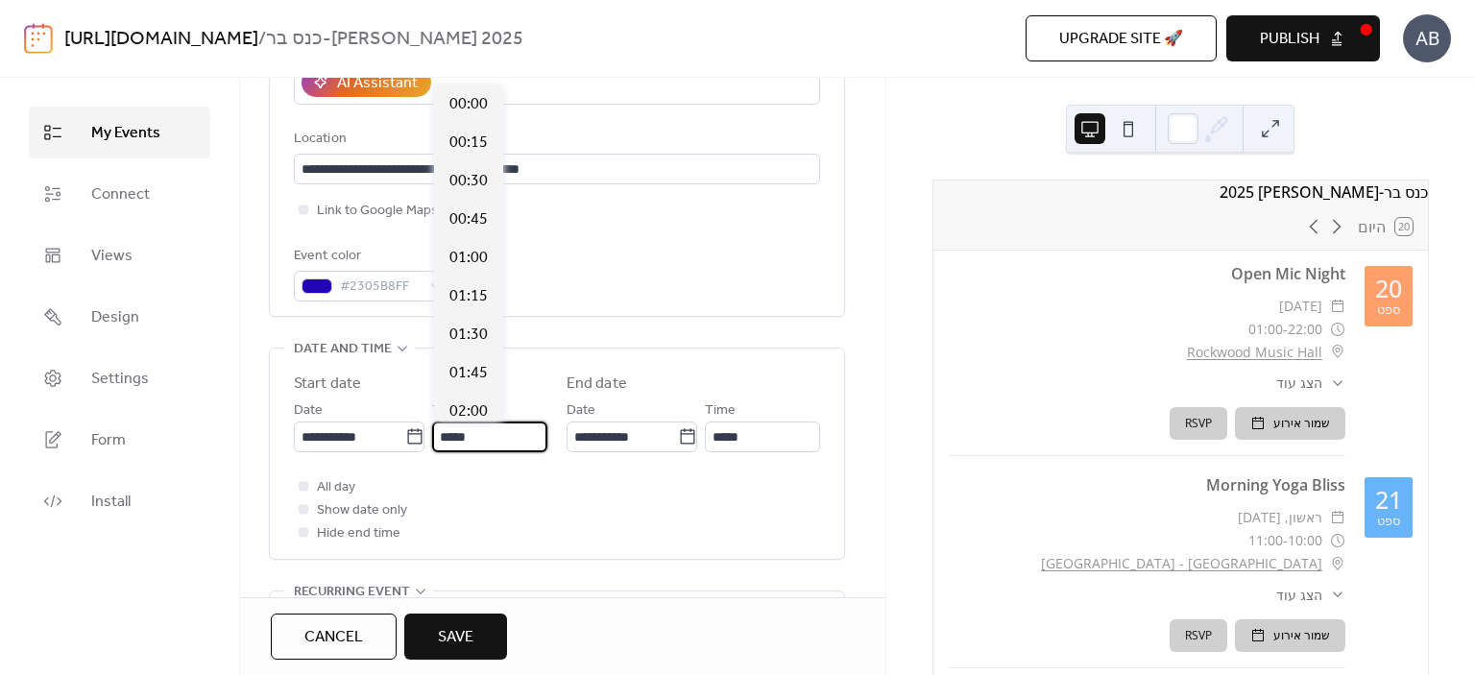
click at [447, 437] on input "*****" at bounding box center [489, 437] width 115 height 31
click at [477, 181] on span "08:30" at bounding box center [468, 181] width 38 height 23
type input "*****"
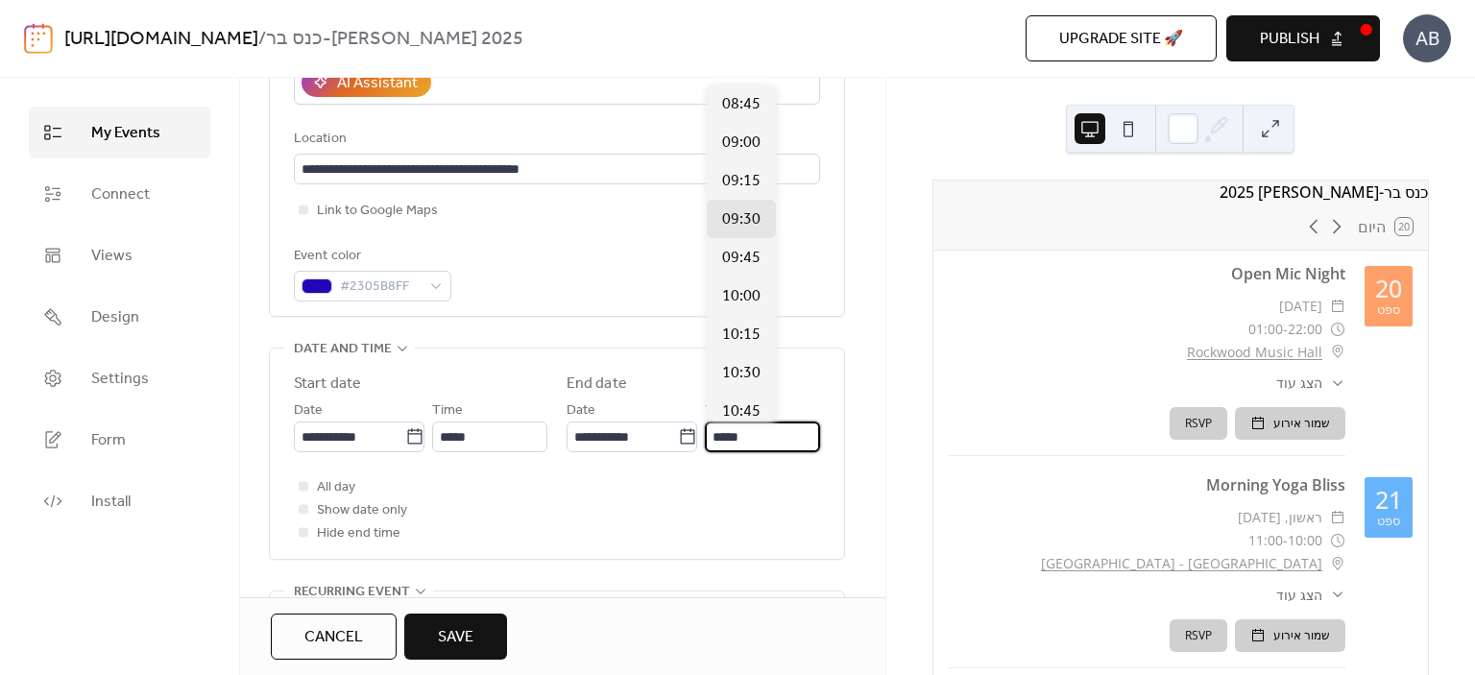
click at [741, 445] on input "*****" at bounding box center [762, 437] width 115 height 31
click at [774, 331] on div "10:15" at bounding box center [741, 334] width 69 height 38
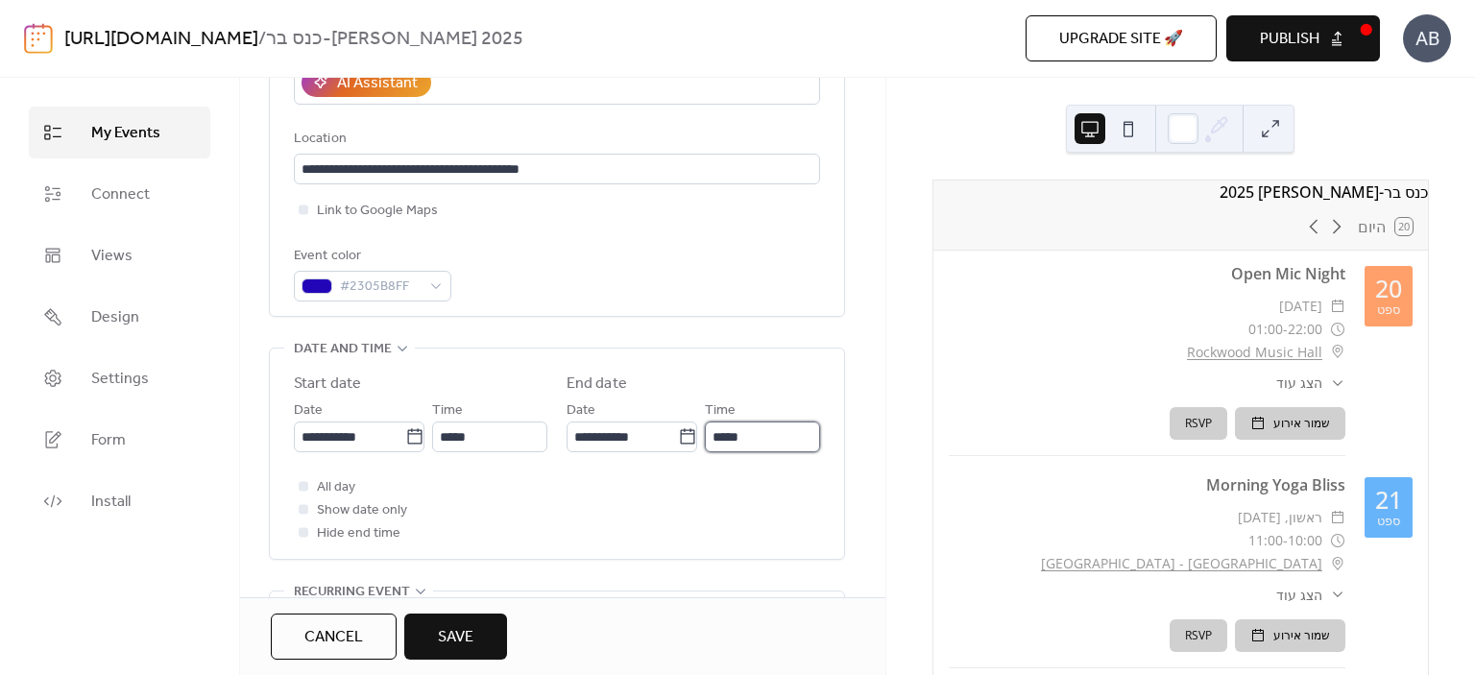
click at [719, 439] on input "*****" at bounding box center [762, 437] width 115 height 31
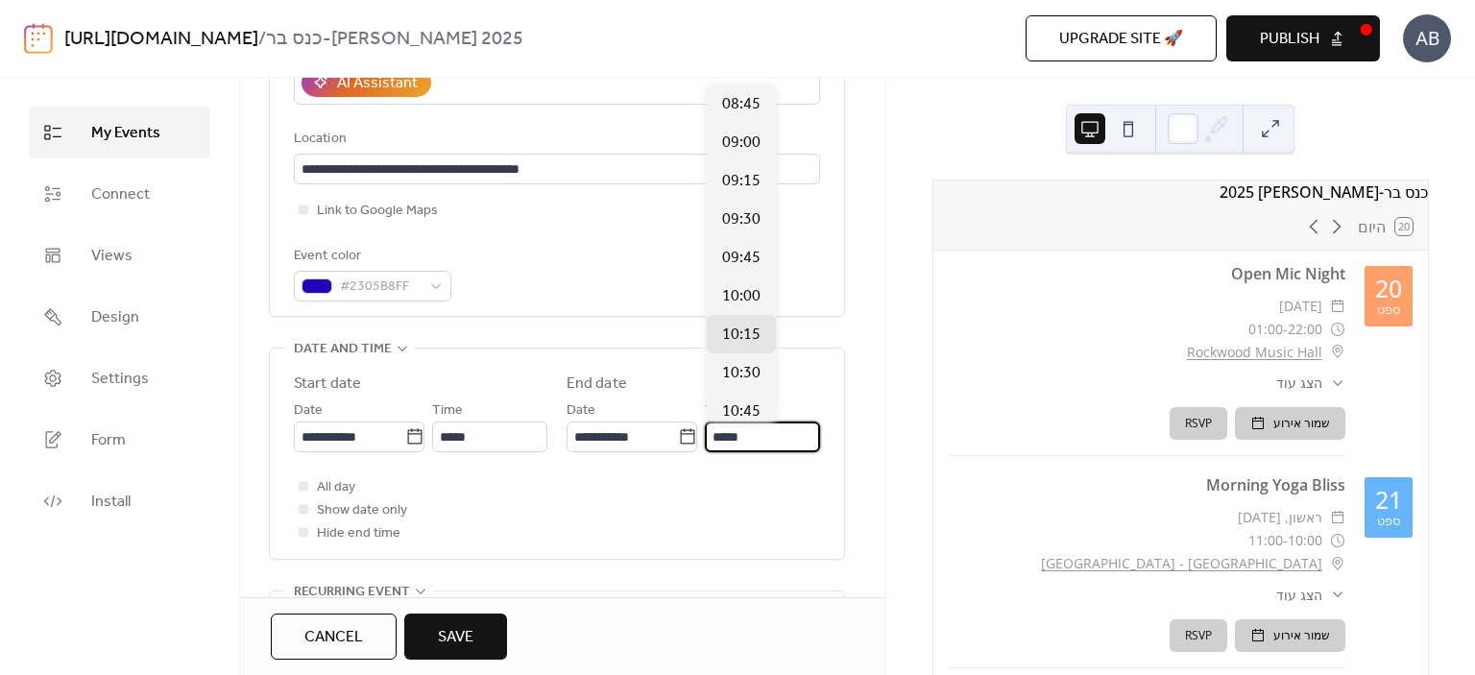
click at [719, 439] on input "*****" at bounding box center [762, 437] width 115 height 31
click at [751, 137] on span "14:30" at bounding box center [741, 143] width 38 height 23
type input "*****"
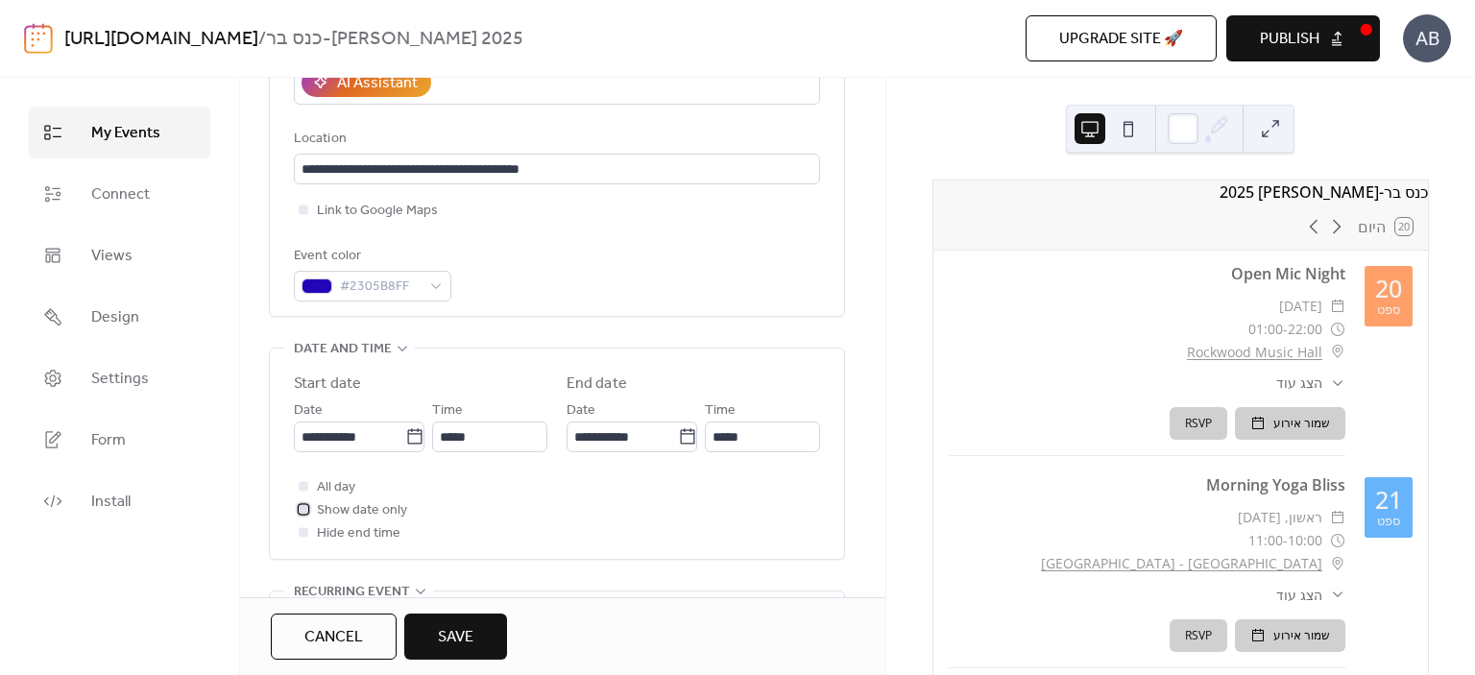
click at [303, 510] on div at bounding box center [304, 509] width 10 height 10
click at [304, 510] on icon at bounding box center [304, 509] width 6 height 6
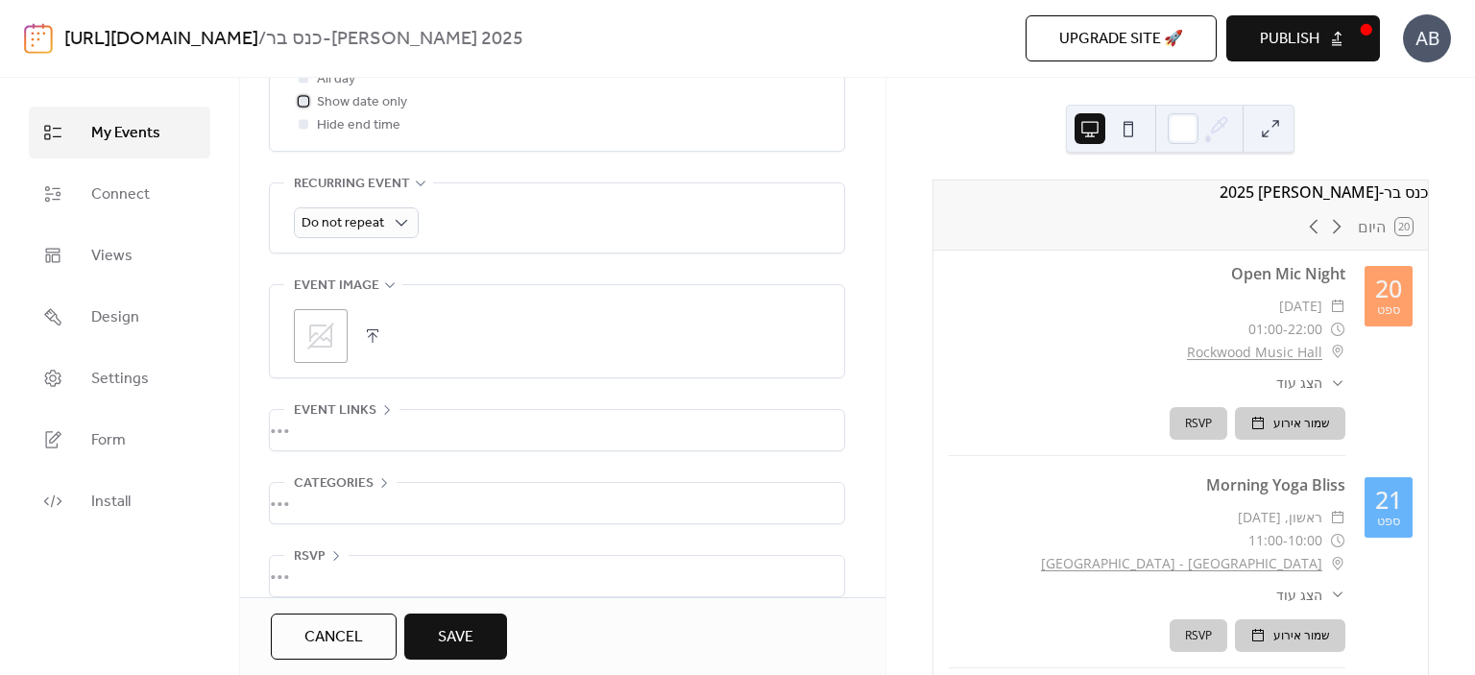
scroll to position [824, 0]
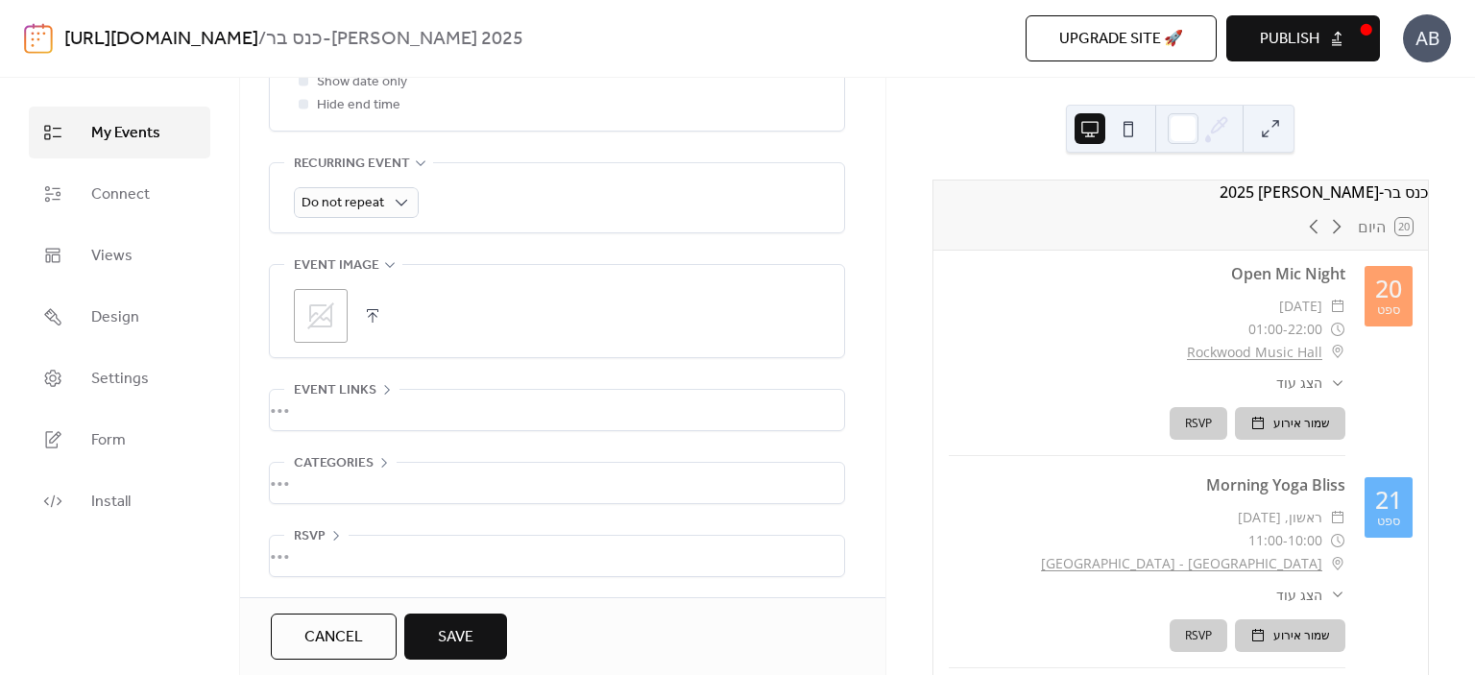
click at [331, 322] on icon at bounding box center [320, 315] width 27 height 27
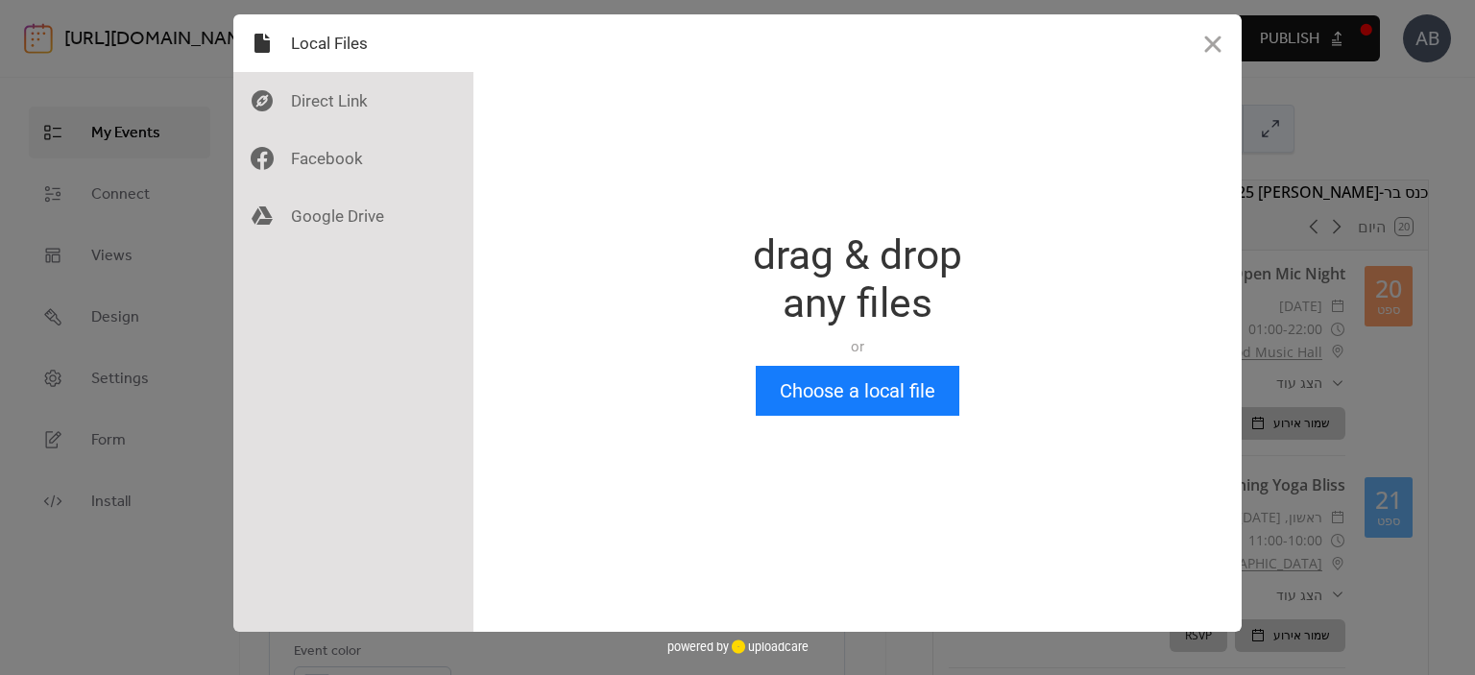
scroll to position [0, 0]
click at [820, 395] on button "Choose a local file" at bounding box center [858, 391] width 204 height 50
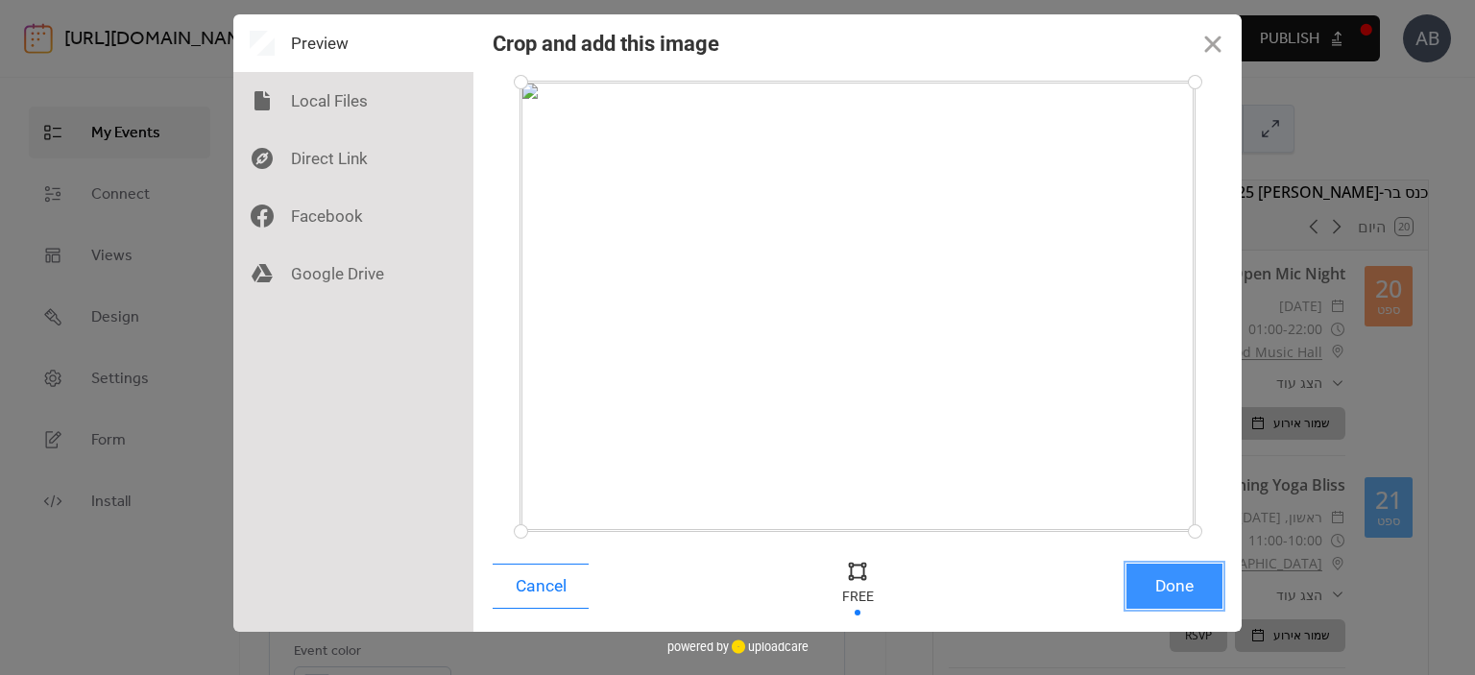
click at [1171, 587] on button "Done" at bounding box center [1174, 586] width 96 height 45
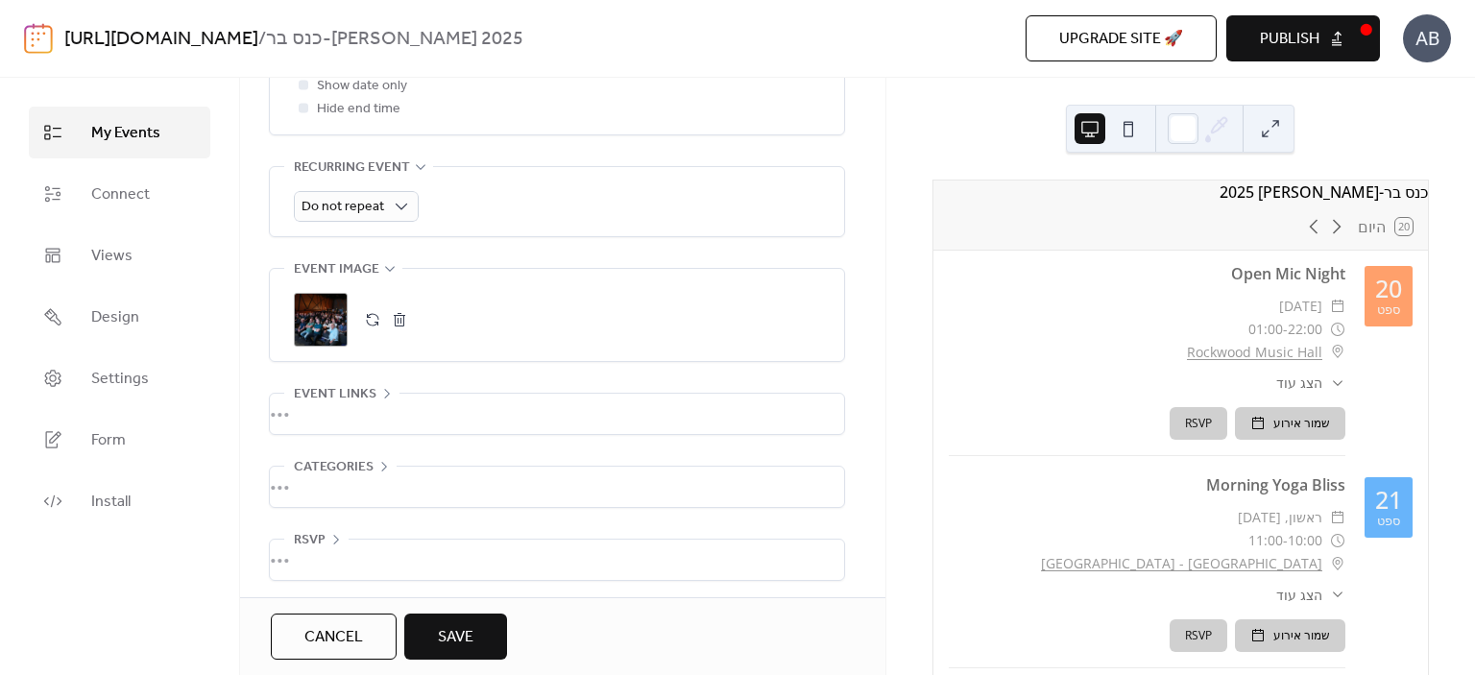
scroll to position [824, 0]
click at [308, 550] on div "•••" at bounding box center [557, 556] width 574 height 40
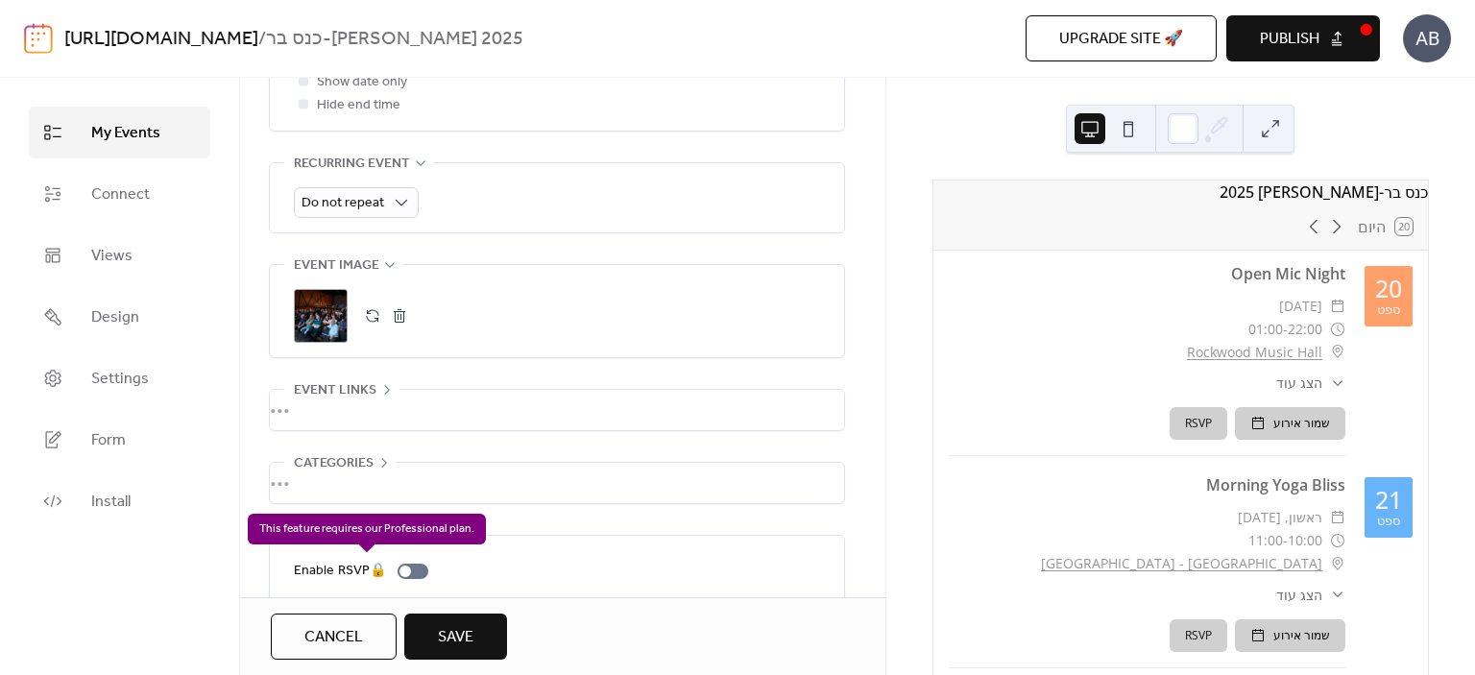
click at [408, 566] on div "Enable RSVP 🔒" at bounding box center [365, 571] width 142 height 23
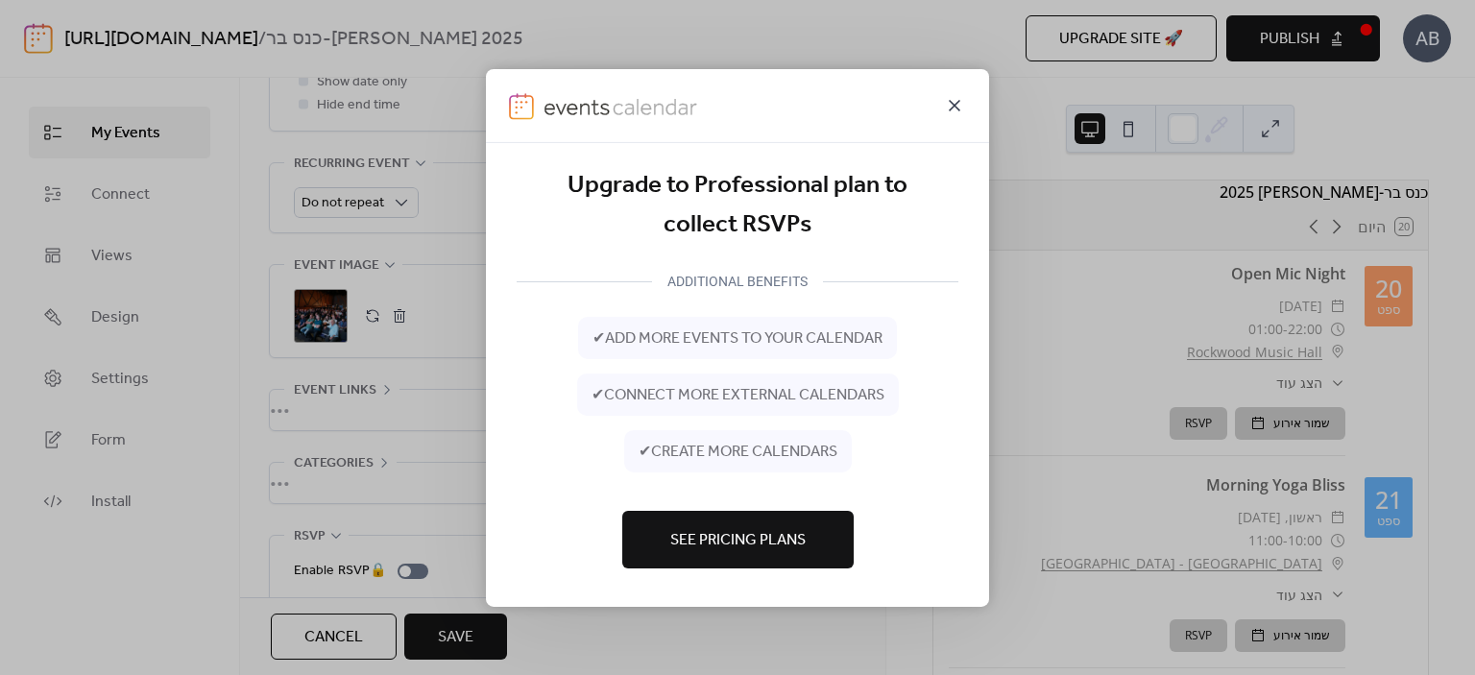
click at [949, 106] on icon at bounding box center [954, 104] width 23 height 23
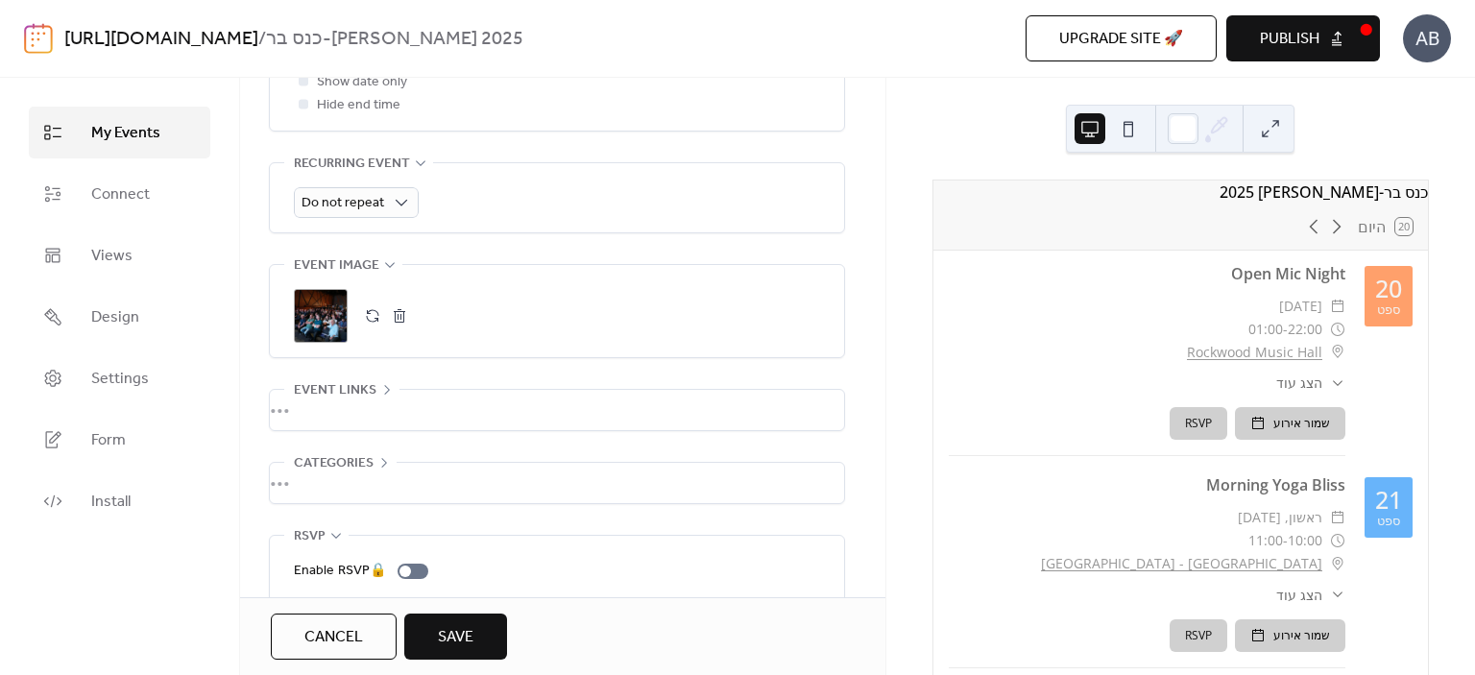
click at [382, 463] on div "•••" at bounding box center [557, 483] width 574 height 40
click at [375, 391] on div "•••" at bounding box center [557, 410] width 574 height 40
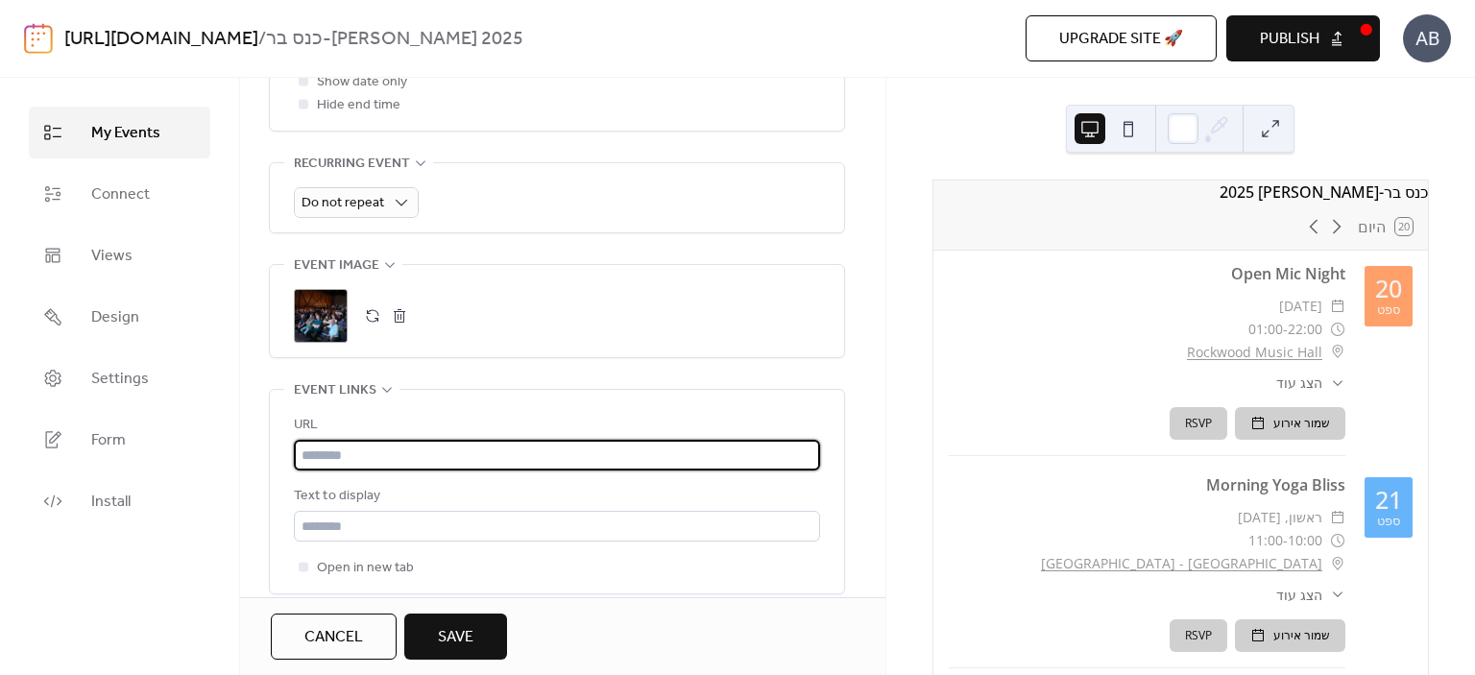
click at [378, 452] on input "text" at bounding box center [557, 455] width 526 height 31
paste input "**********"
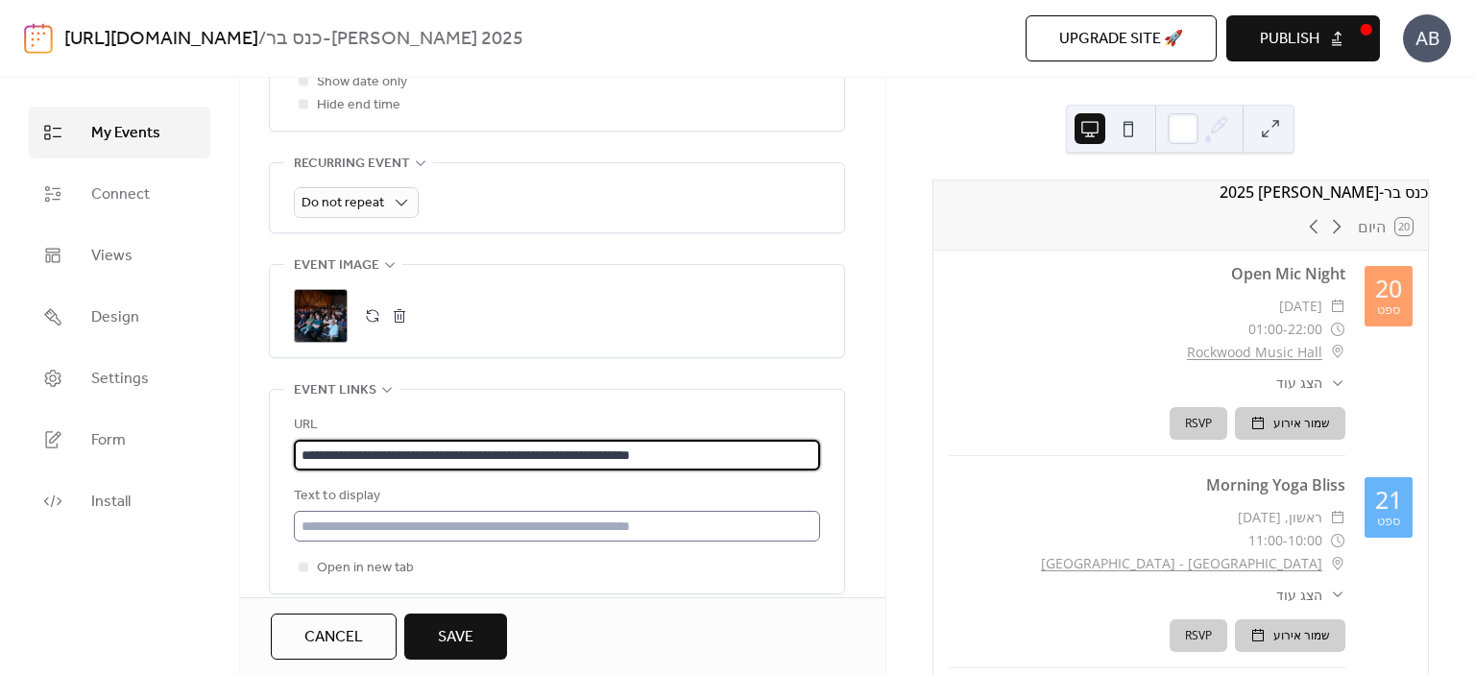
type input "**********"
click at [415, 516] on input "text" at bounding box center [557, 526] width 526 height 31
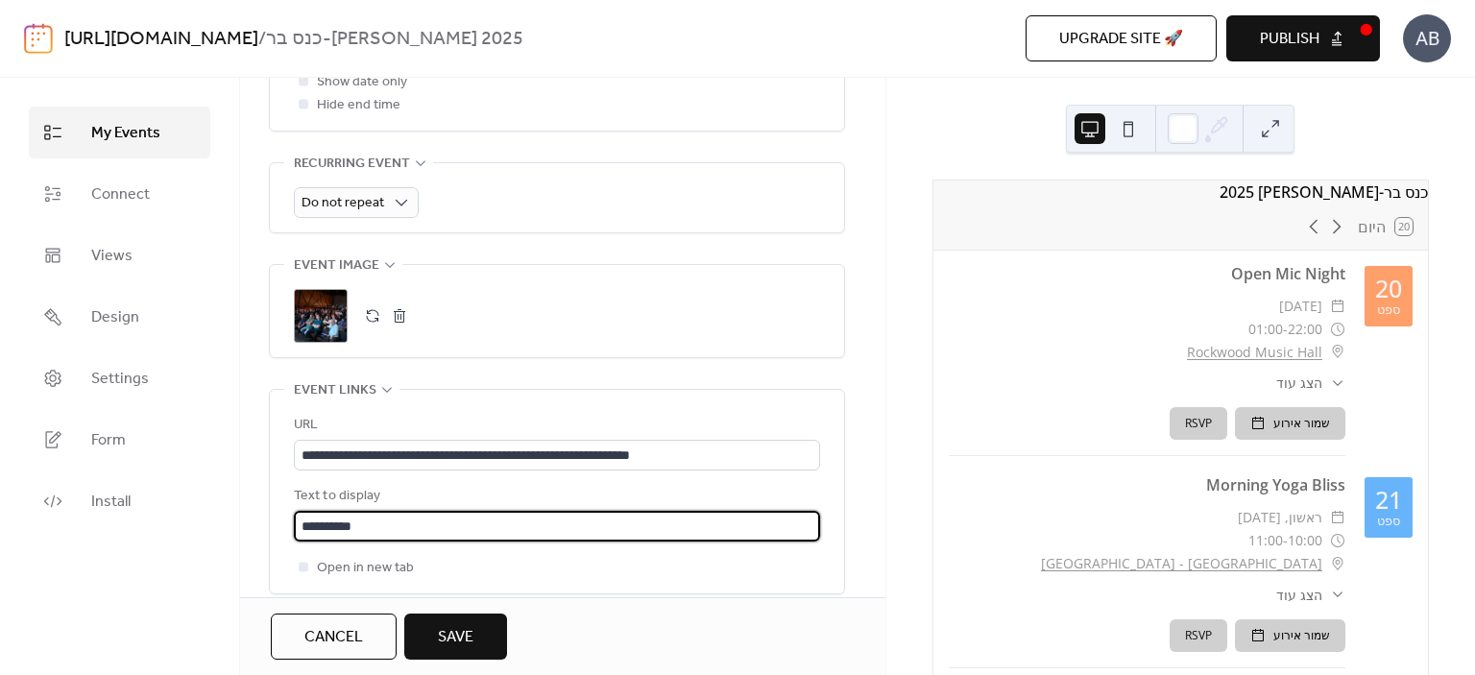
type input "**********"
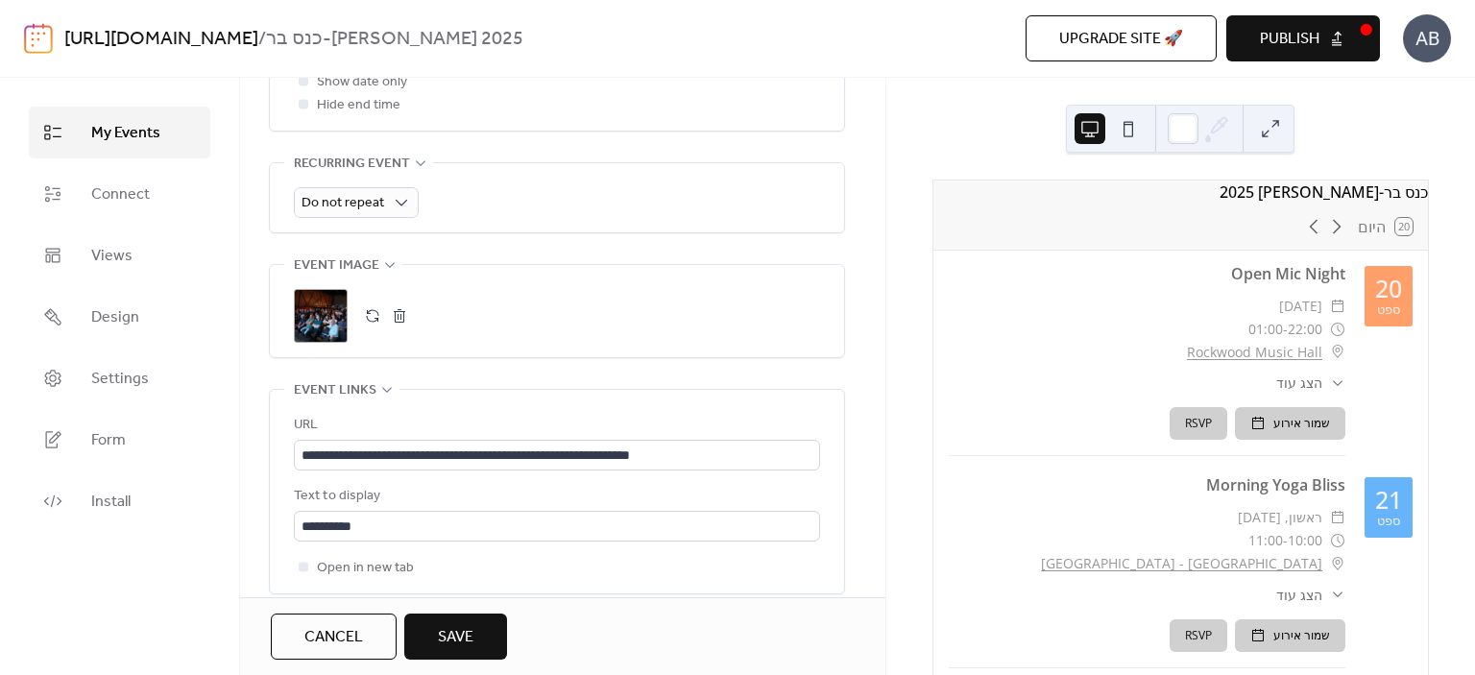
click at [465, 638] on span "Save" at bounding box center [456, 637] width 36 height 23
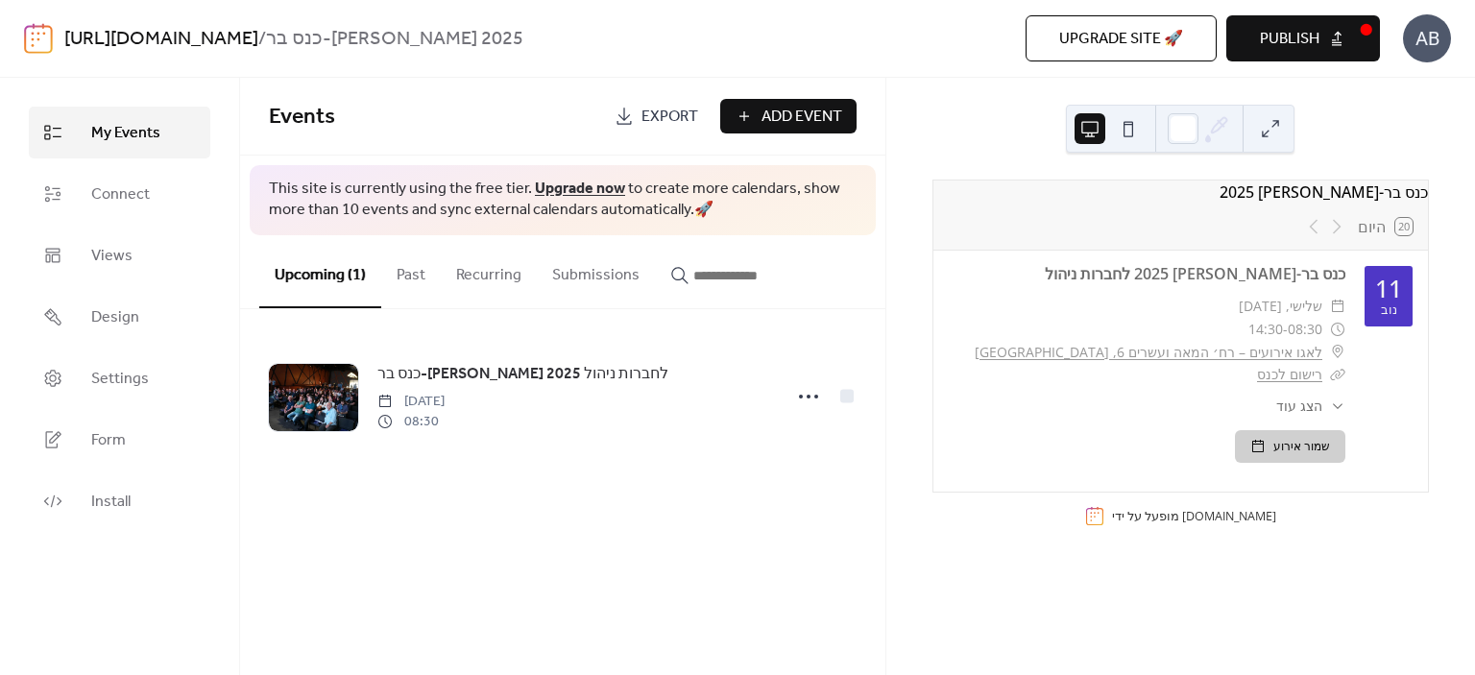
click at [1266, 456] on button "שמור אירוע" at bounding box center [1290, 446] width 110 height 33
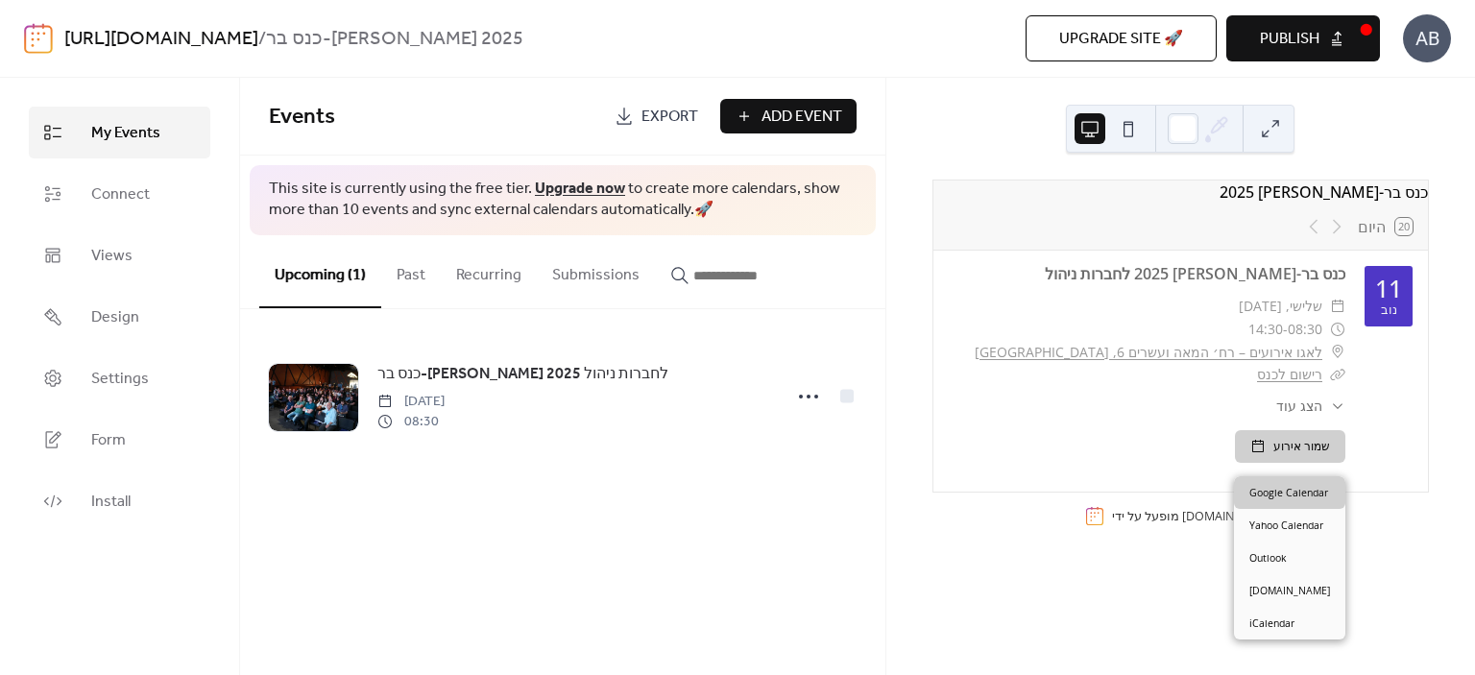
click at [1281, 491] on link "Google Calendar" at bounding box center [1289, 492] width 111 height 33
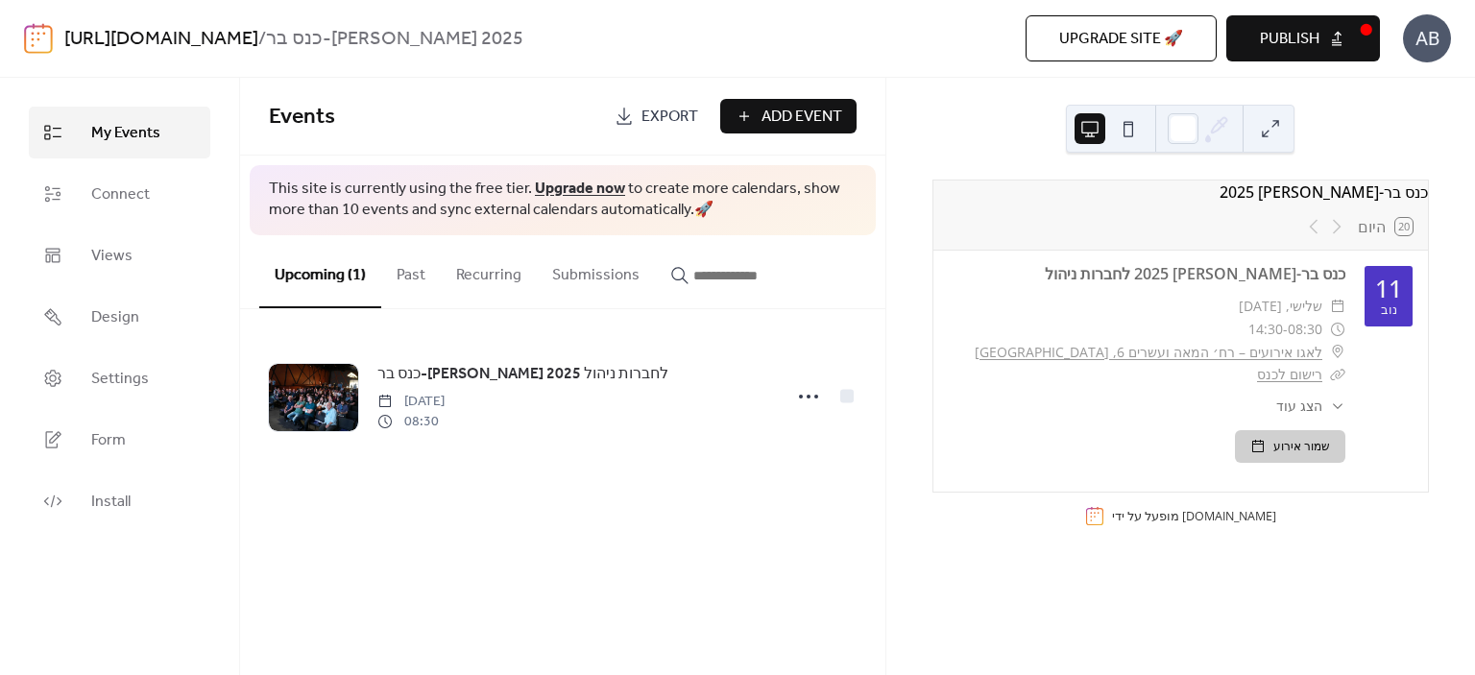
click at [1125, 133] on button at bounding box center [1128, 128] width 31 height 31
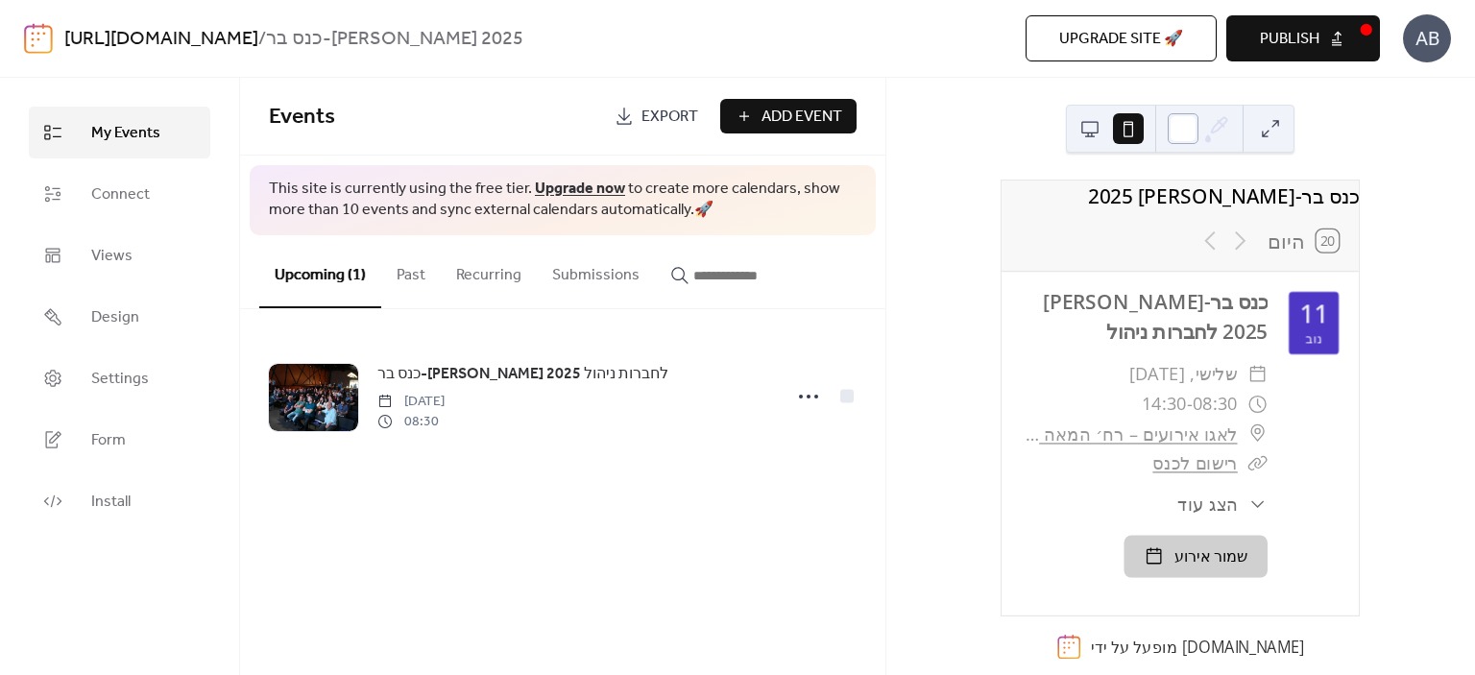
click at [1183, 128] on div at bounding box center [1183, 128] width 31 height 31
click at [1320, 104] on div "כנס בר-[PERSON_NAME] 2025 20 היום 11 נוב כנס בר-[PERSON_NAME] 2025 לחברות ניהול…" at bounding box center [1180, 376] width 589 height 597
click at [1093, 122] on button at bounding box center [1089, 128] width 31 height 31
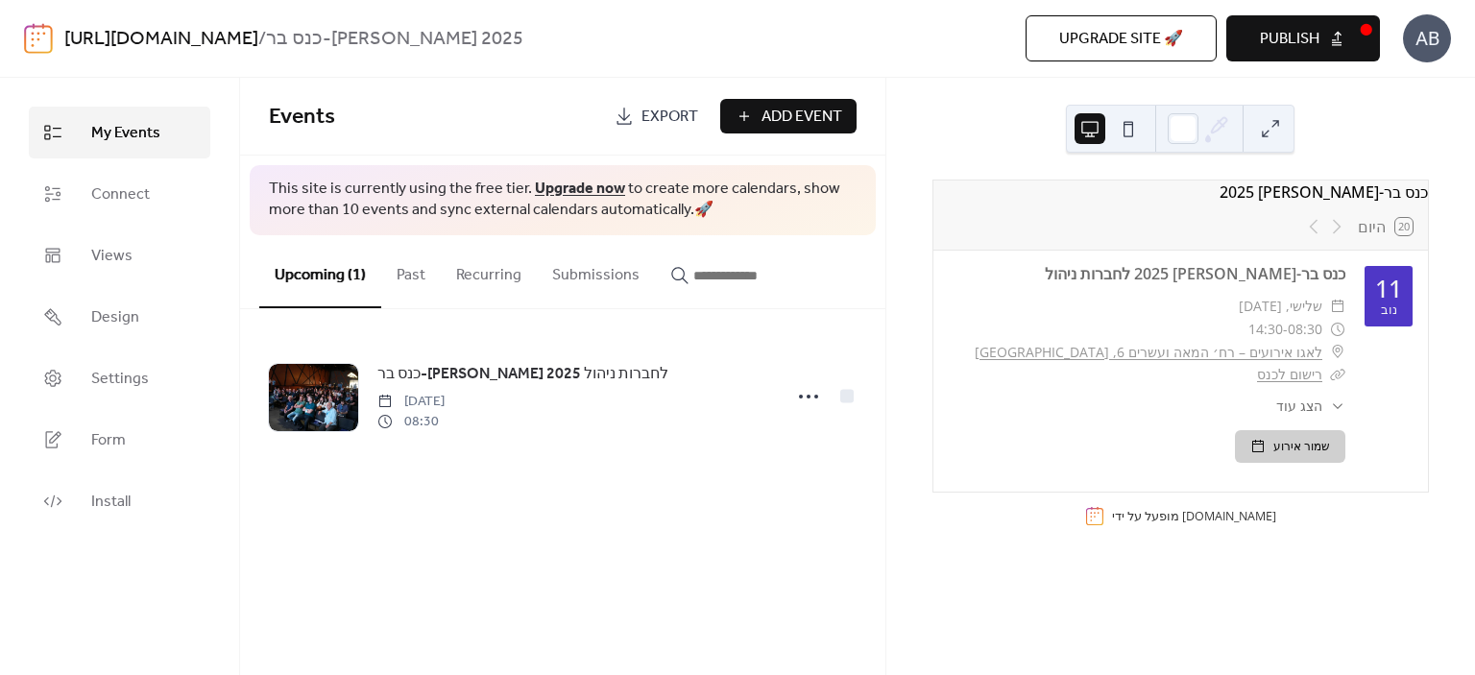
click at [1133, 122] on button at bounding box center [1128, 128] width 31 height 31
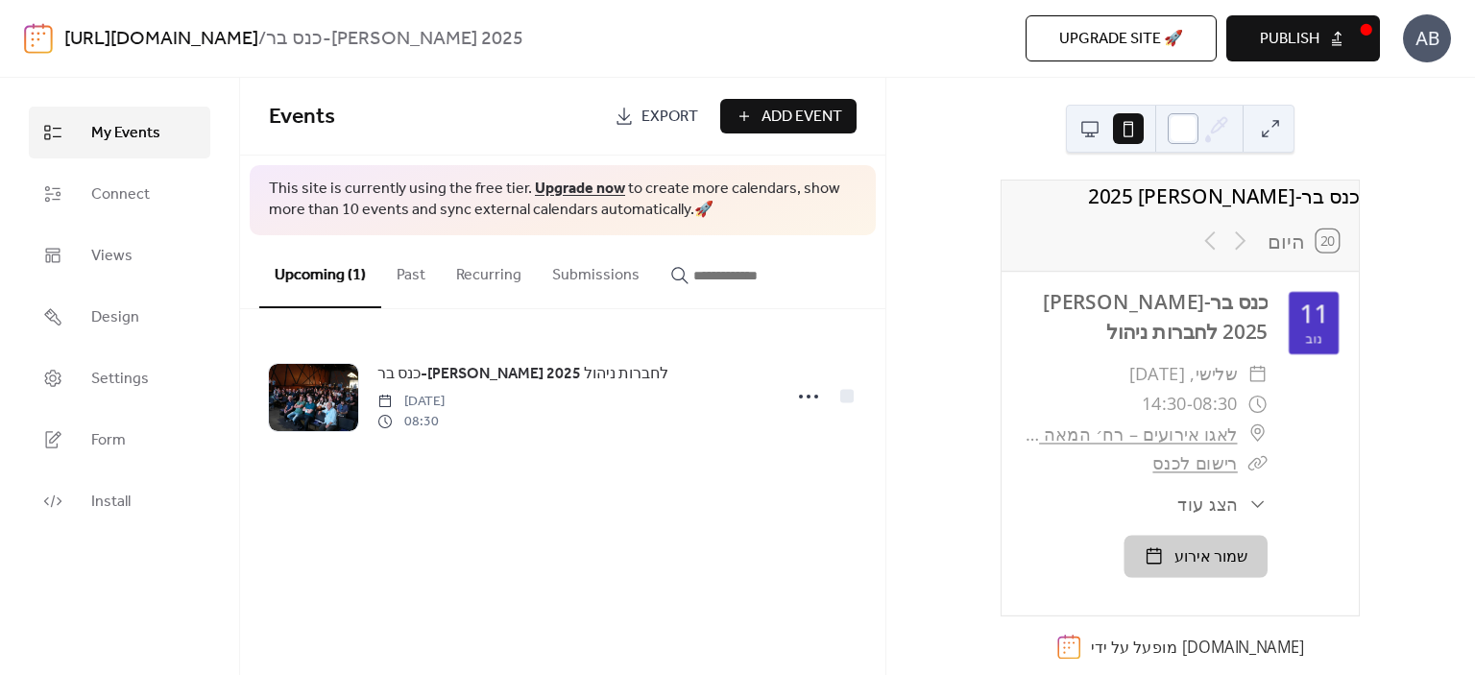
click at [1172, 127] on div at bounding box center [1183, 128] width 31 height 31
click at [1087, 135] on button at bounding box center [1089, 128] width 31 height 31
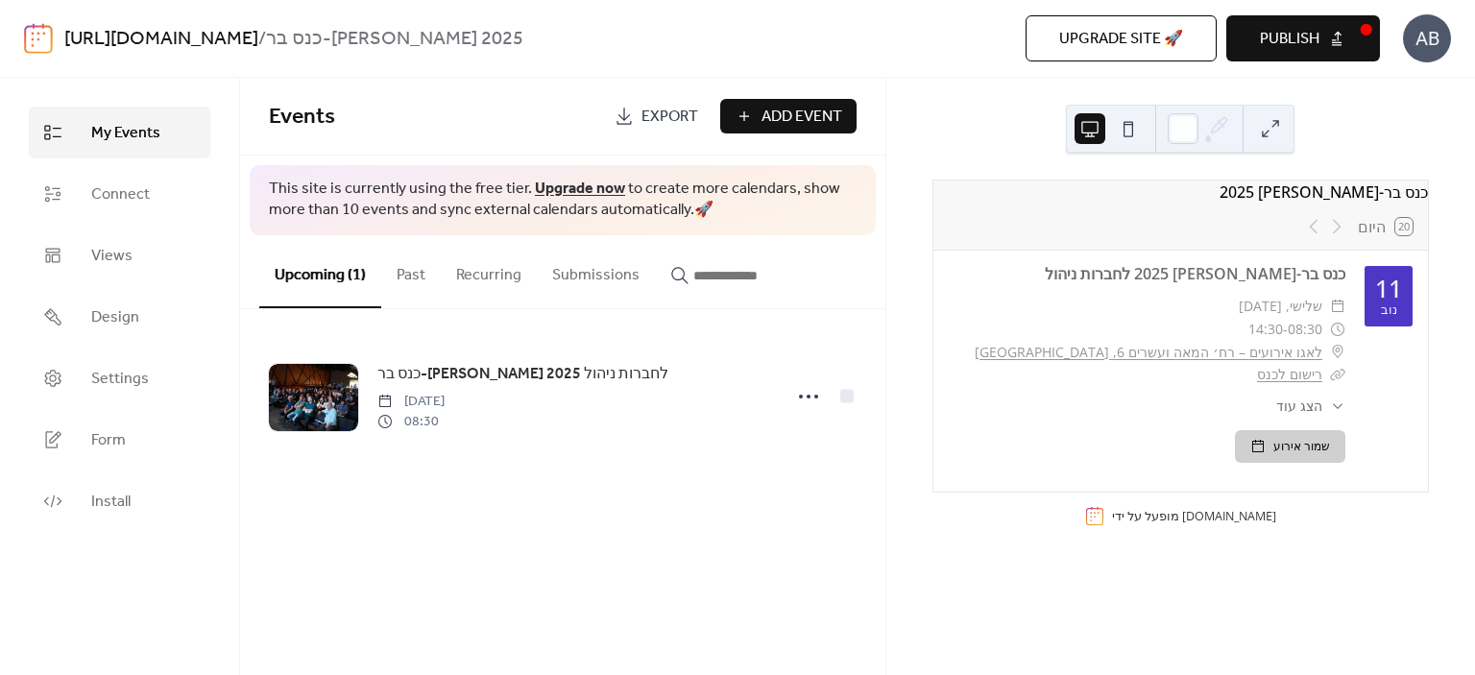
click at [1281, 37] on span "Publish" at bounding box center [1290, 39] width 60 height 23
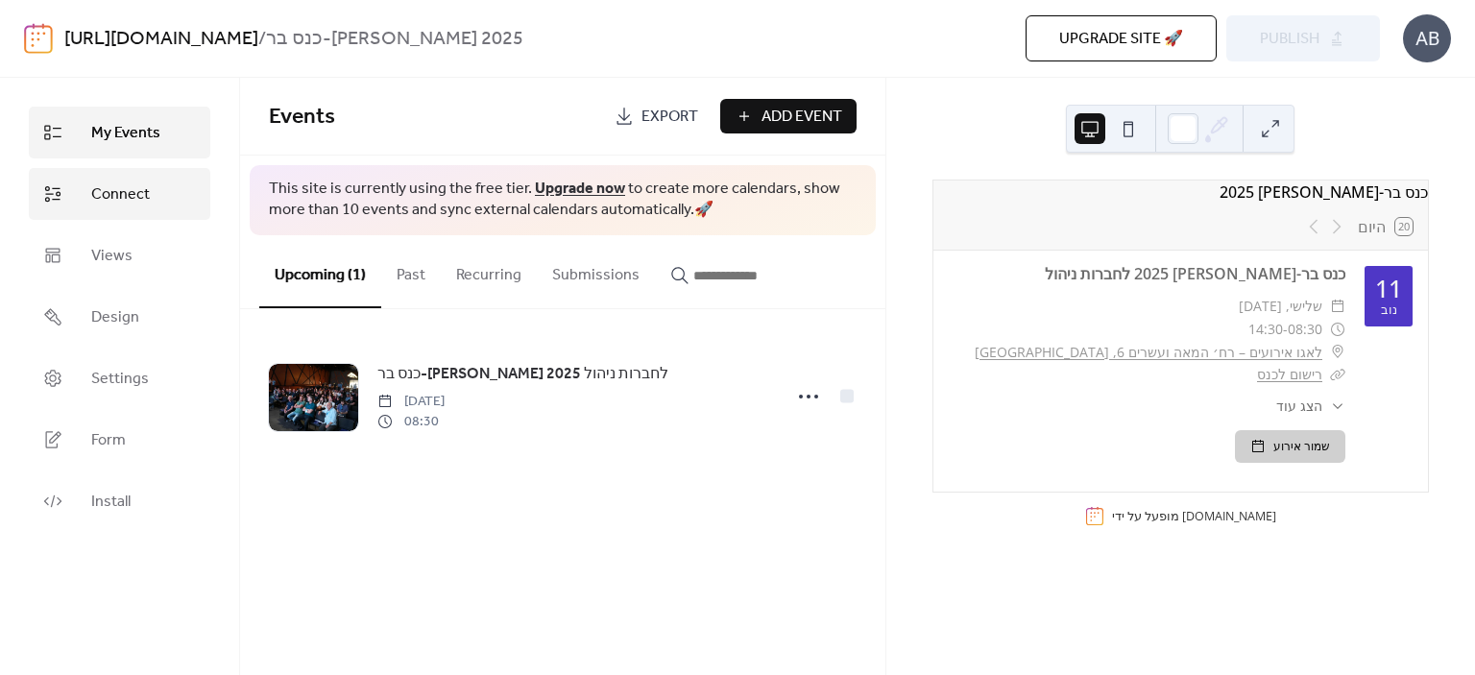
click at [141, 195] on span "Connect" at bounding box center [120, 194] width 59 height 23
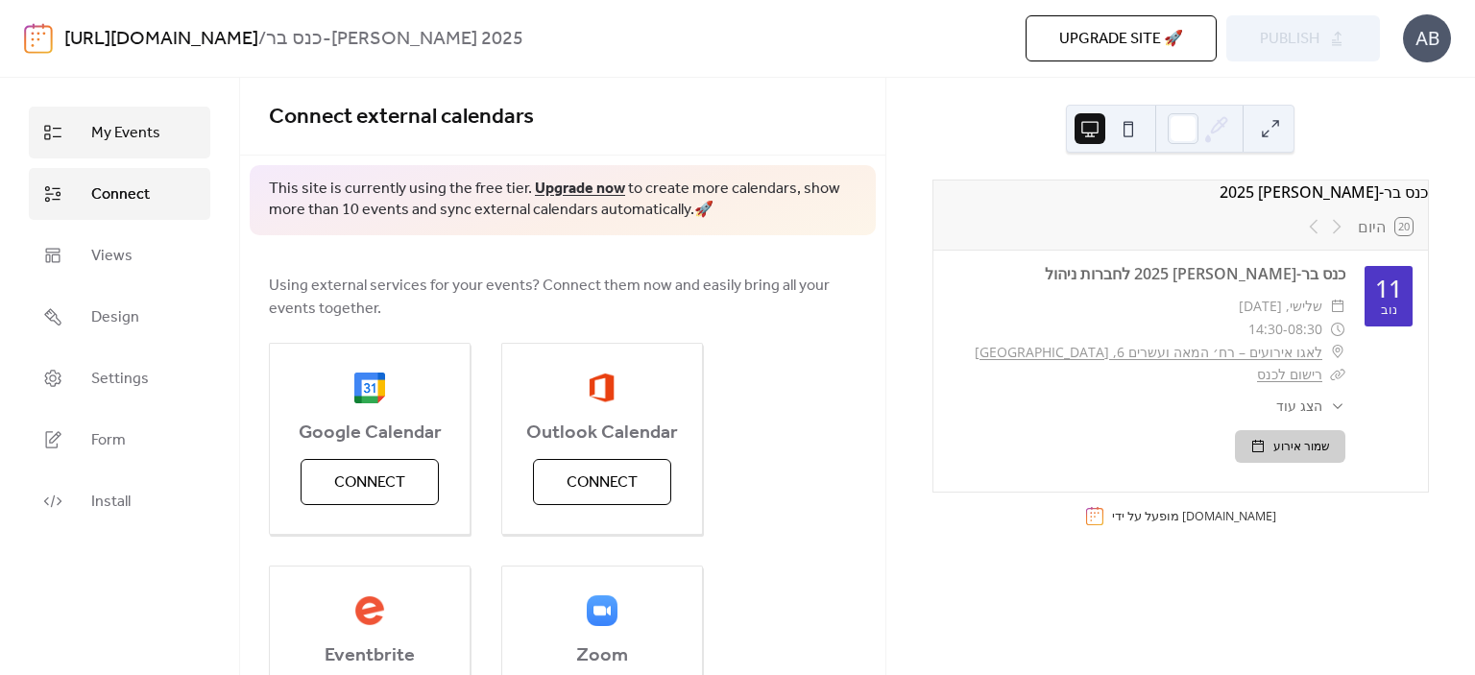
click at [132, 145] on span "My Events" at bounding box center [125, 133] width 69 height 23
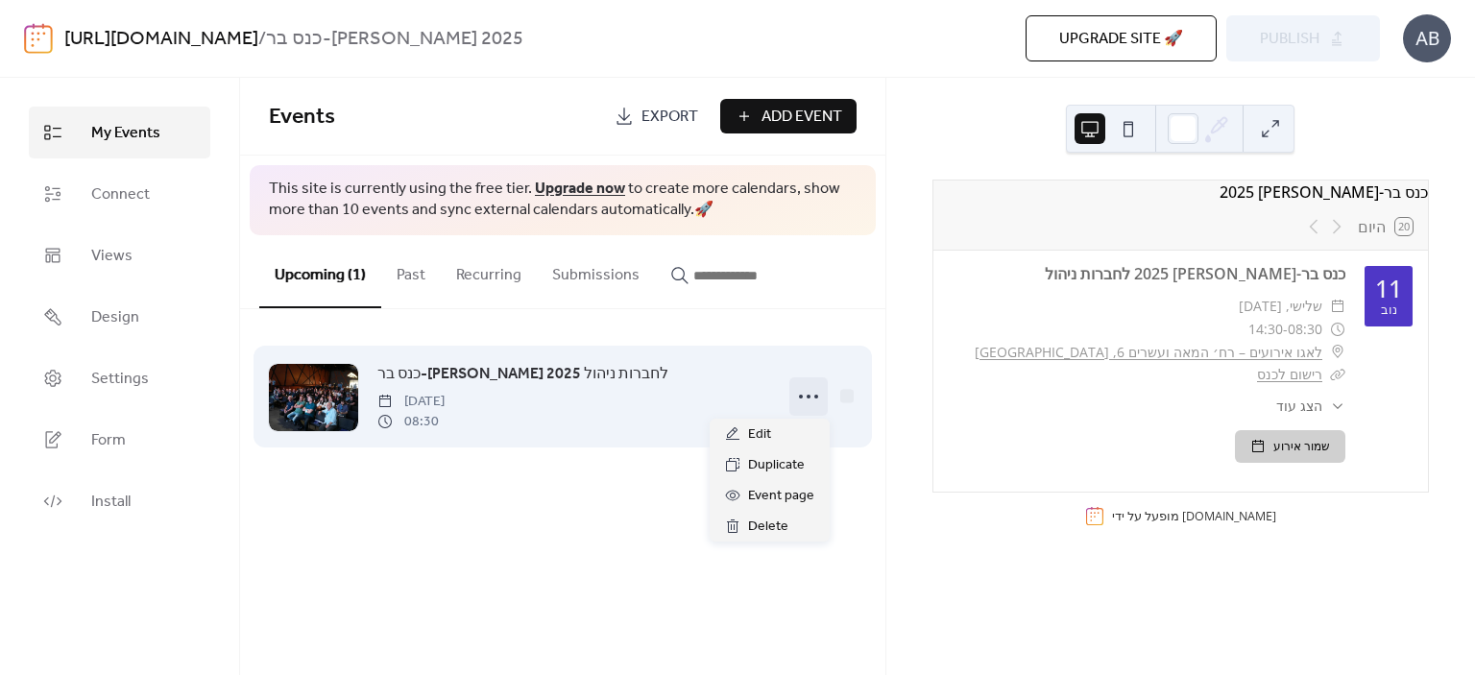
click at [805, 398] on icon at bounding box center [808, 396] width 31 height 31
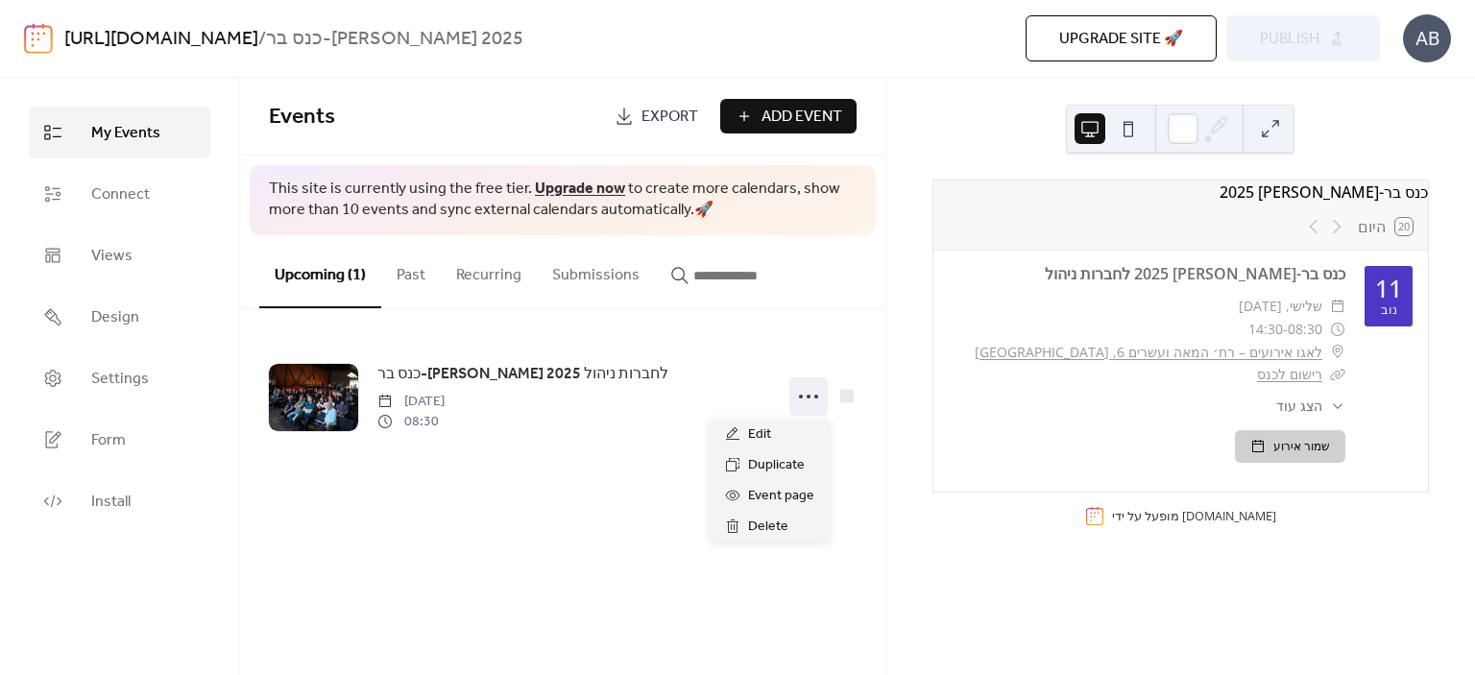
click at [415, 273] on button "Past" at bounding box center [411, 270] width 60 height 71
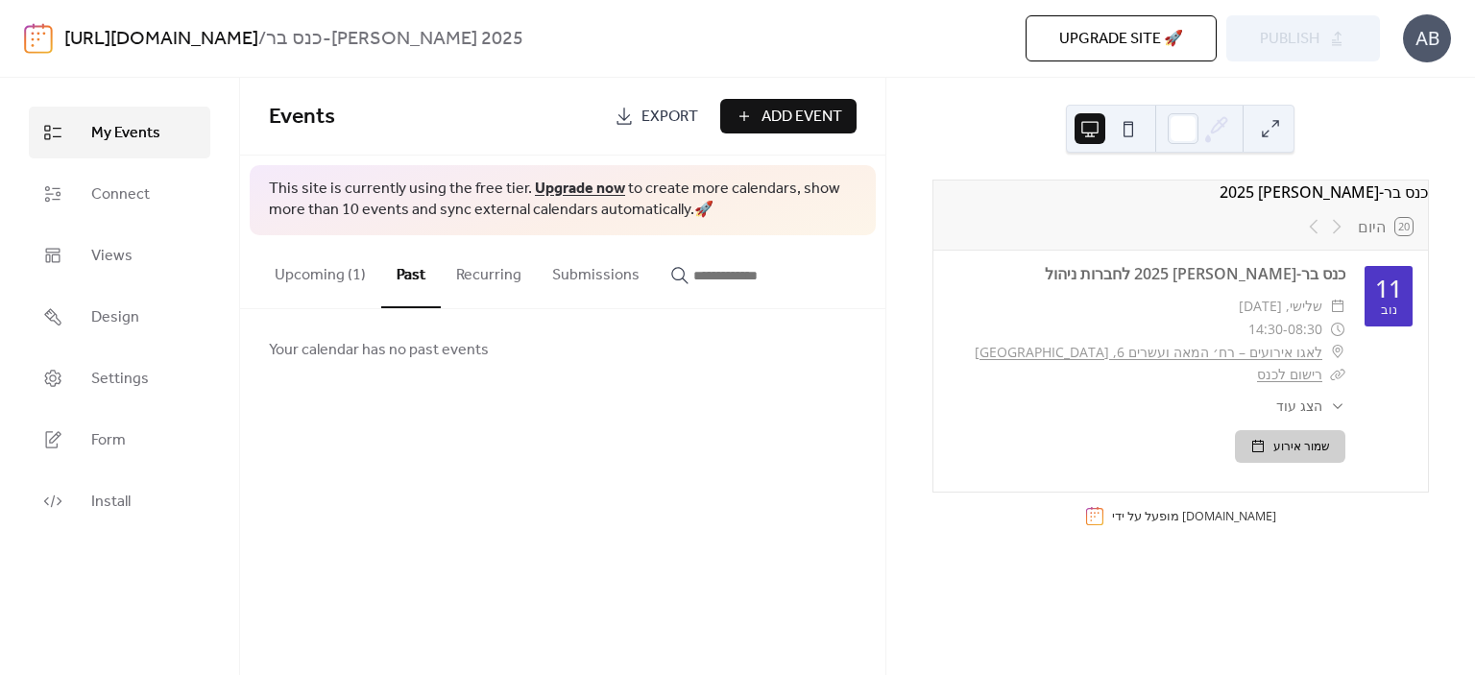
click at [488, 268] on button "Recurring" at bounding box center [489, 270] width 96 height 71
click at [592, 273] on button "Submissions" at bounding box center [596, 270] width 118 height 71
click at [329, 276] on button "Upcoming (1)" at bounding box center [320, 270] width 122 height 71
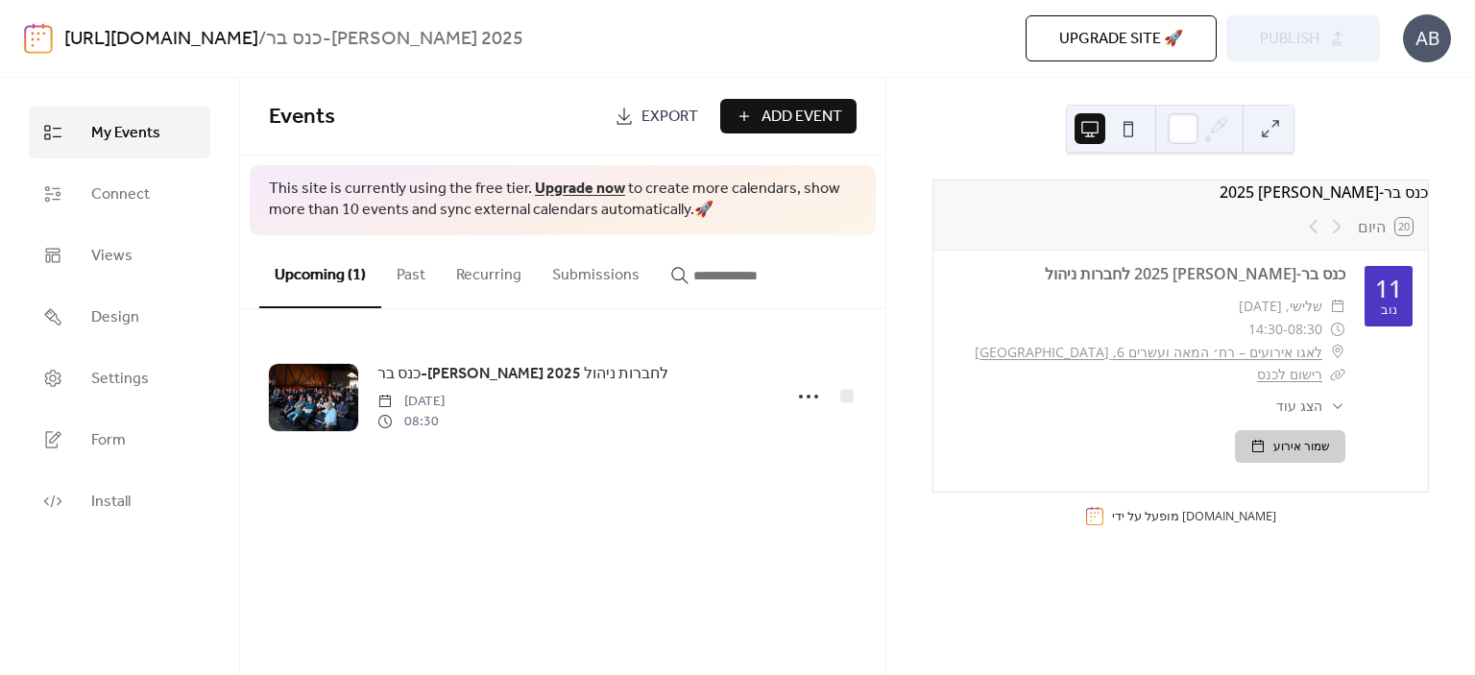
click at [616, 121] on link "Export" at bounding box center [656, 116] width 112 height 35
click at [549, 144] on div "Events Export Add Event" at bounding box center [562, 117] width 645 height 78
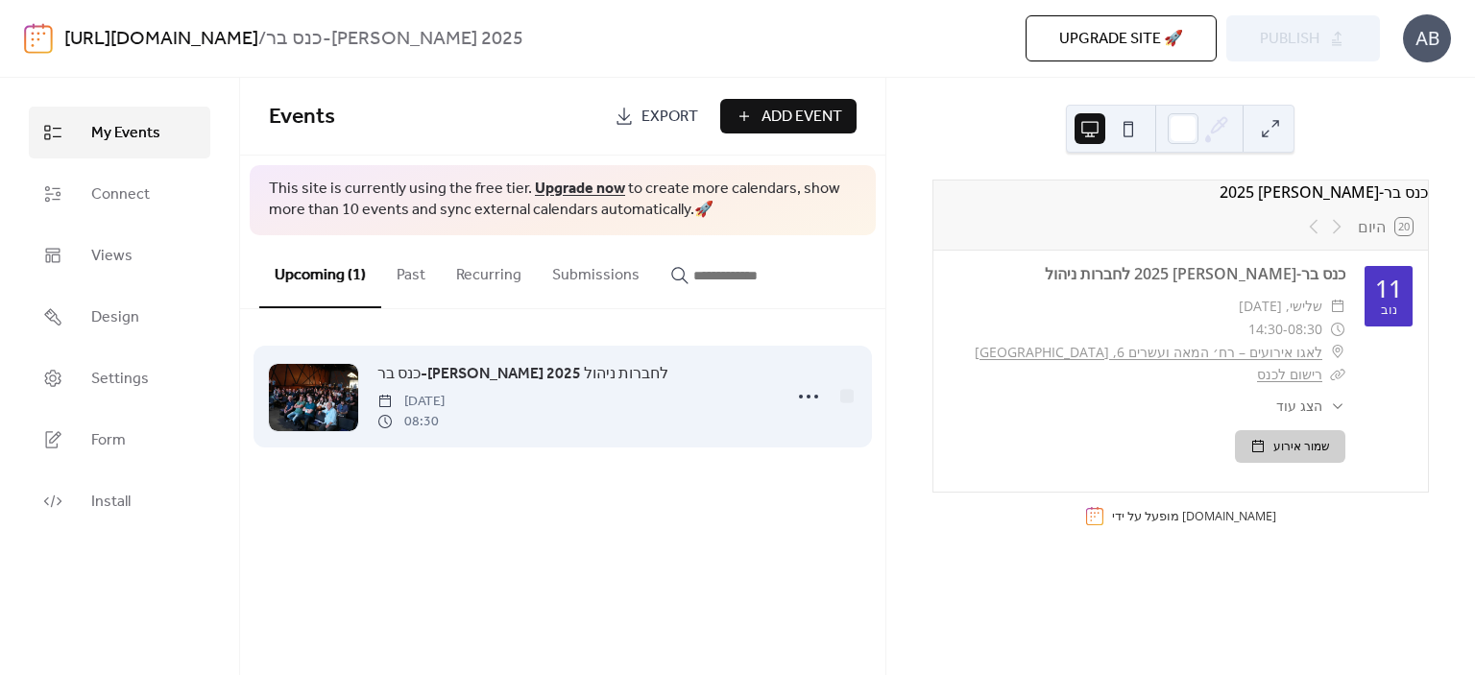
click at [426, 427] on span "08:30" at bounding box center [410, 422] width 67 height 20
click at [803, 398] on icon at bounding box center [808, 396] width 31 height 31
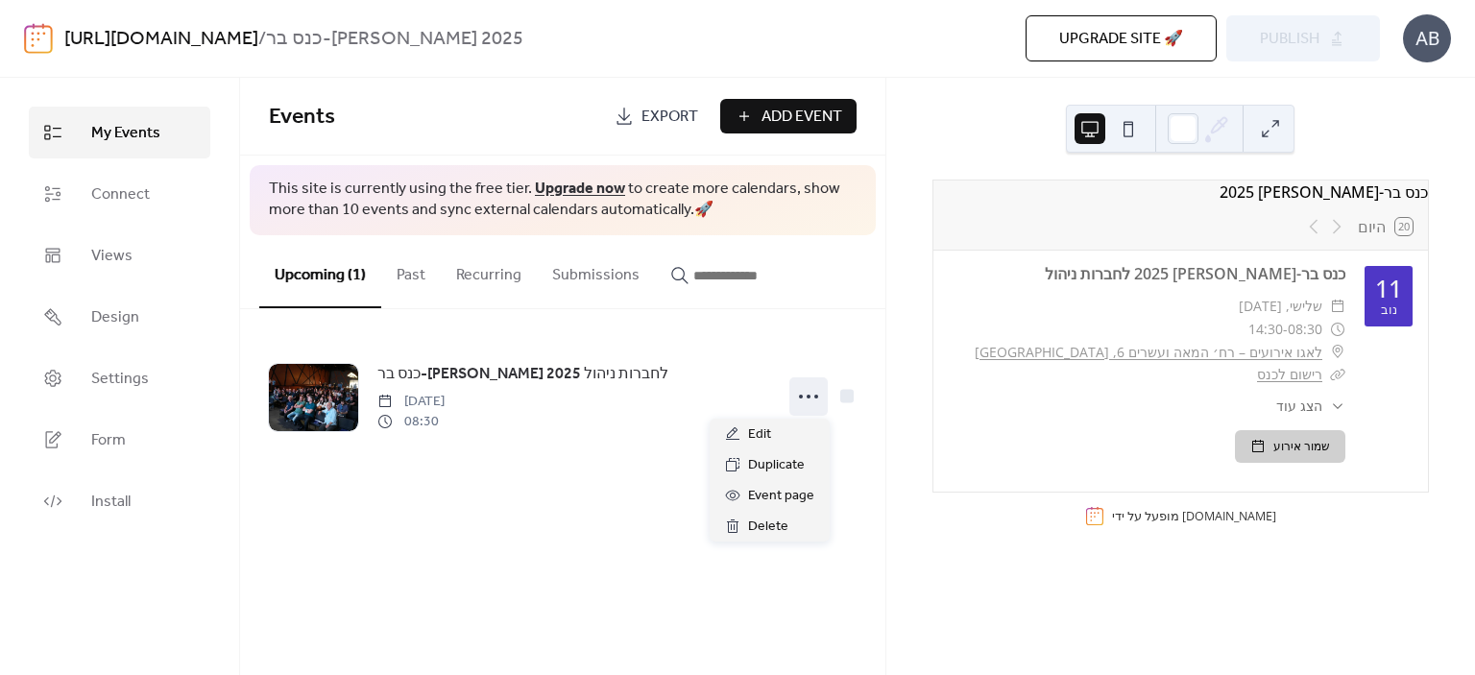
click at [571, 537] on div "Events Export Add Event This site is currently using the free tier. Upgrade now…" at bounding box center [562, 376] width 645 height 597
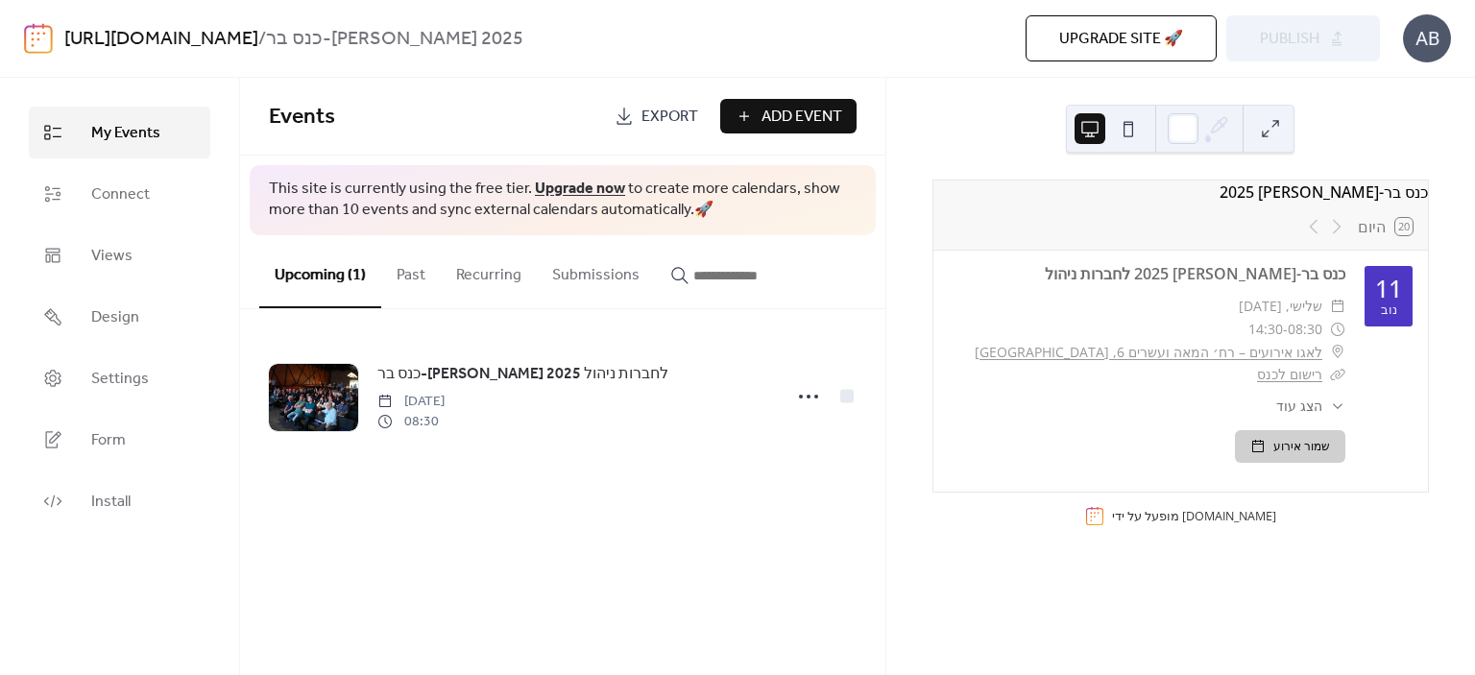
click at [1090, 280] on div "כנס בר-[PERSON_NAME] 2025 לחברות ניהול" at bounding box center [1147, 273] width 397 height 23
click at [1082, 214] on div "20 היום" at bounding box center [1180, 227] width 495 height 46
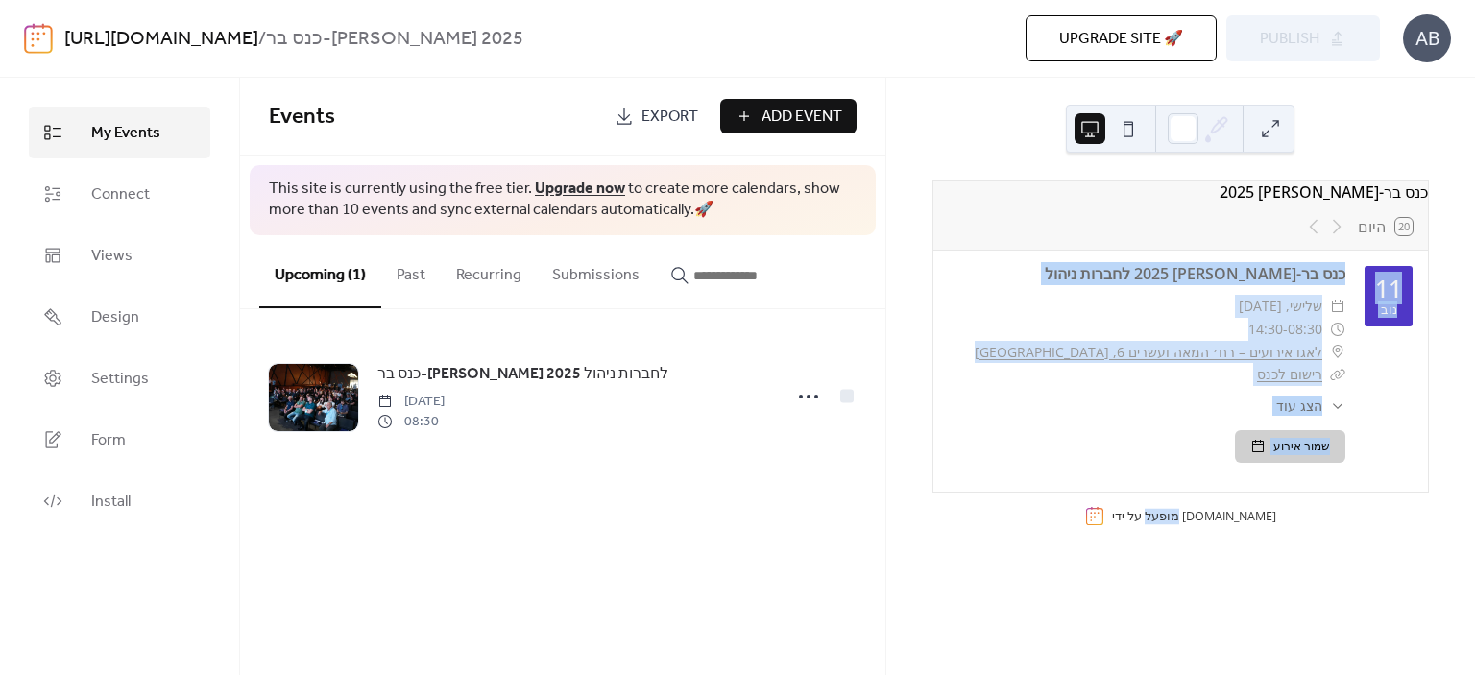
drag, startPoint x: 1082, startPoint y: 214, endPoint x: 1072, endPoint y: 537, distance: 322.8
click at [1072, 536] on div "כנס בר-[PERSON_NAME] 2025 20 היום 11 נוב כנס בר-[PERSON_NAME] 2025 לחברות ניהול…" at bounding box center [1180, 358] width 496 height 356
click at [134, 495] on link "Install" at bounding box center [119, 501] width 181 height 52
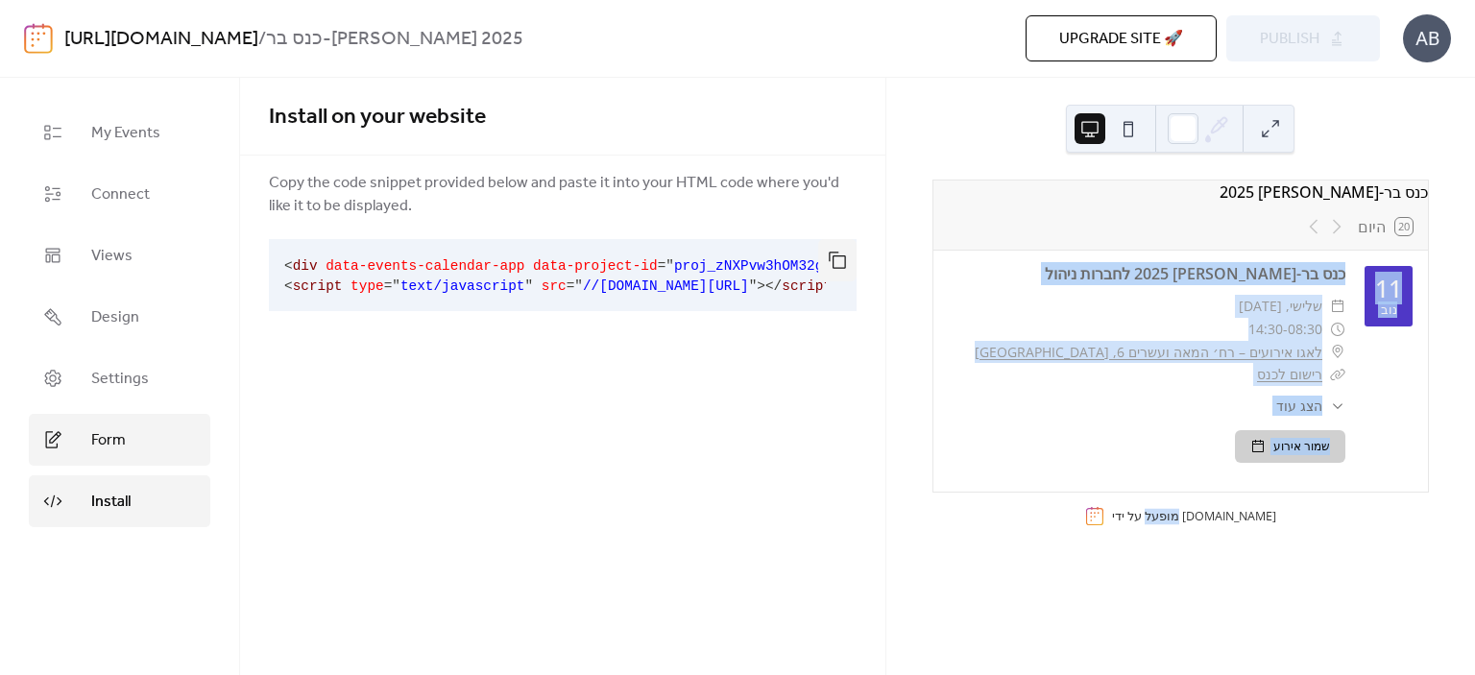
click at [136, 439] on link "Form" at bounding box center [119, 440] width 181 height 52
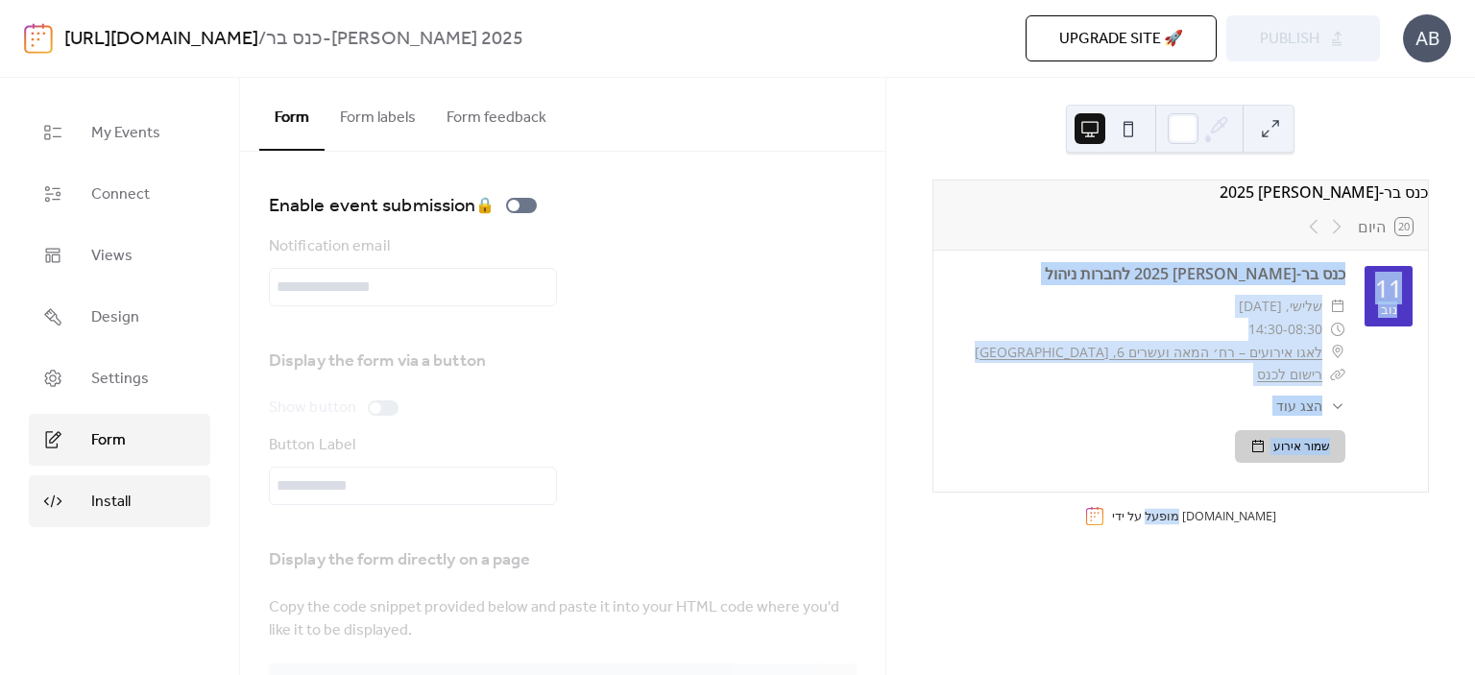
click at [132, 495] on link "Install" at bounding box center [119, 501] width 181 height 52
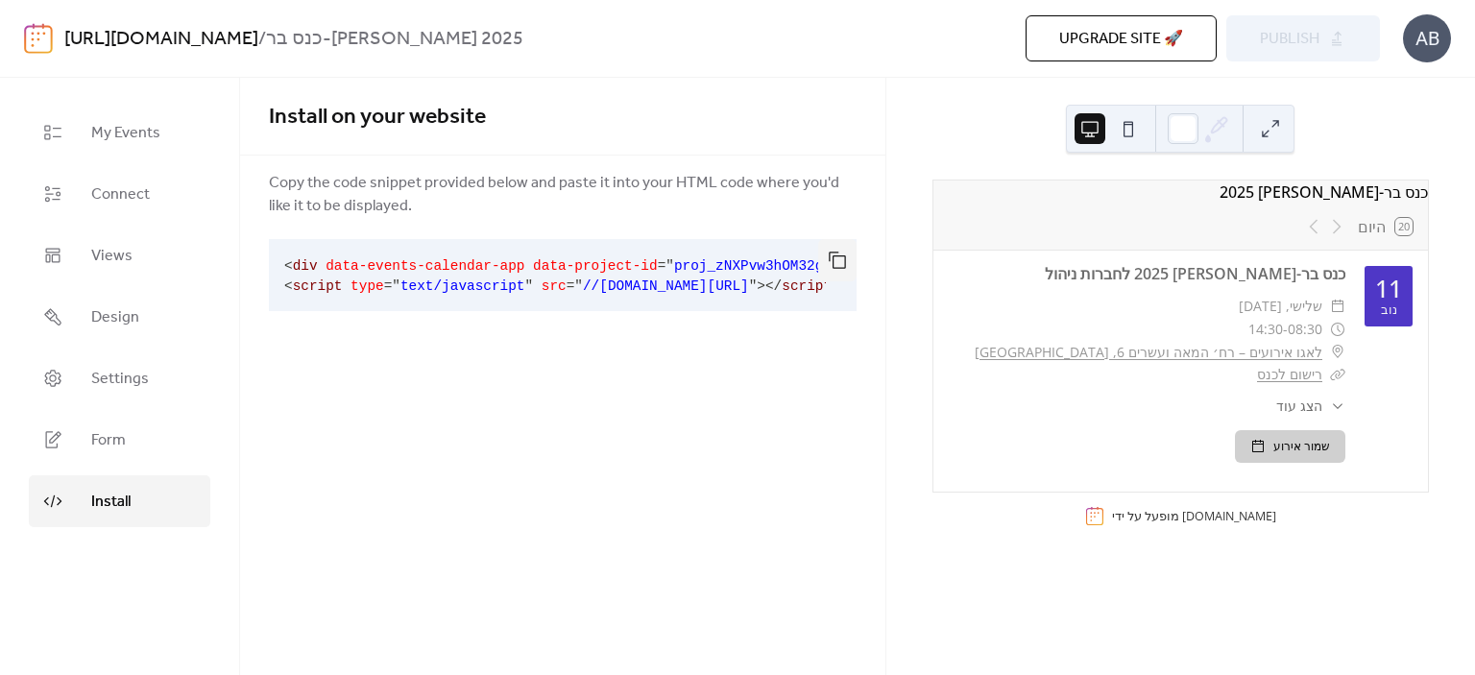
click at [344, 264] on span "data-events-calendar-app" at bounding box center [425, 265] width 199 height 15
click at [837, 260] on button "button" at bounding box center [837, 260] width 38 height 42
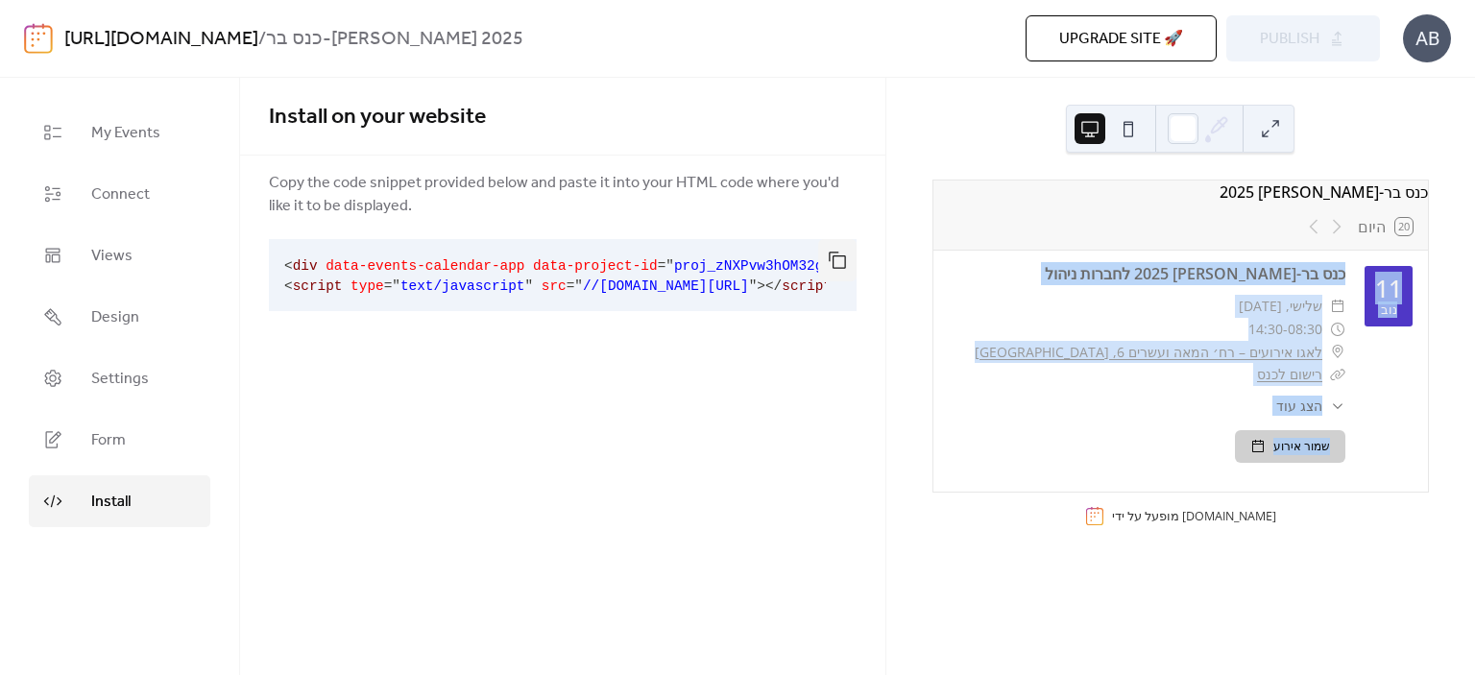
drag, startPoint x: 1218, startPoint y: 220, endPoint x: 1116, endPoint y: 460, distance: 260.7
click at [1116, 460] on div "כנס בר-[PERSON_NAME] 2025 20 היום 11 נוב כנס בר-[PERSON_NAME] 2025 לחברות ניהול…" at bounding box center [1180, 336] width 496 height 313
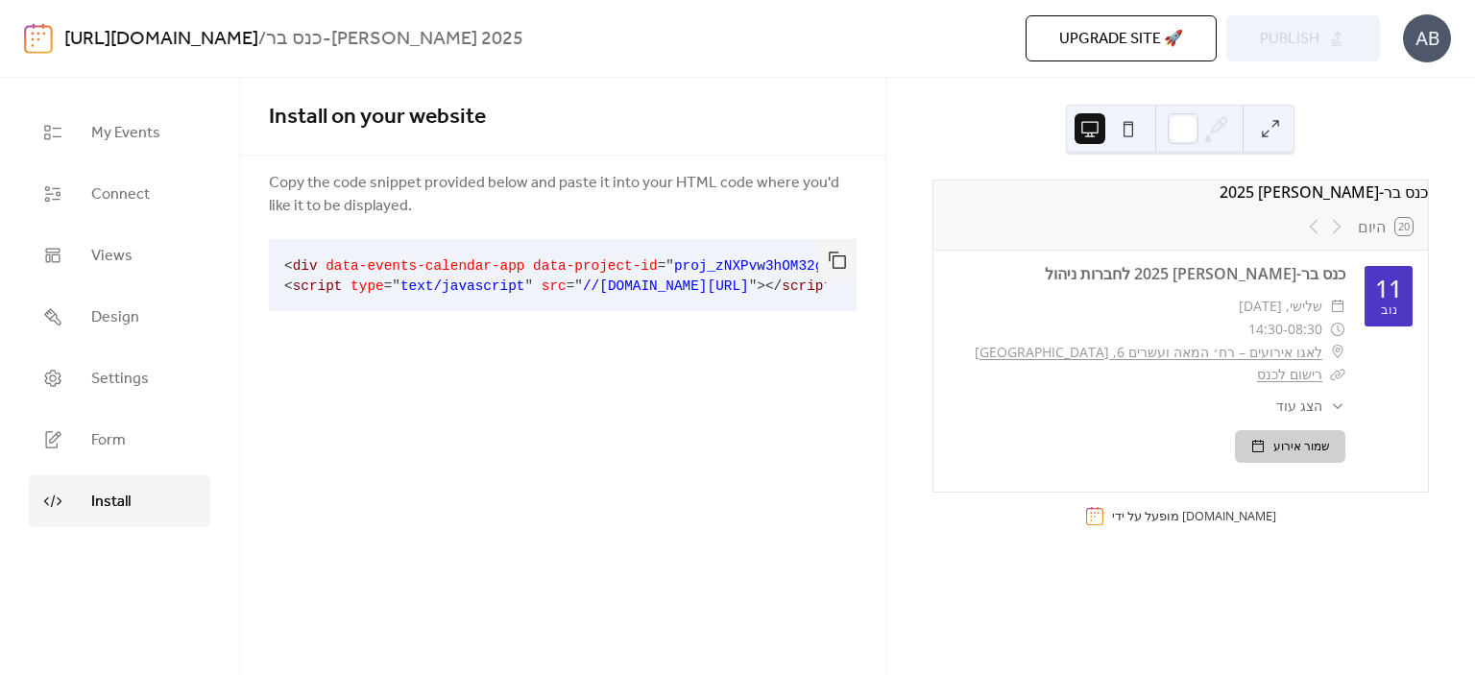
click at [1164, 524] on div "מופעל על ידי [DOMAIN_NAME]" at bounding box center [1194, 516] width 164 height 16
click at [1031, 360] on div "​ לאגו אירועים – רח׳ המאה ועשרים 6, [GEOGRAPHIC_DATA]" at bounding box center [1147, 352] width 397 height 23
click at [1279, 34] on div "Upgrade site 🚀 Preview Publish" at bounding box center [1080, 38] width 600 height 46
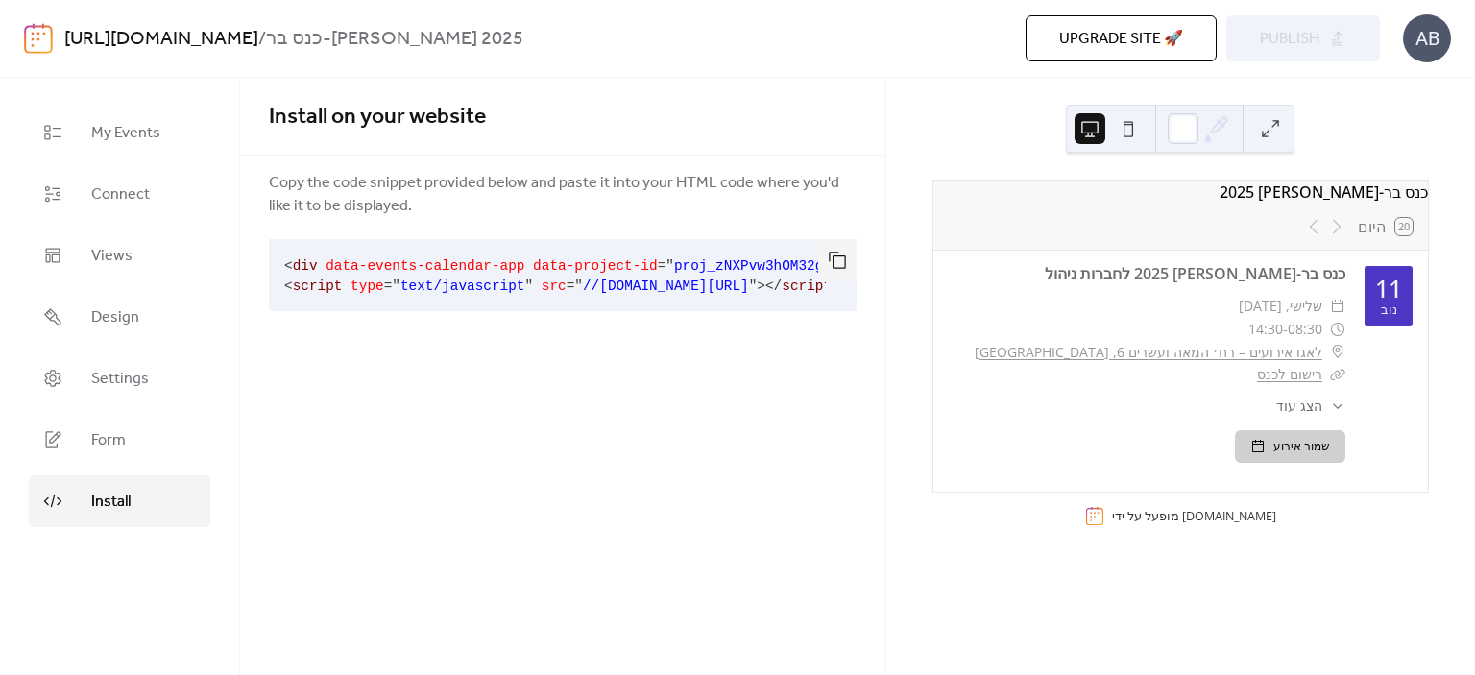
click at [1281, 145] on div at bounding box center [1180, 129] width 229 height 48
click at [1277, 129] on button at bounding box center [1270, 128] width 31 height 31
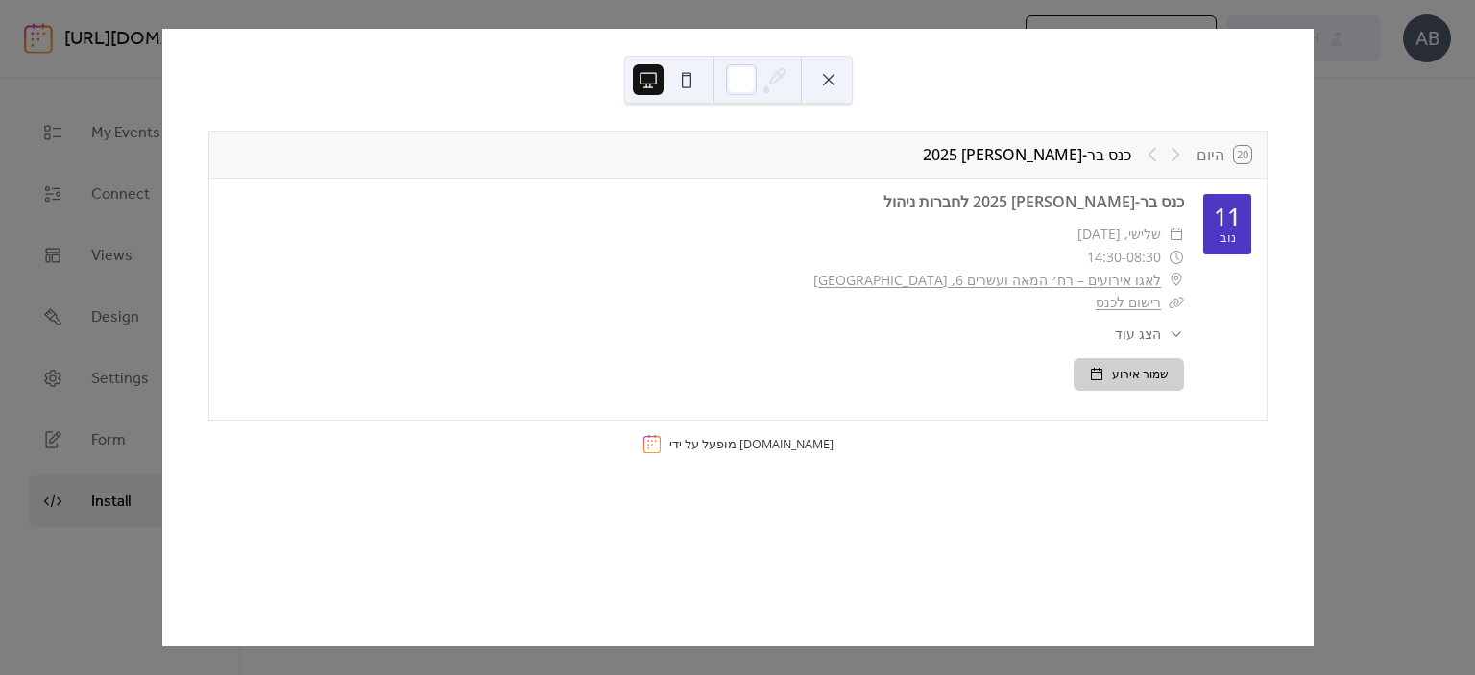
click at [906, 256] on div "​ 08:30 - 14:30" at bounding box center [704, 257] width 959 height 23
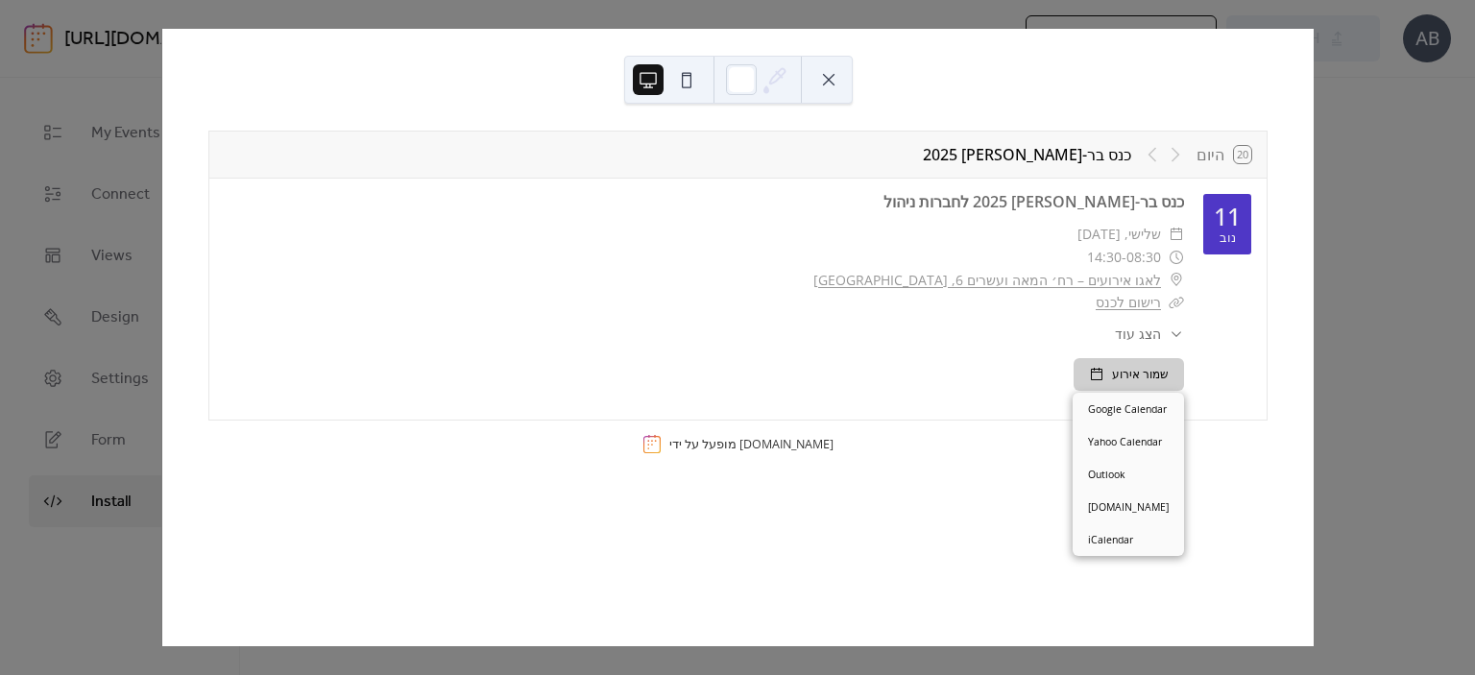
click at [1088, 379] on button "שמור אירוע" at bounding box center [1129, 374] width 110 height 33
click at [857, 372] on div "שמור אירוע" at bounding box center [704, 374] width 959 height 33
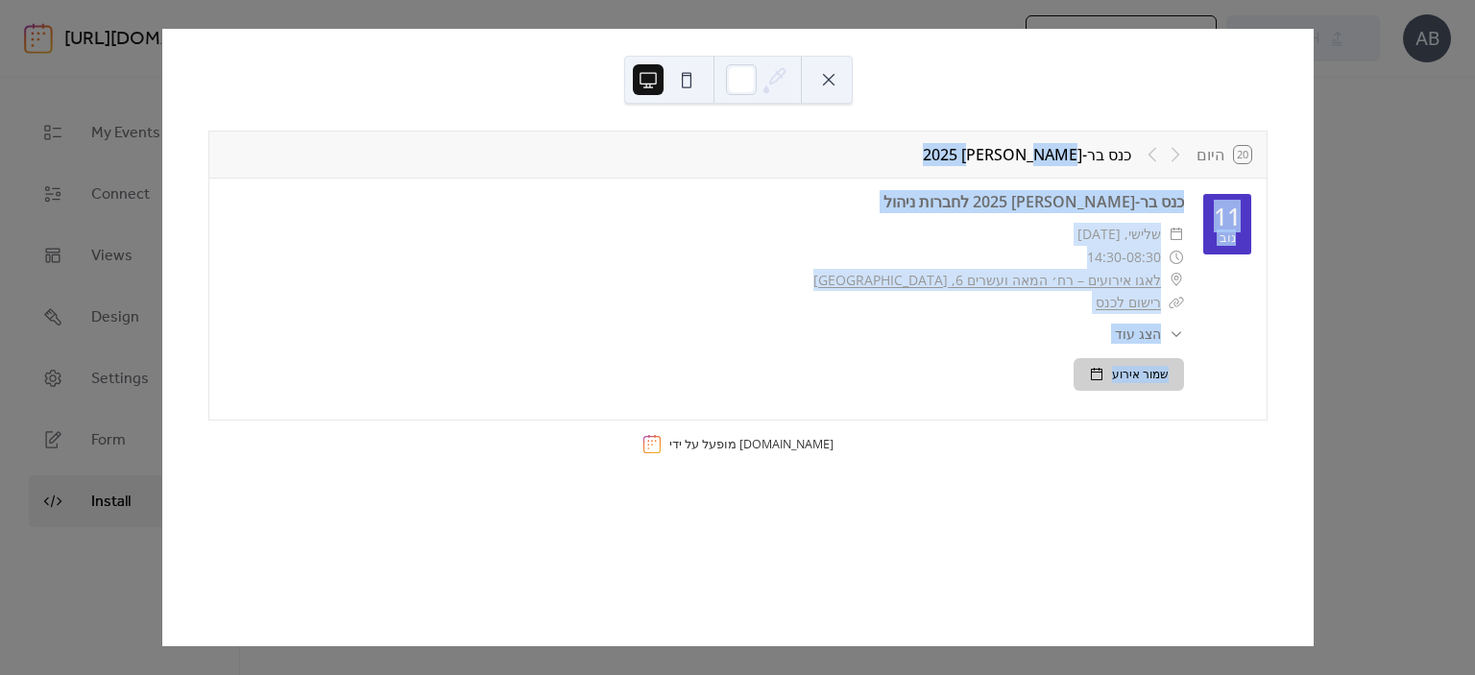
drag, startPoint x: 1002, startPoint y: 109, endPoint x: 884, endPoint y: 442, distance: 352.6
click at [884, 442] on div "20 היום כנס בר-[PERSON_NAME] 2025 11 נוב כנס בר-[PERSON_NAME] 2025 לחברות ניהול…" at bounding box center [737, 337] width 1151 height 617
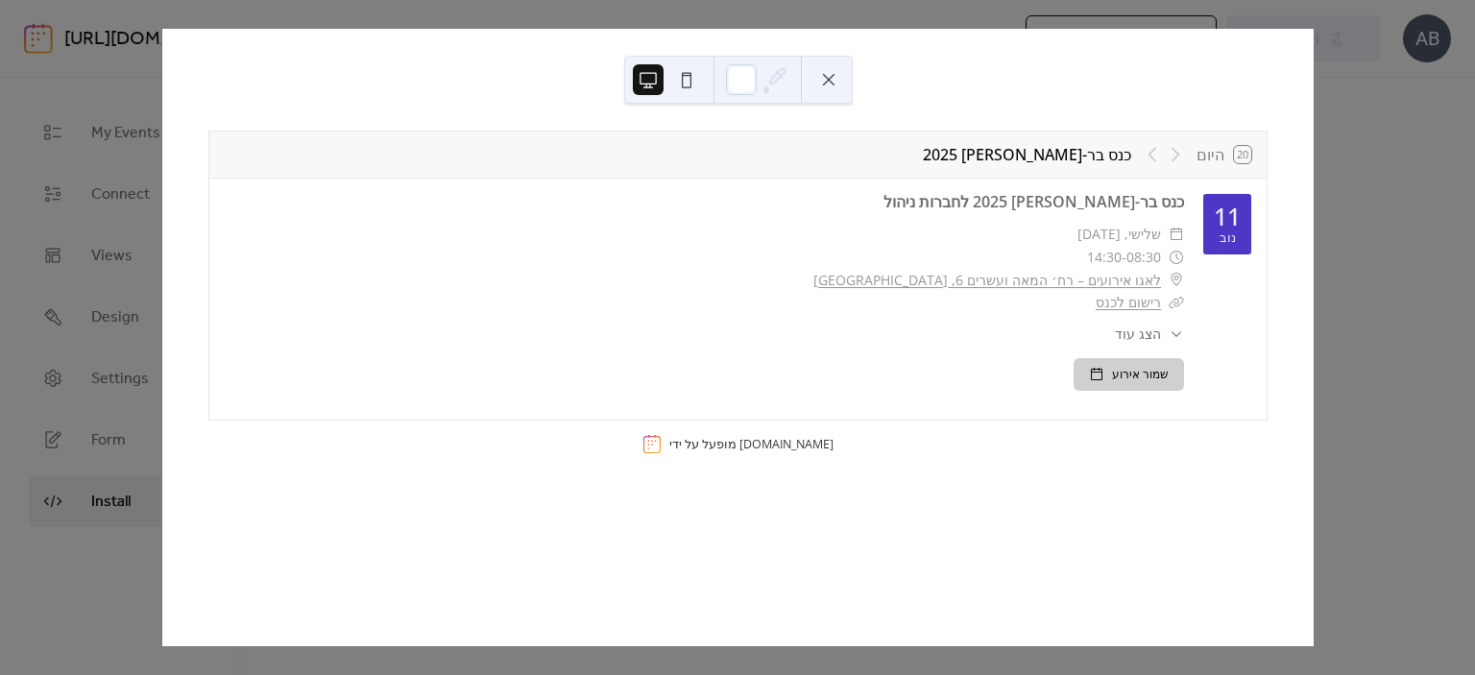
click at [837, 458] on div "20 היום כנס בר-[PERSON_NAME] 2025 11 נוב כנס בר-[PERSON_NAME] 2025 לחברות ניהול…" at bounding box center [737, 297] width 1059 height 333
click at [689, 76] on button at bounding box center [686, 79] width 31 height 31
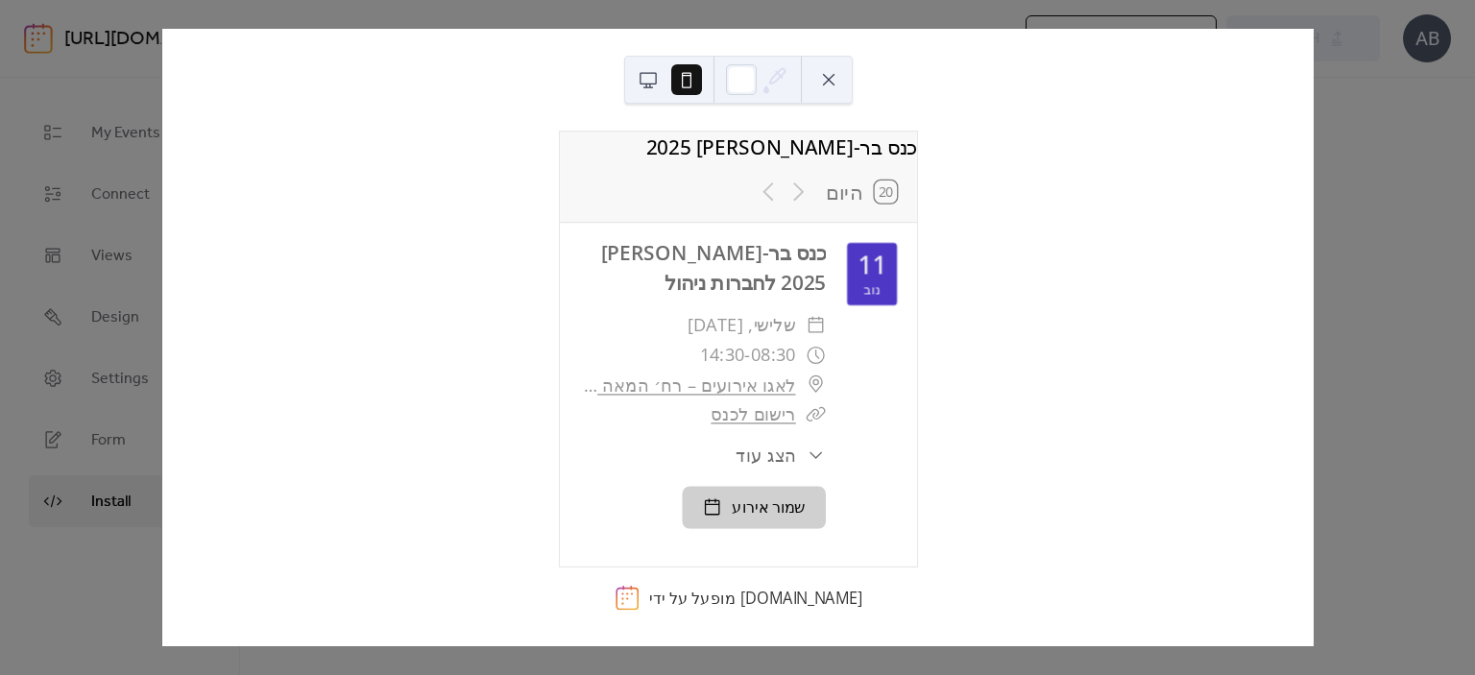
click at [820, 83] on button at bounding box center [828, 79] width 31 height 31
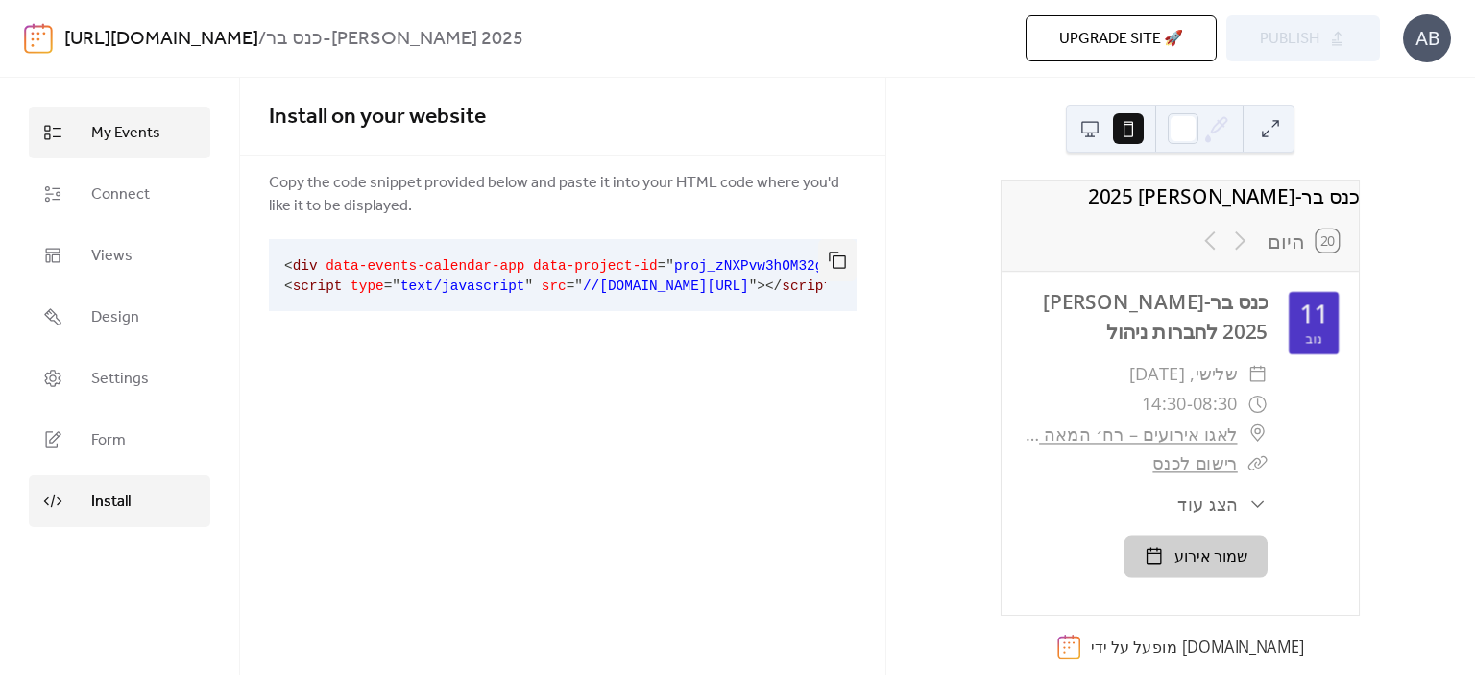
click at [134, 129] on span "My Events" at bounding box center [125, 133] width 69 height 23
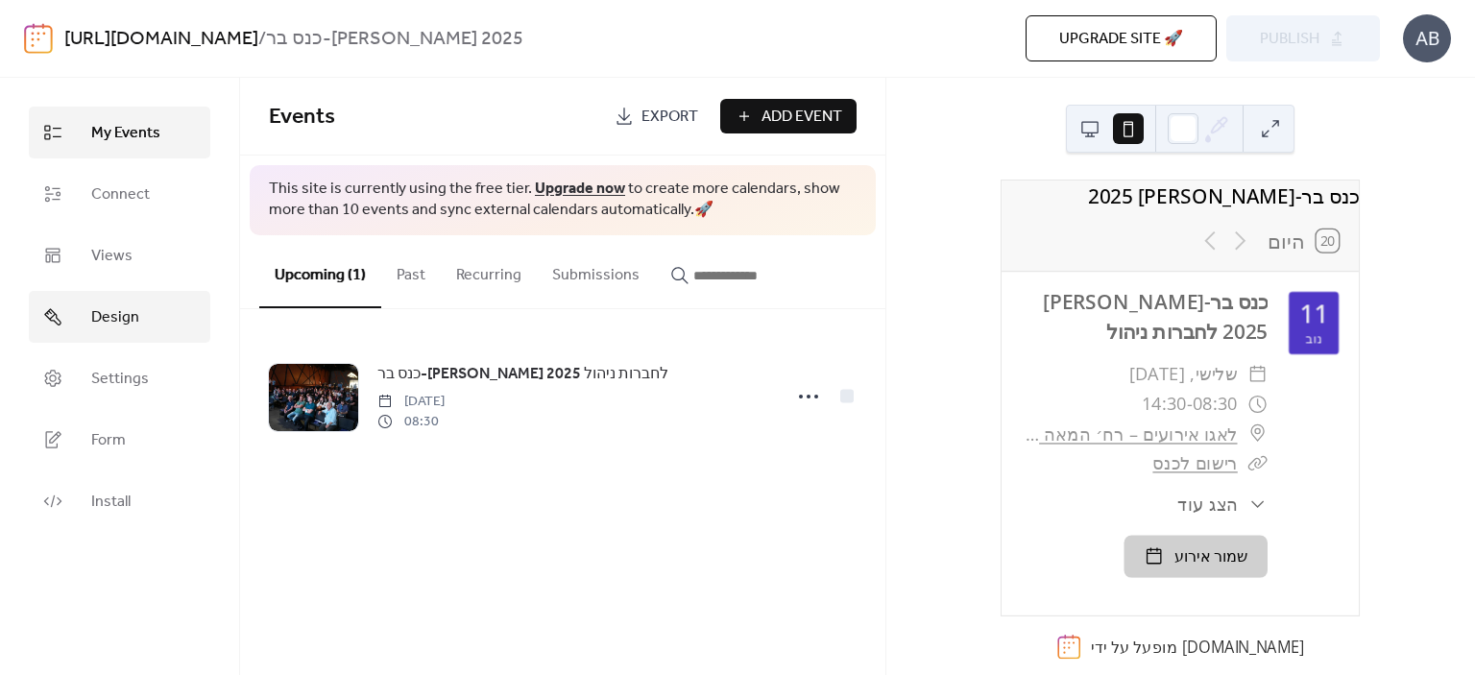
click at [97, 322] on span "Design" at bounding box center [115, 317] width 48 height 23
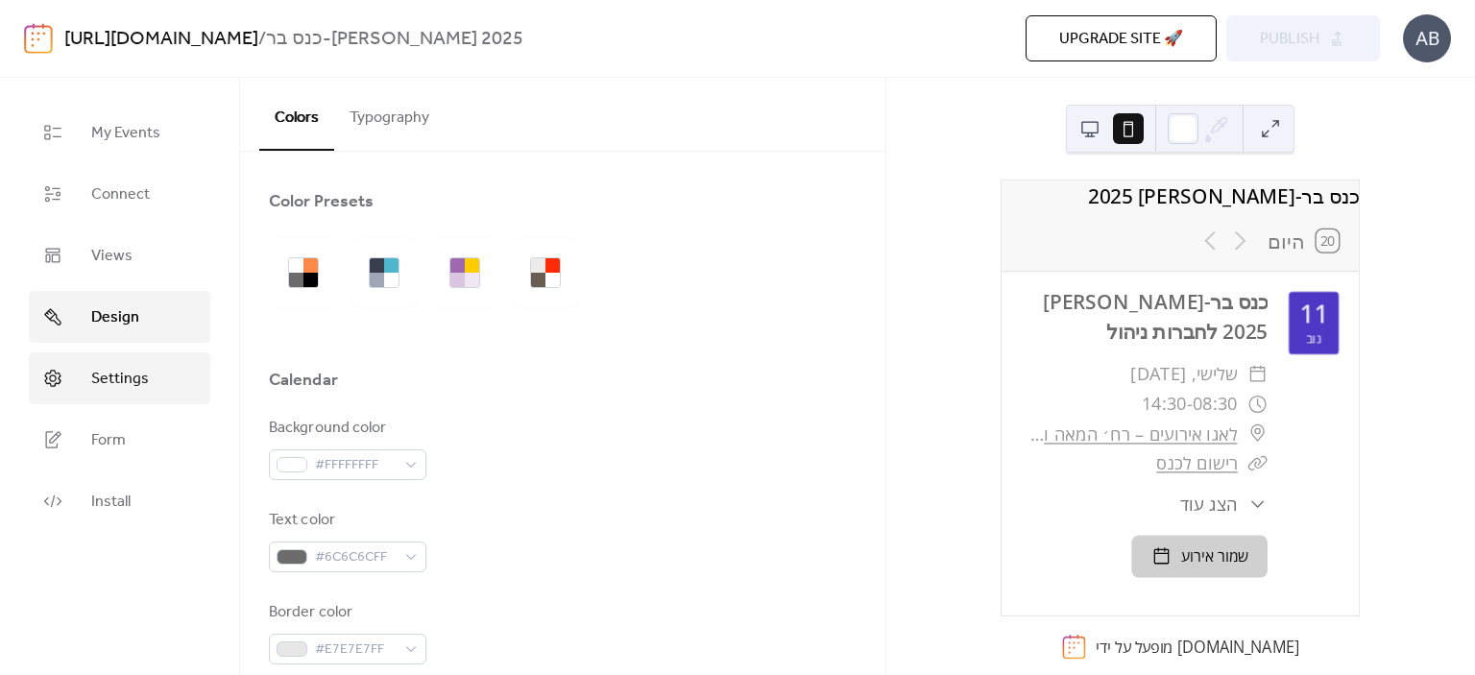
click at [113, 391] on span "Settings" at bounding box center [120, 379] width 58 height 23
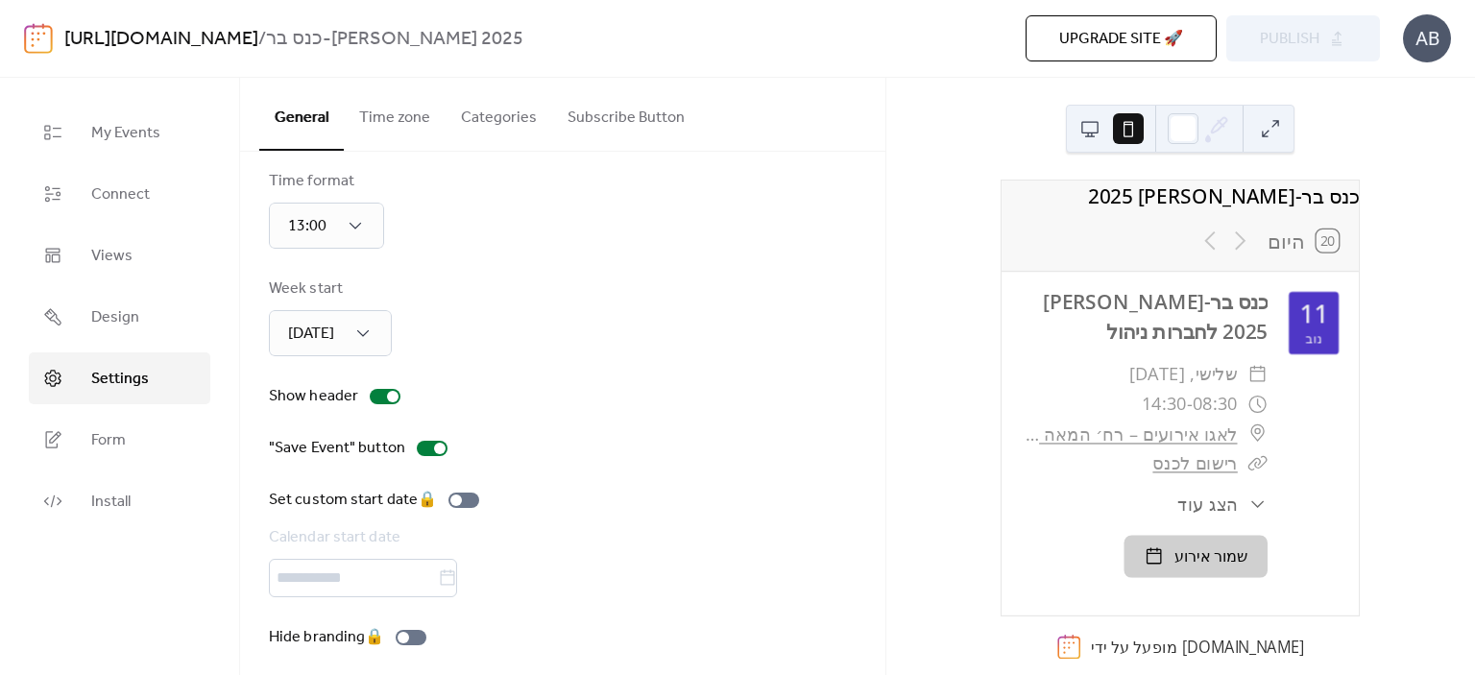
scroll to position [138, 0]
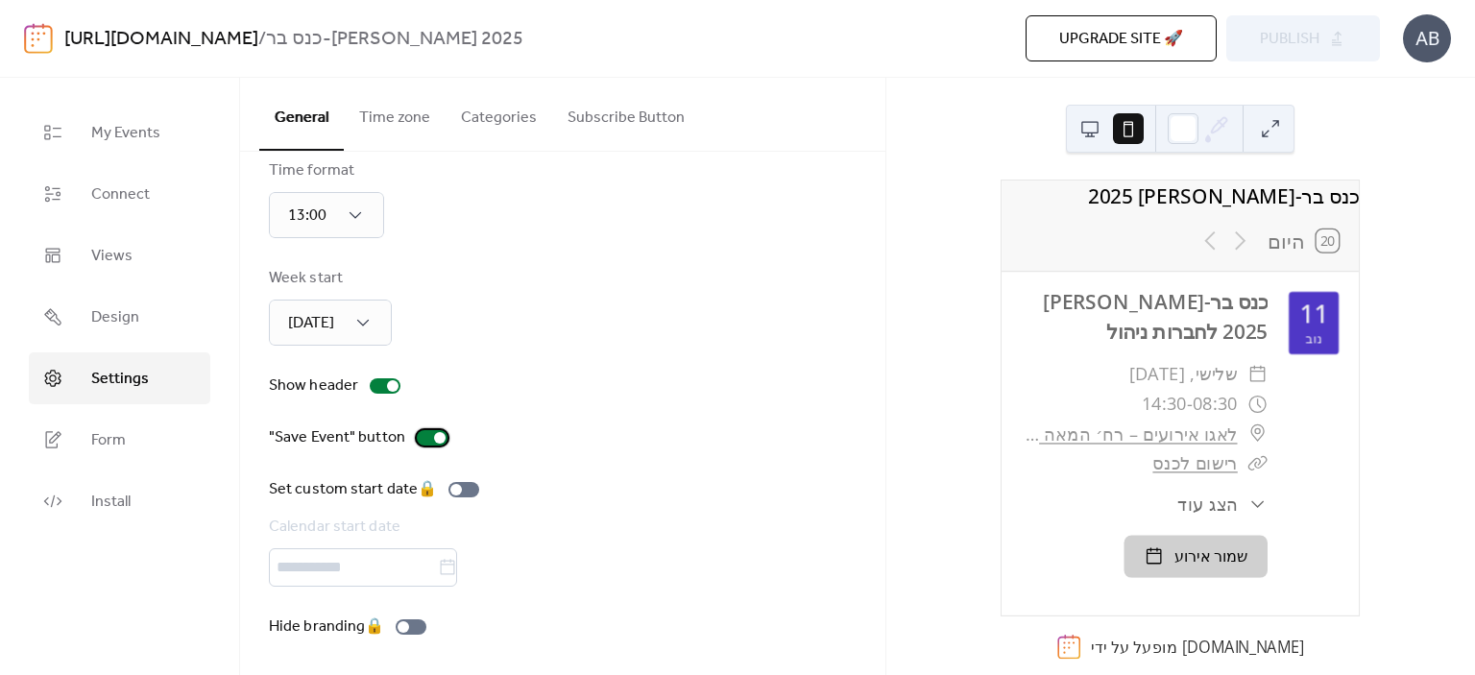
click at [426, 437] on div at bounding box center [432, 437] width 31 height 15
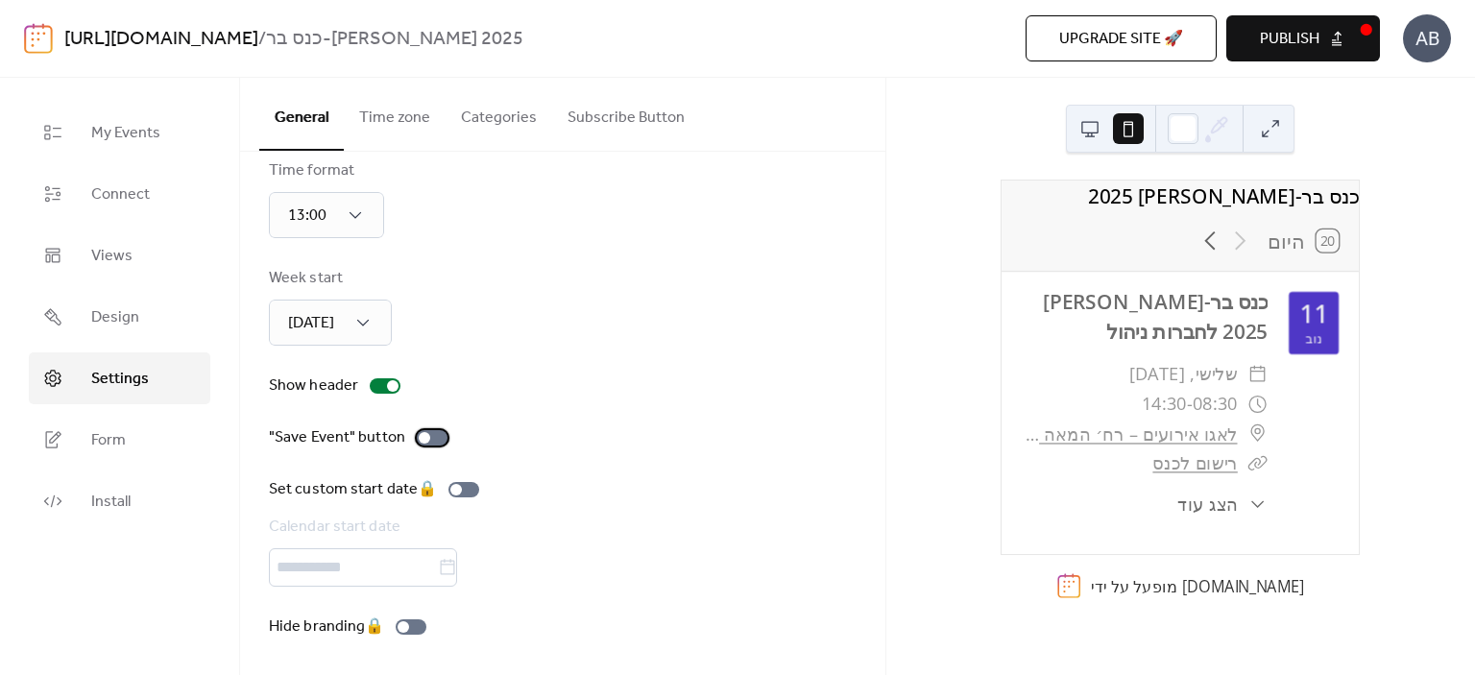
click at [438, 437] on div at bounding box center [432, 437] width 31 height 15
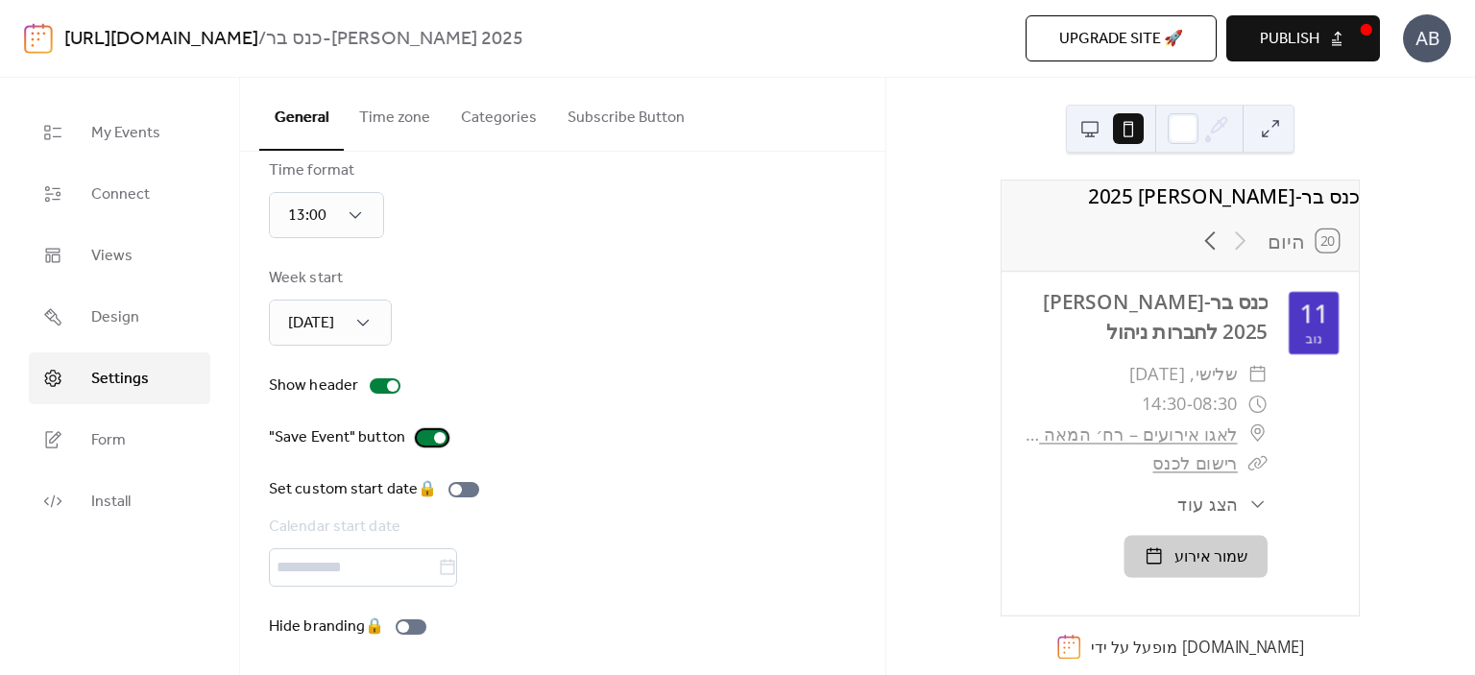
click at [435, 437] on div at bounding box center [440, 438] width 12 height 12
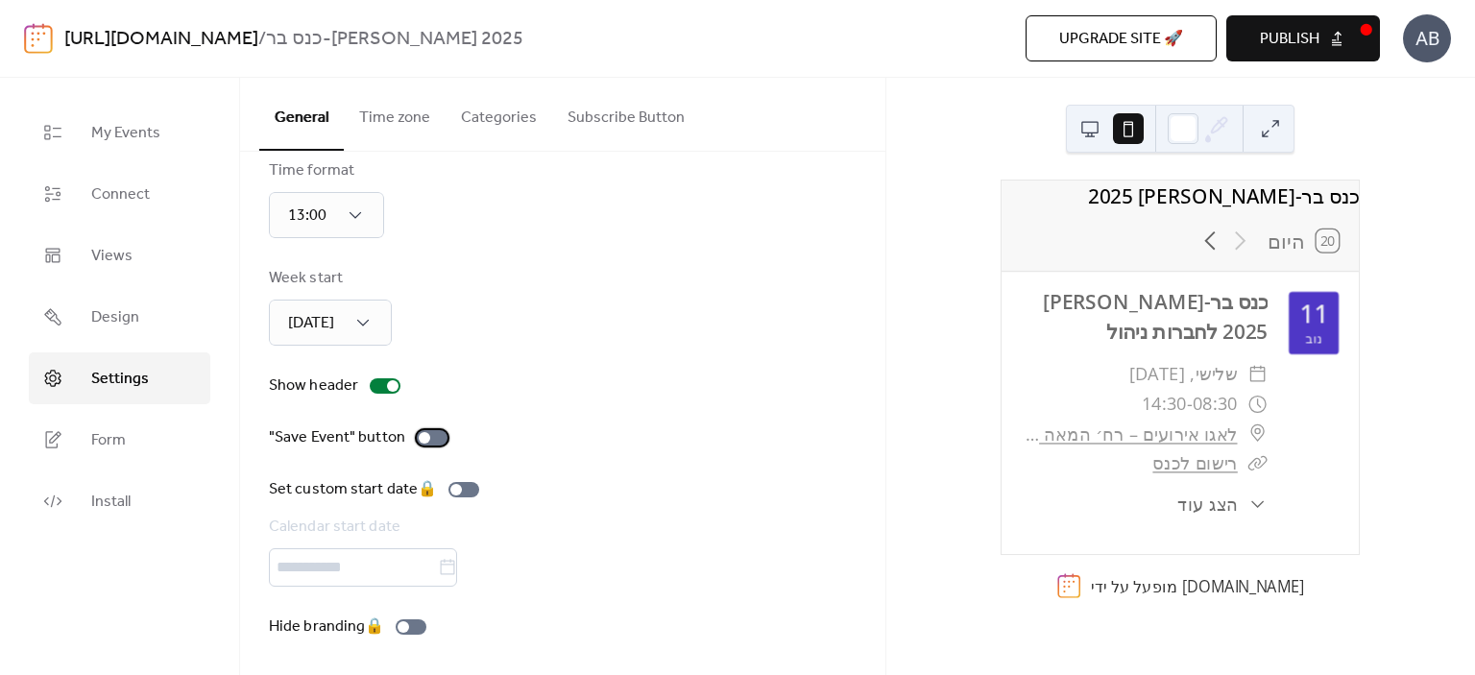
click at [435, 437] on div at bounding box center [432, 437] width 31 height 15
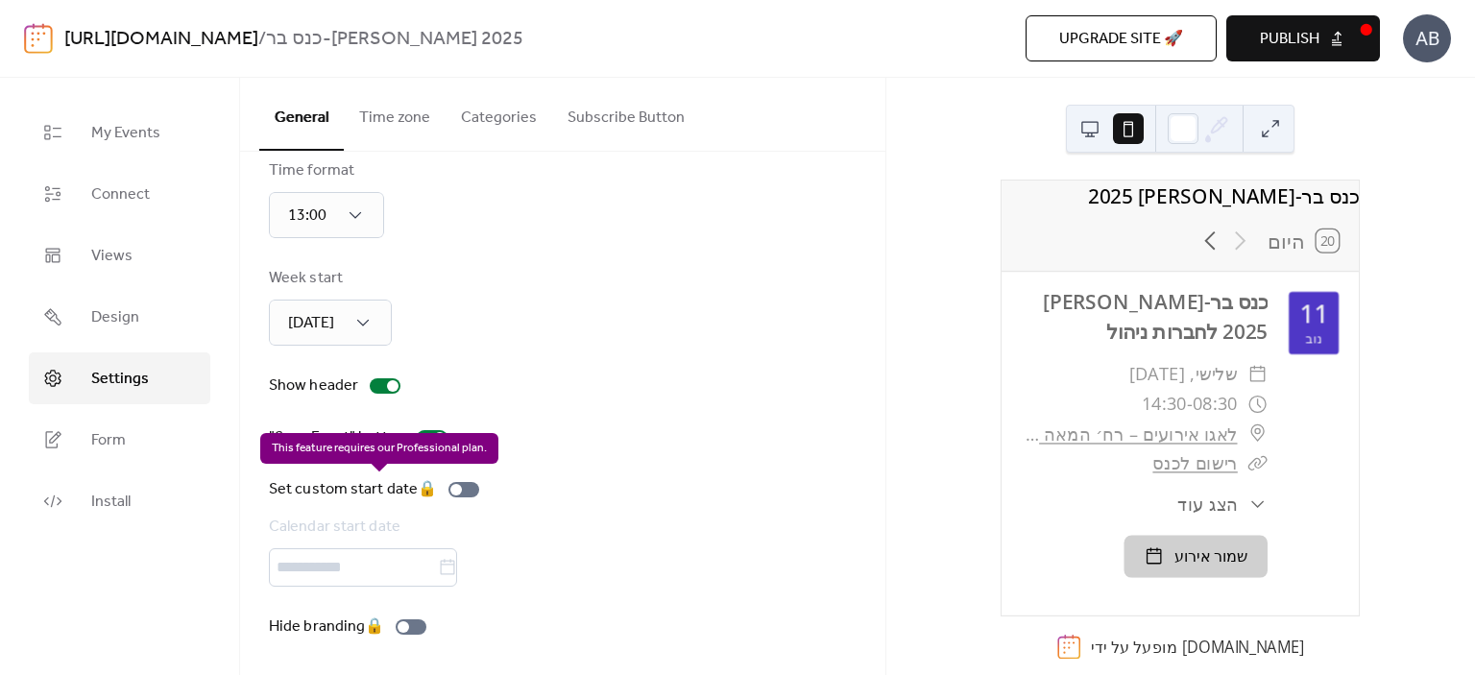
click at [350, 571] on div "Set custom start date 🔒 Calendar start date" at bounding box center [378, 532] width 218 height 109
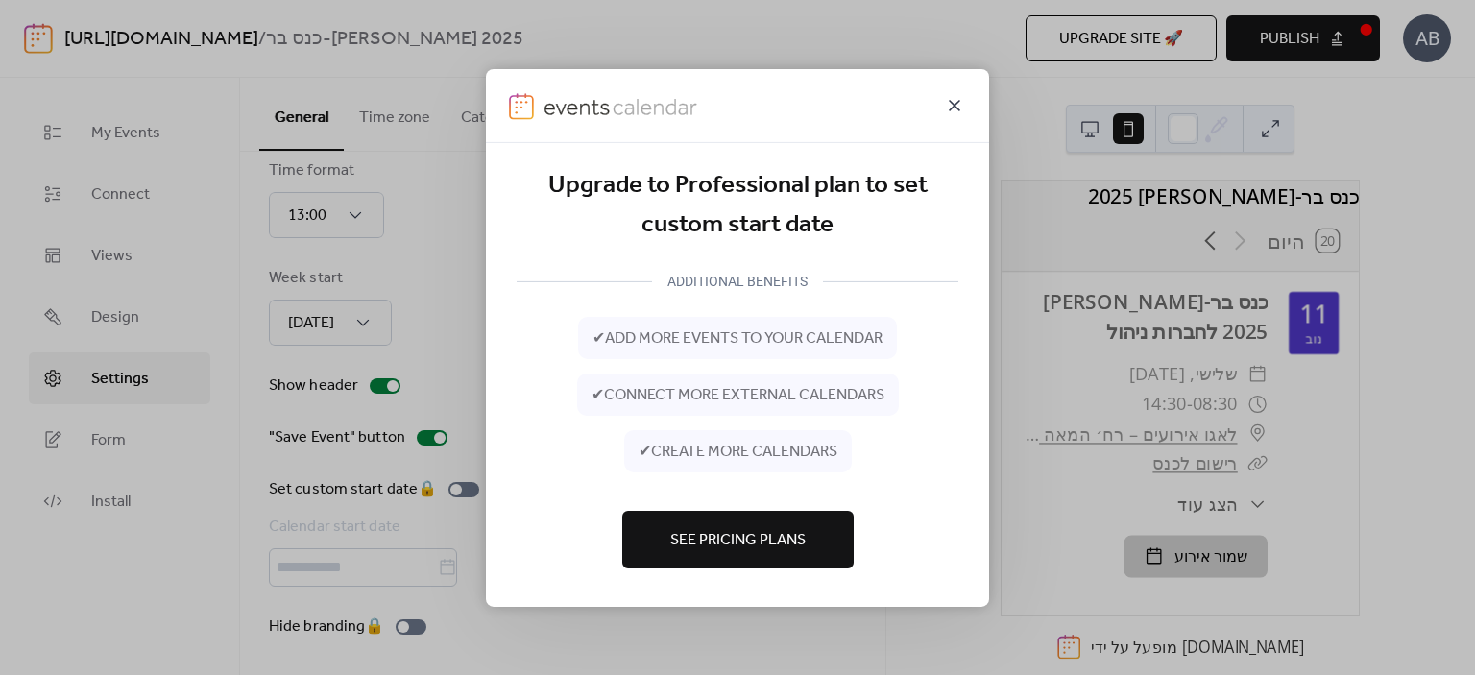
click at [954, 109] on icon at bounding box center [954, 104] width 23 height 23
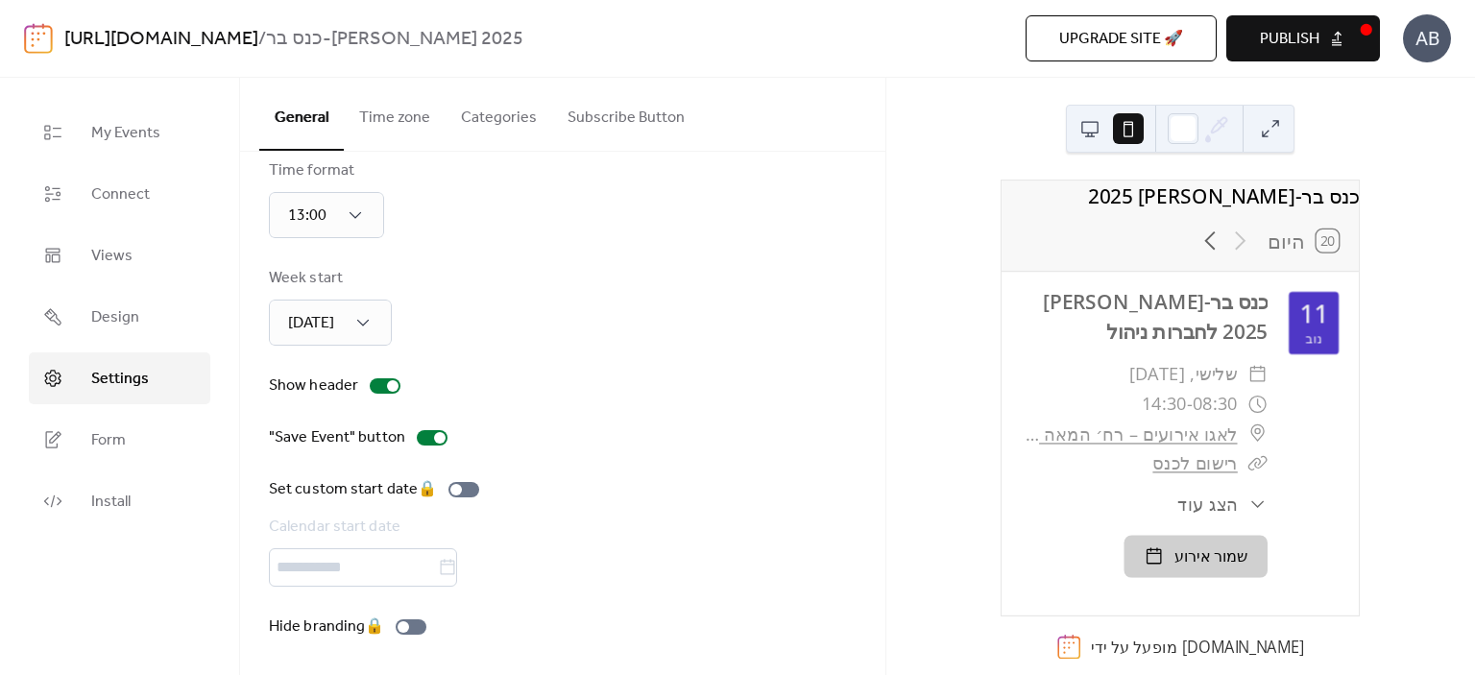
click at [611, 111] on button "Subscribe Button" at bounding box center [626, 113] width 148 height 71
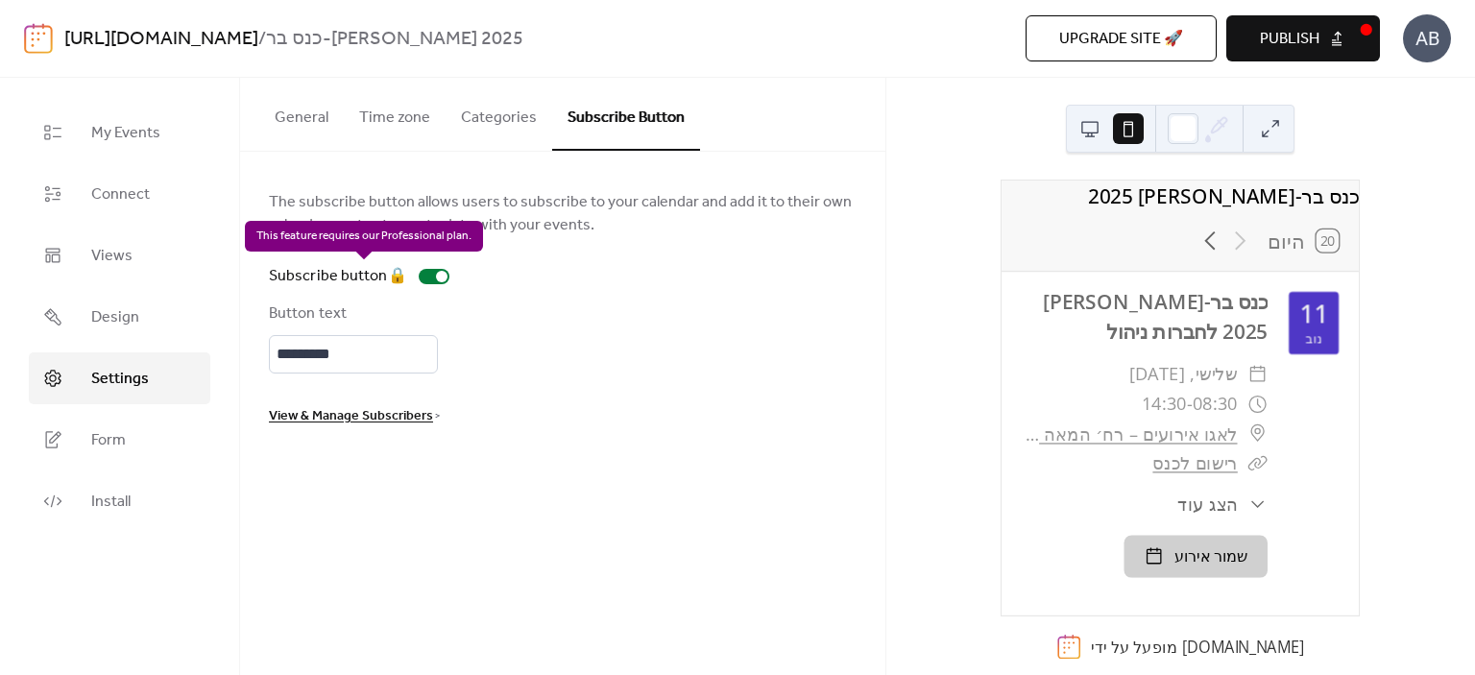
click at [433, 279] on div "Subscribe button 🔒" at bounding box center [363, 276] width 188 height 23
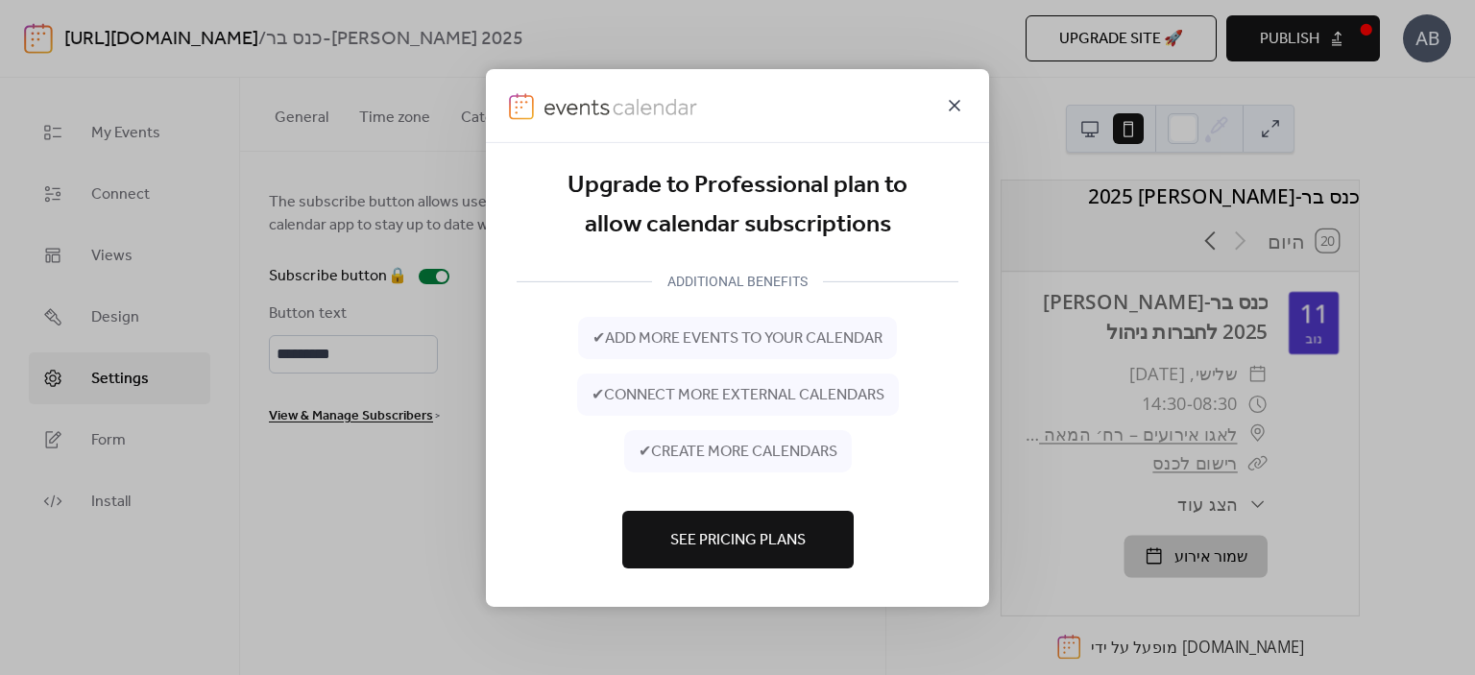
click at [954, 110] on icon at bounding box center [954, 104] width 23 height 23
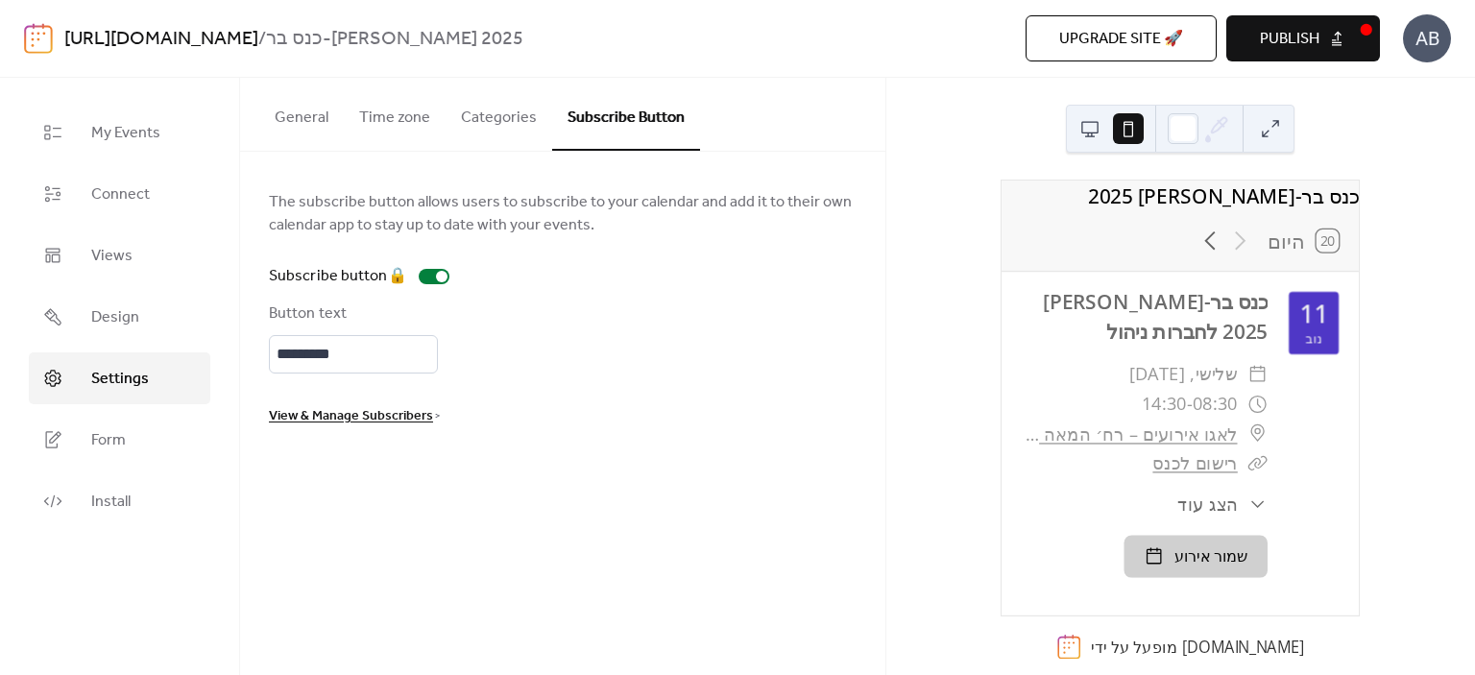
click at [419, 414] on span "View & Manage Subscribers" at bounding box center [351, 416] width 164 height 23
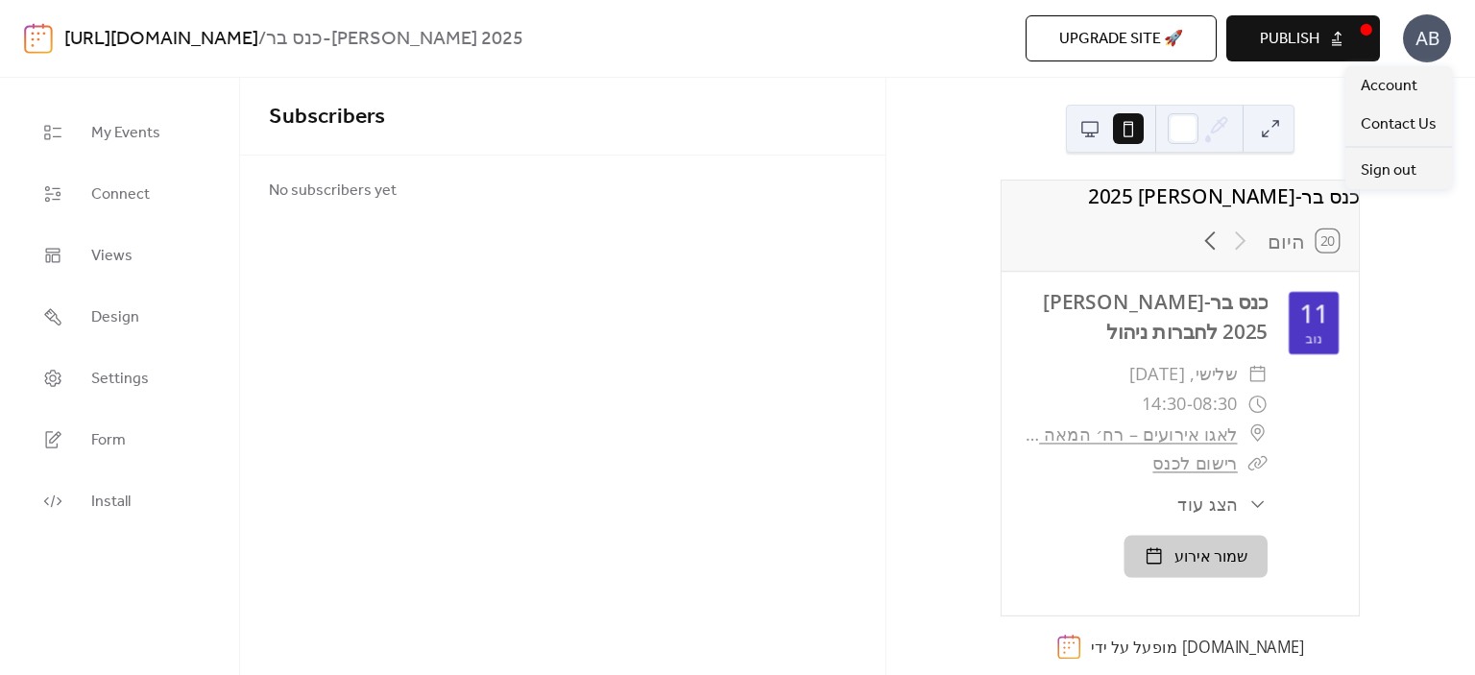
click at [1440, 39] on div "AB" at bounding box center [1427, 38] width 48 height 48
click at [1406, 84] on span "Account" at bounding box center [1389, 86] width 57 height 23
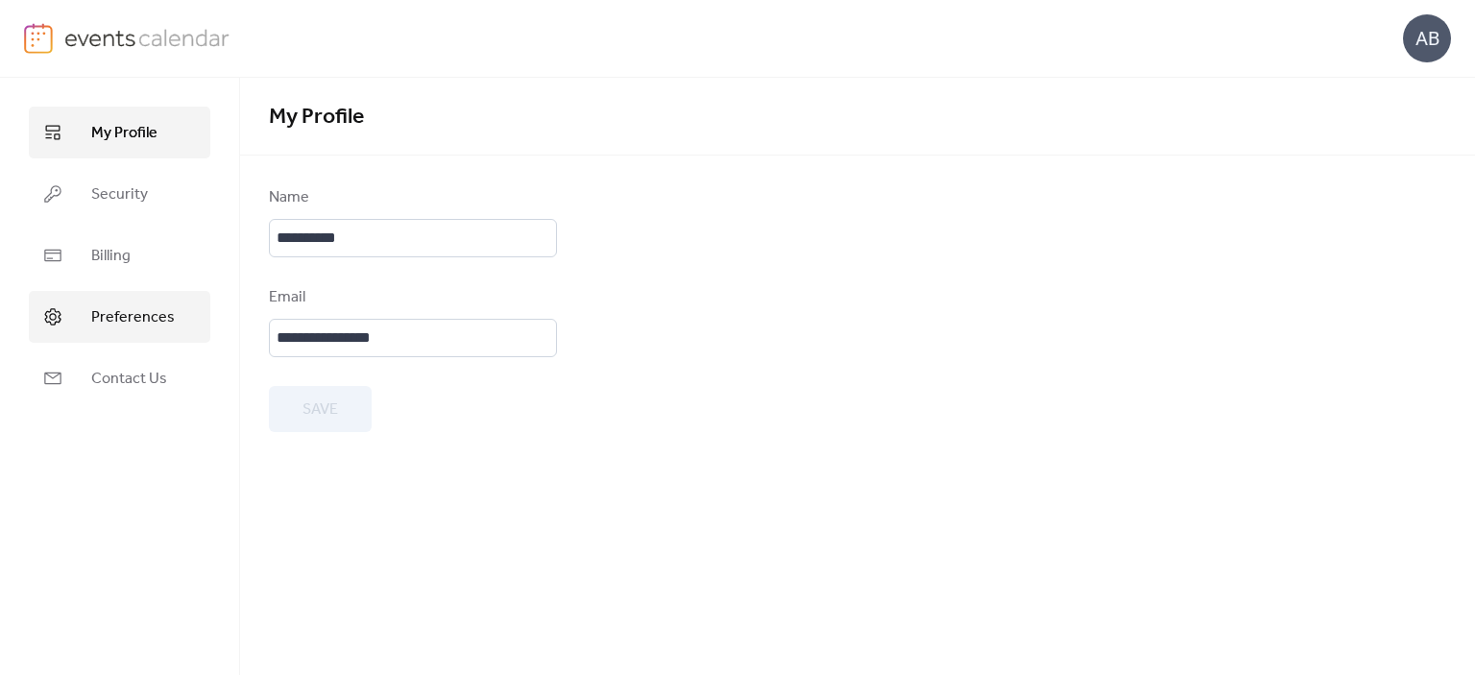
click at [142, 312] on span "Preferences" at bounding box center [133, 317] width 84 height 23
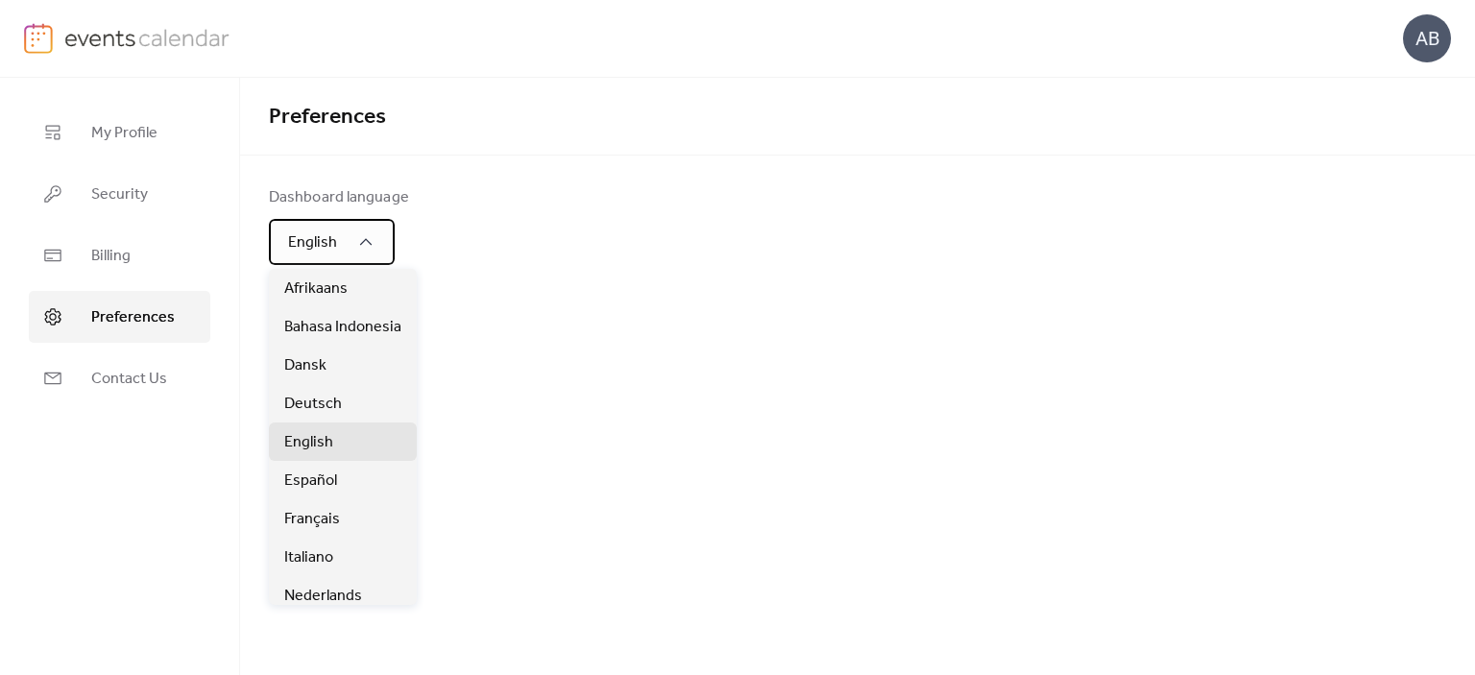
click at [353, 247] on div "English" at bounding box center [332, 242] width 126 height 46
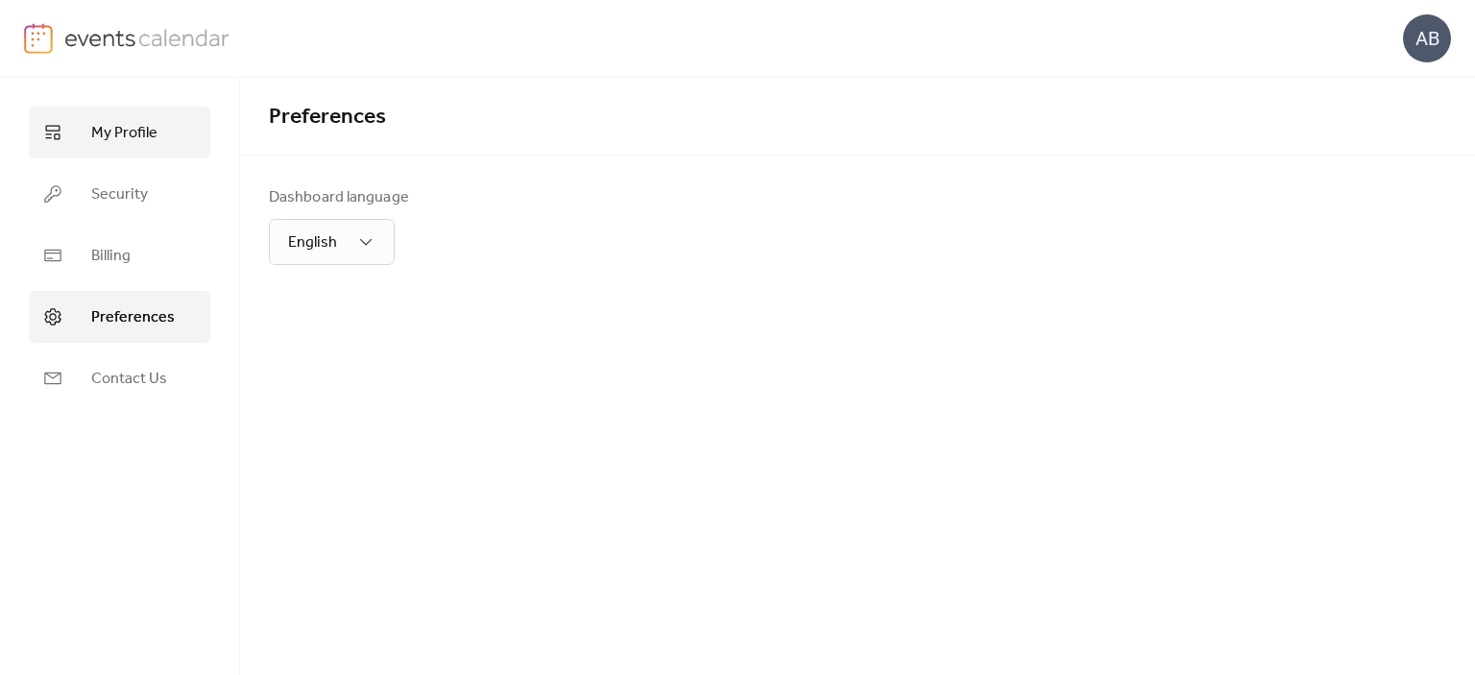
click at [146, 129] on span "My Profile" at bounding box center [124, 133] width 66 height 23
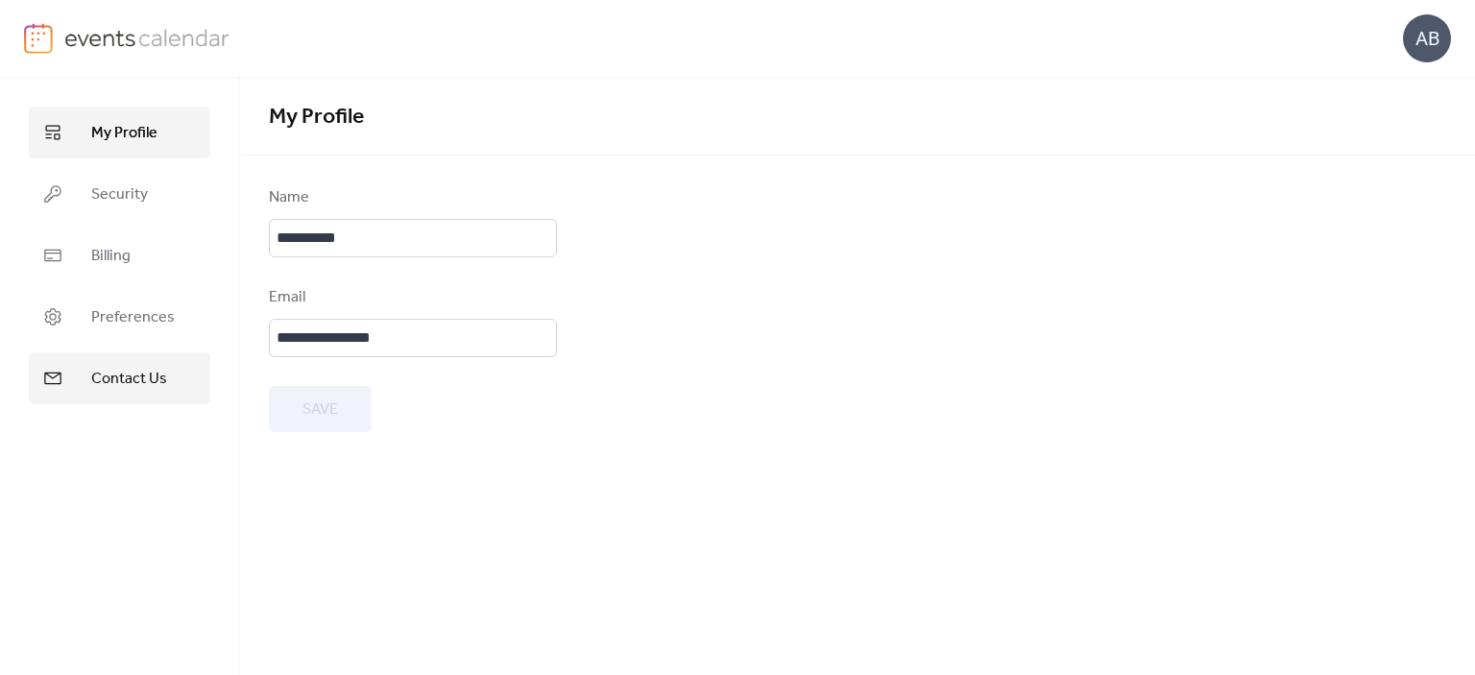
click at [146, 372] on span "Contact Us" at bounding box center [129, 379] width 76 height 23
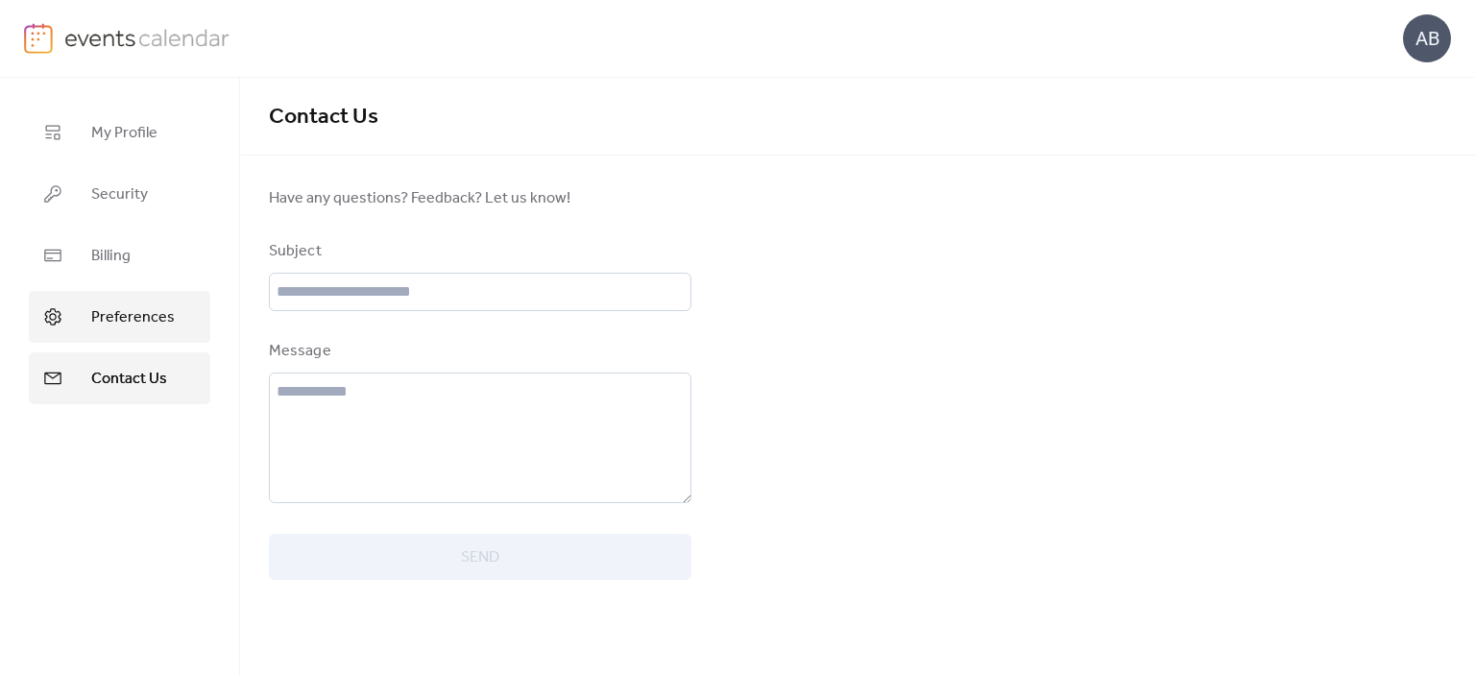
click at [140, 313] on span "Preferences" at bounding box center [133, 317] width 84 height 23
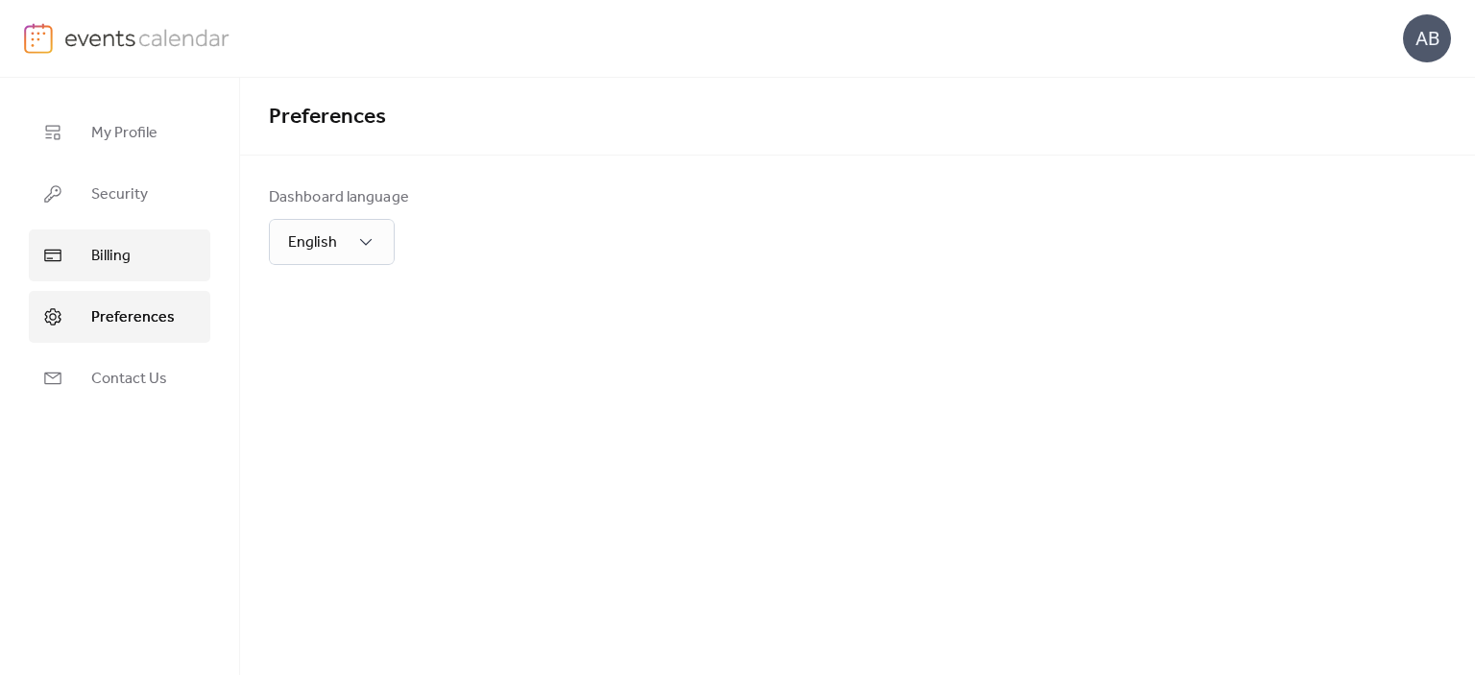
click at [127, 260] on span "Billing" at bounding box center [110, 256] width 39 height 23
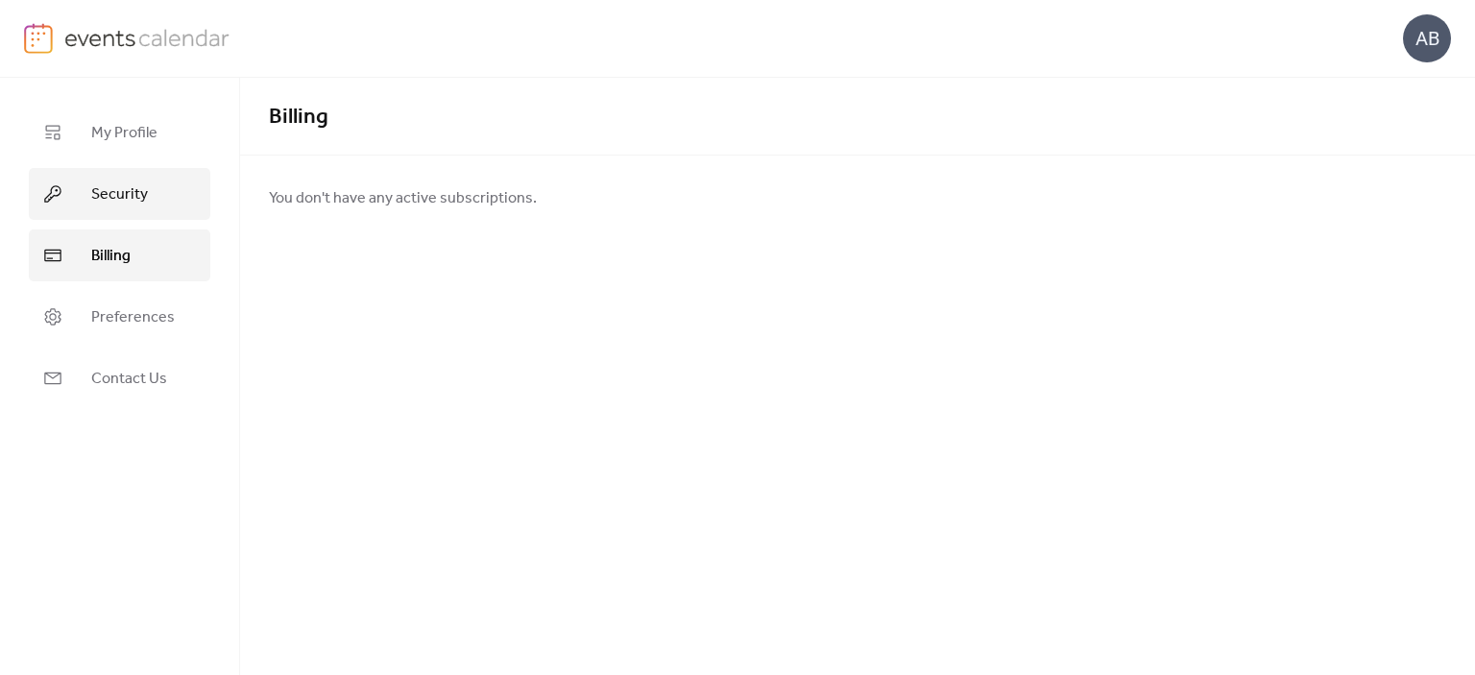
click at [115, 197] on span "Security" at bounding box center [119, 194] width 57 height 23
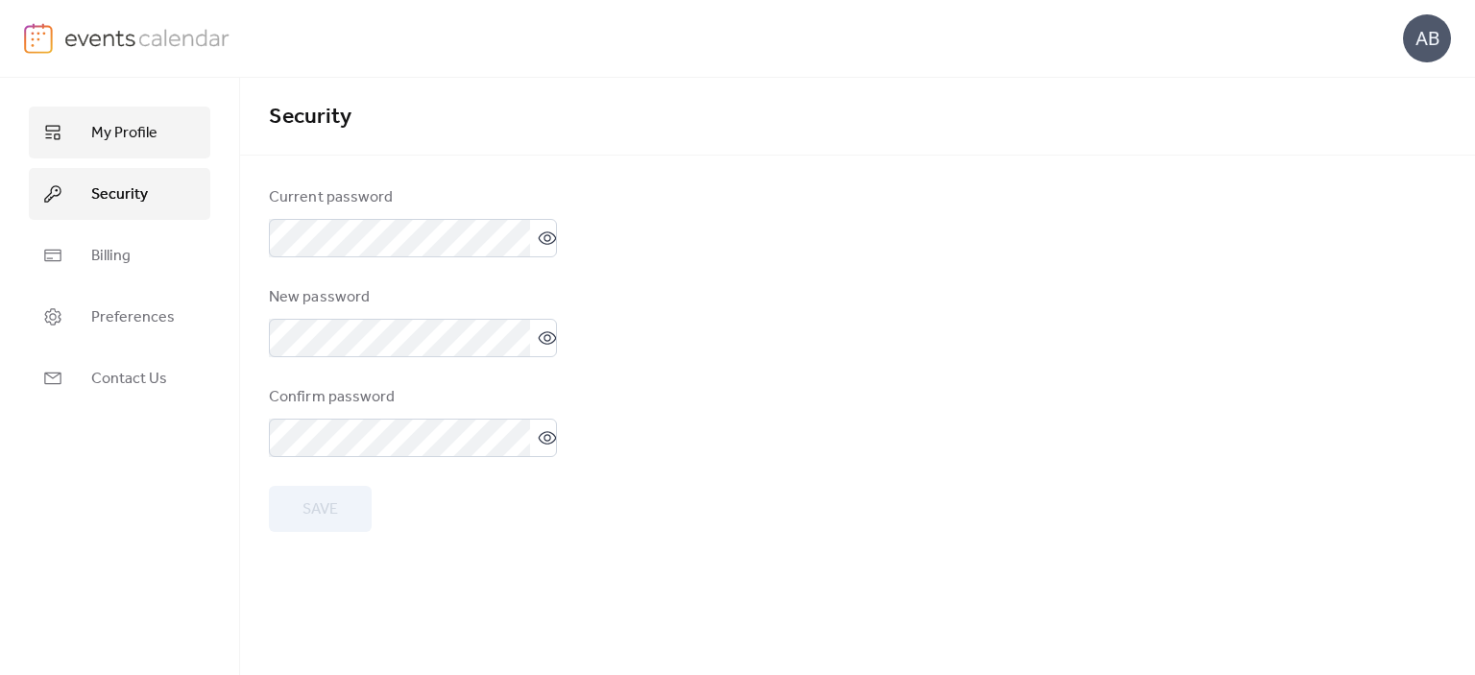
click at [127, 122] on span "My Profile" at bounding box center [124, 133] width 66 height 23
